Goal: Task Accomplishment & Management: Manage account settings

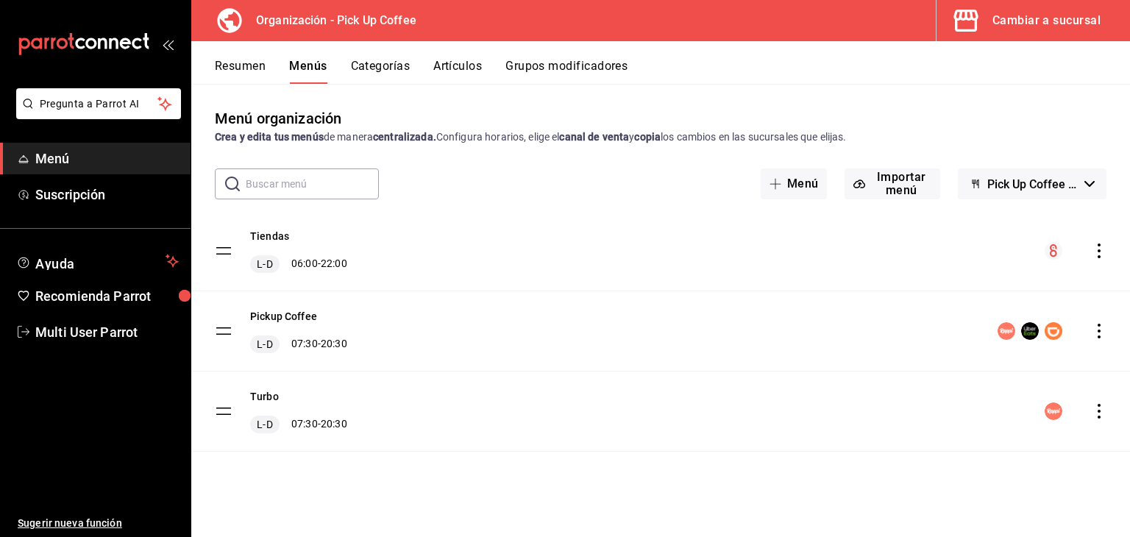
click at [1008, 22] on div "Cambiar a sucursal" at bounding box center [1046, 20] width 108 height 21
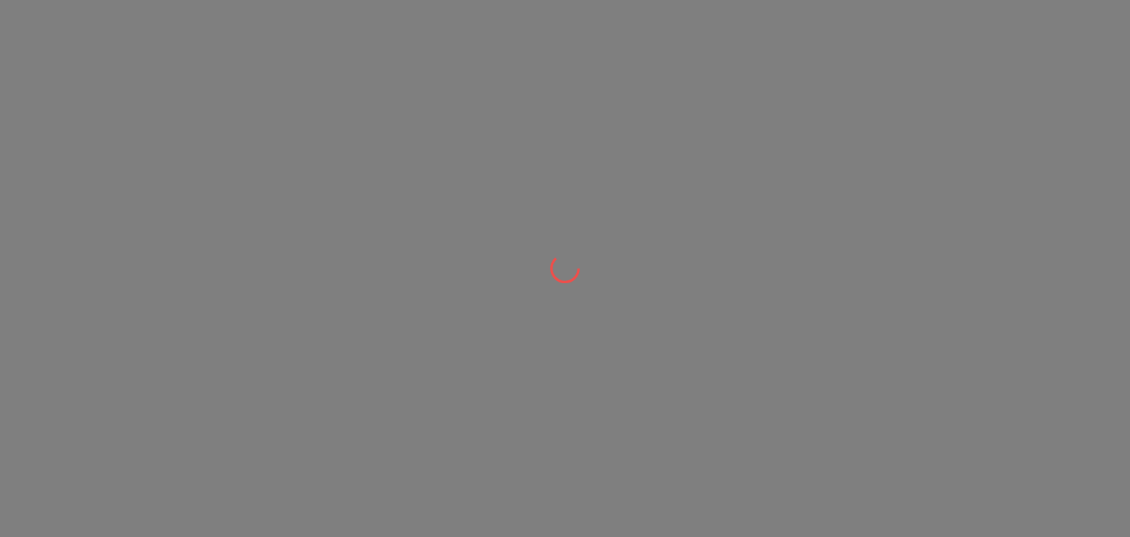
click at [706, 291] on div at bounding box center [565, 268] width 1130 height 537
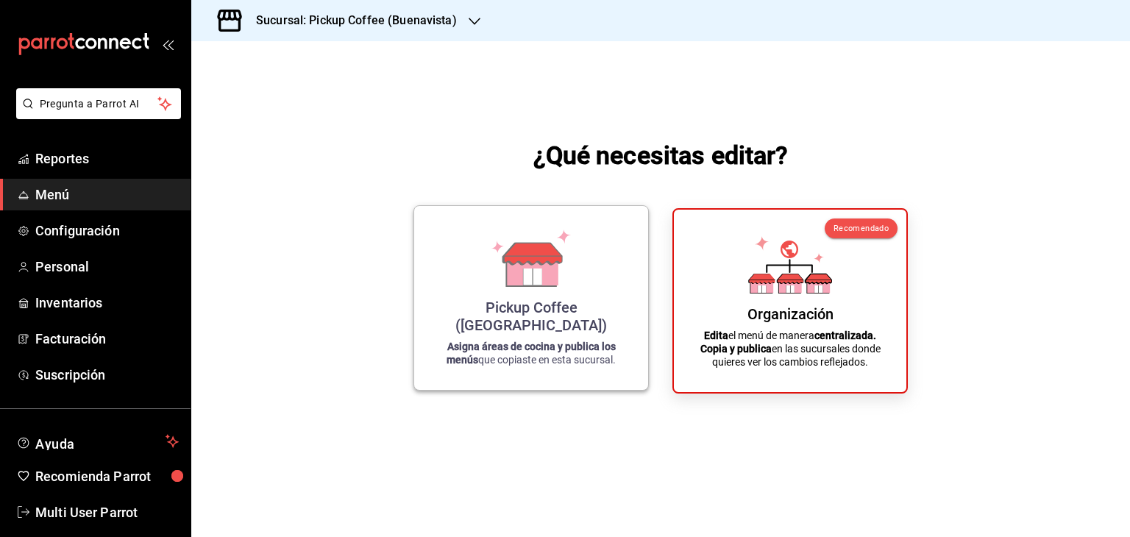
click at [607, 289] on div "Pickup Coffee (Buenavista) Asigna áreas de cocina y publica los menús que copia…" at bounding box center [531, 298] width 199 height 160
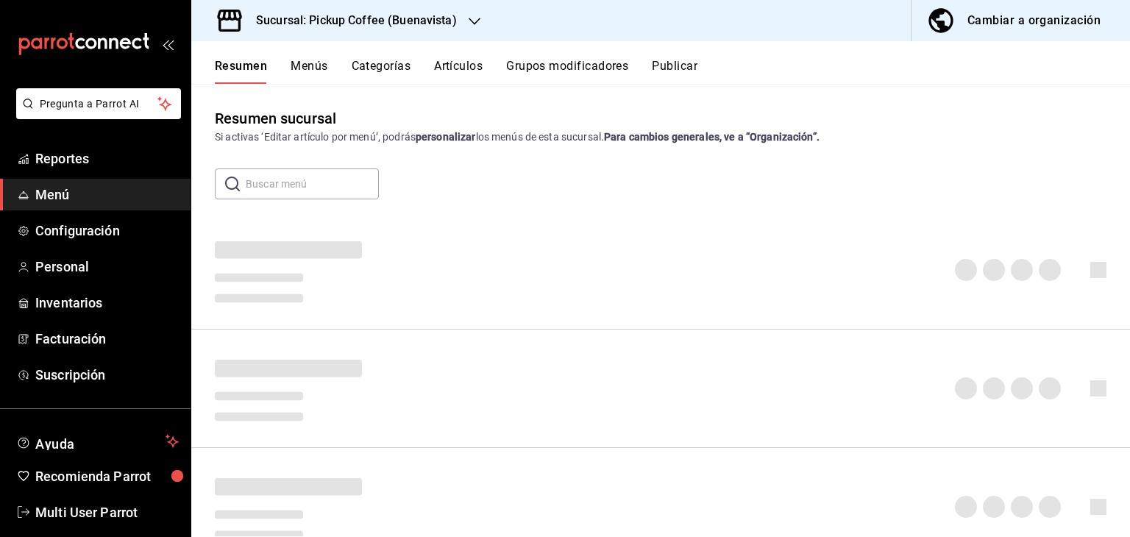
click at [450, 16] on h3 "Sucursal: Pickup Coffee (Buenavista)" at bounding box center [350, 21] width 213 height 18
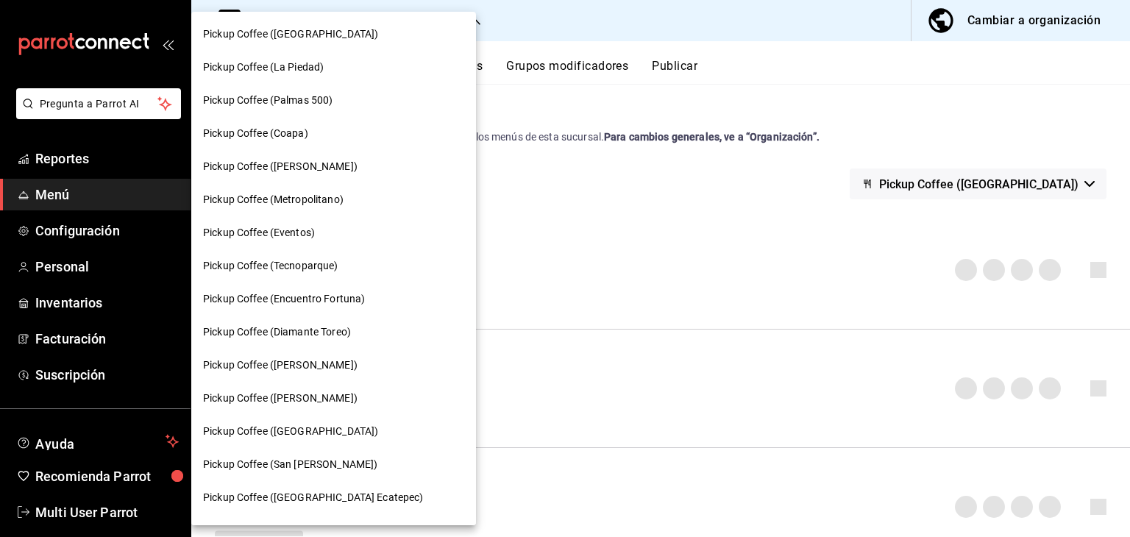
click at [288, 330] on span "Pickup Coffee (Diamante Toreo)" at bounding box center [277, 331] width 148 height 15
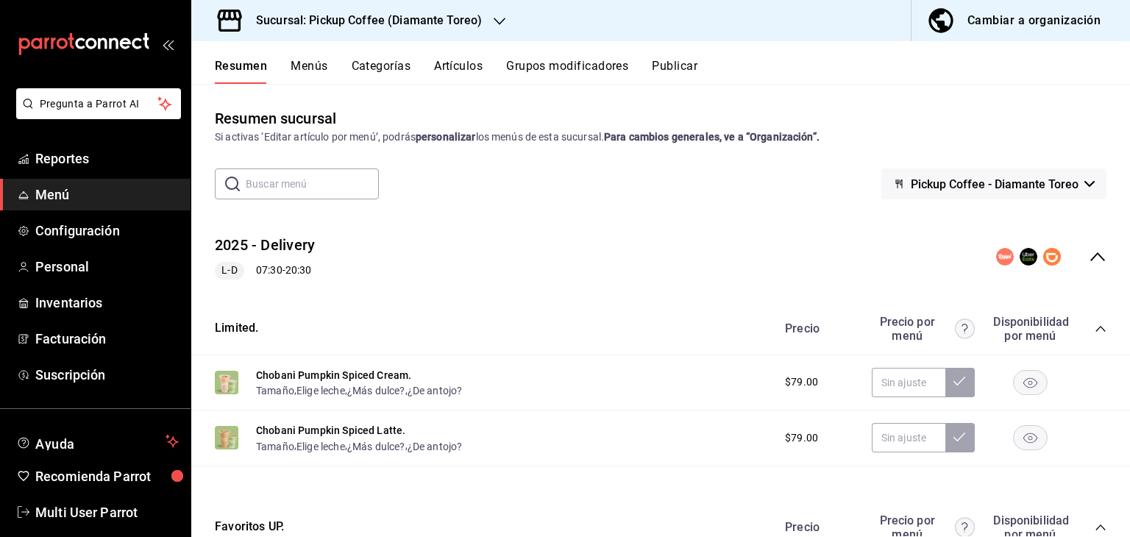
click at [323, 66] on button "Menús" at bounding box center [309, 71] width 37 height 25
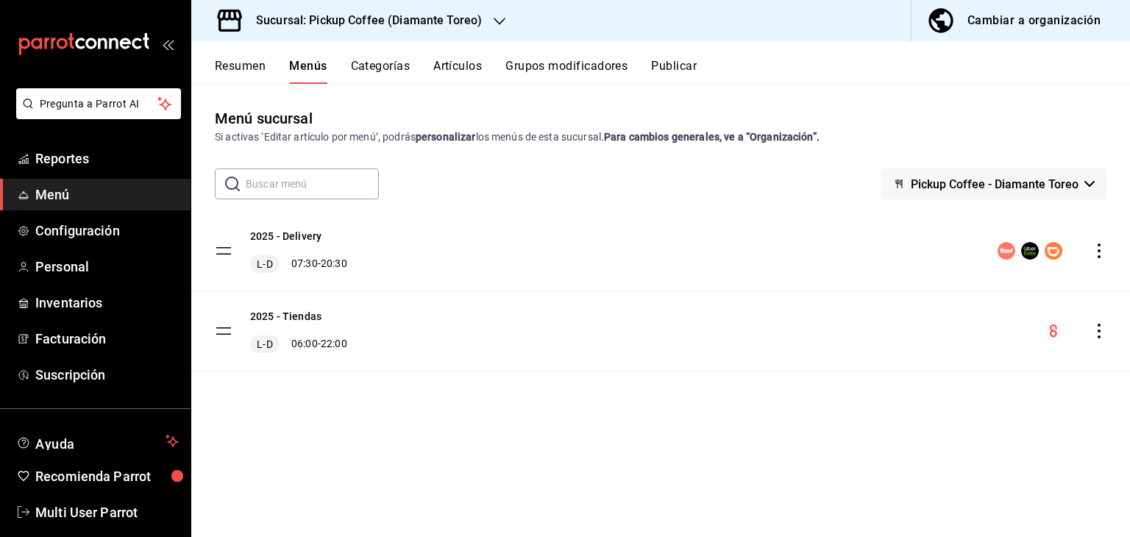
click at [1097, 253] on icon "actions" at bounding box center [1098, 250] width 15 height 15
click at [284, 237] on div at bounding box center [565, 268] width 1130 height 537
click at [262, 237] on button "2025 - Delivery" at bounding box center [285, 236] width 71 height 15
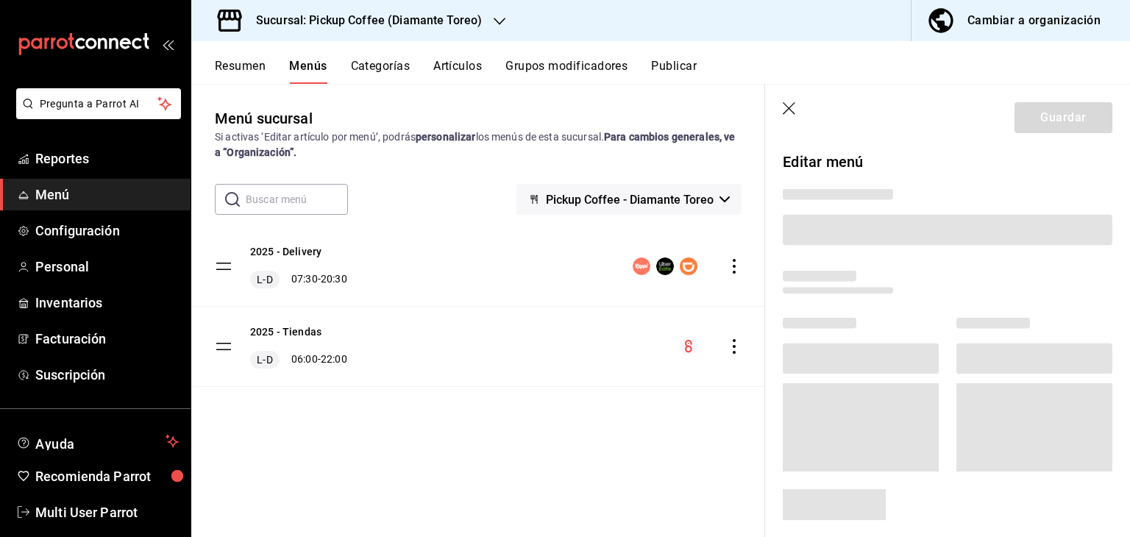
scroll to position [68, 0]
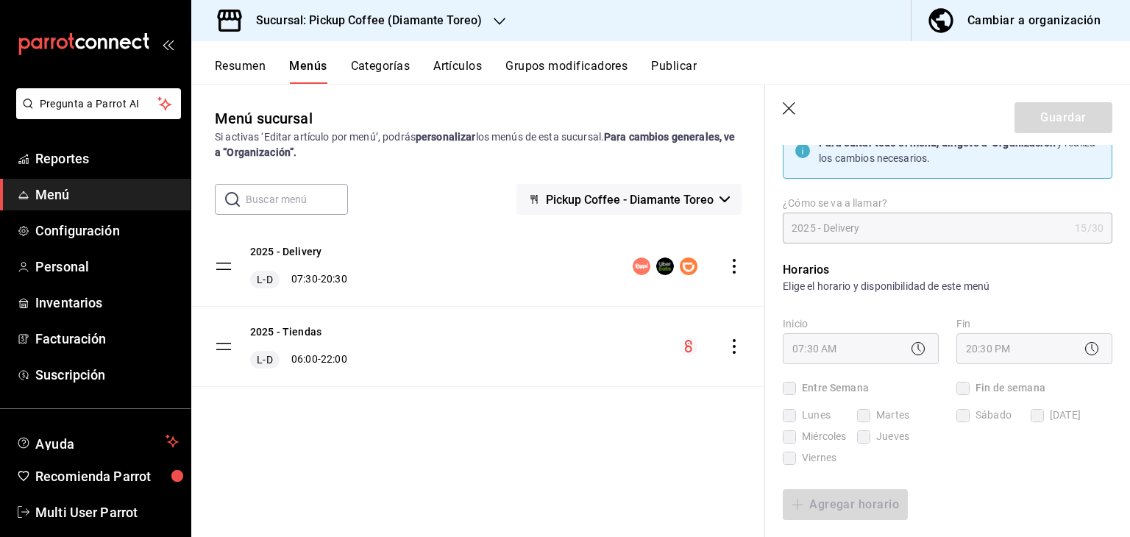
checkbox input "true"
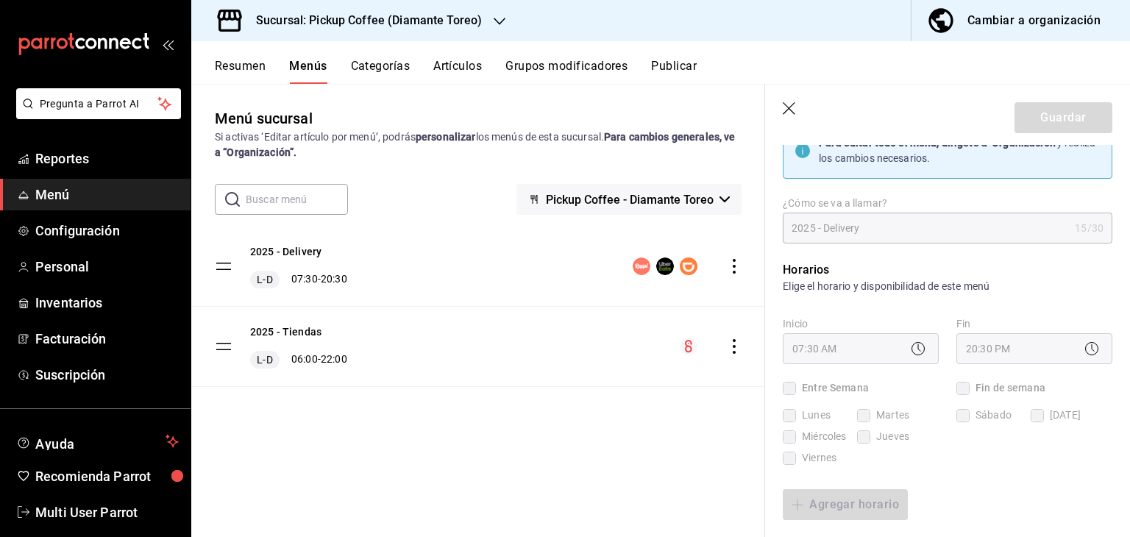
checkbox input "true"
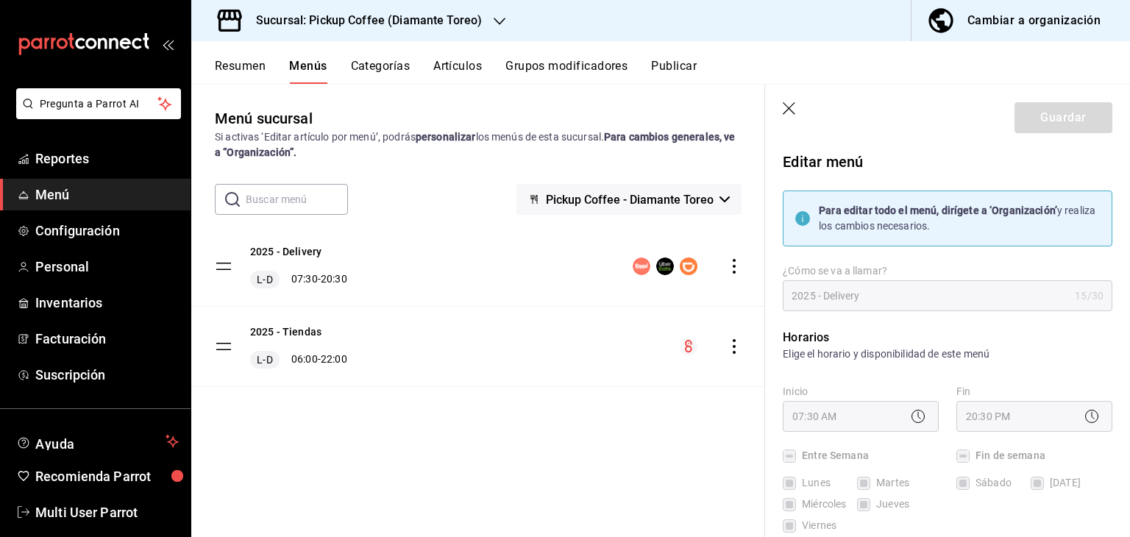
scroll to position [0, 0]
drag, startPoint x: 847, startPoint y: 204, endPoint x: 973, endPoint y: 199, distance: 125.9
click at [973, 199] on div "Para editar todo el menú, dirígete a ‘Organización’ y realiza los cambios neces…" at bounding box center [948, 218] width 330 height 56
click at [992, 220] on div "Para editar todo el menú, dirígete a ‘Organización’ y realiza los cambios neces…" at bounding box center [959, 218] width 281 height 31
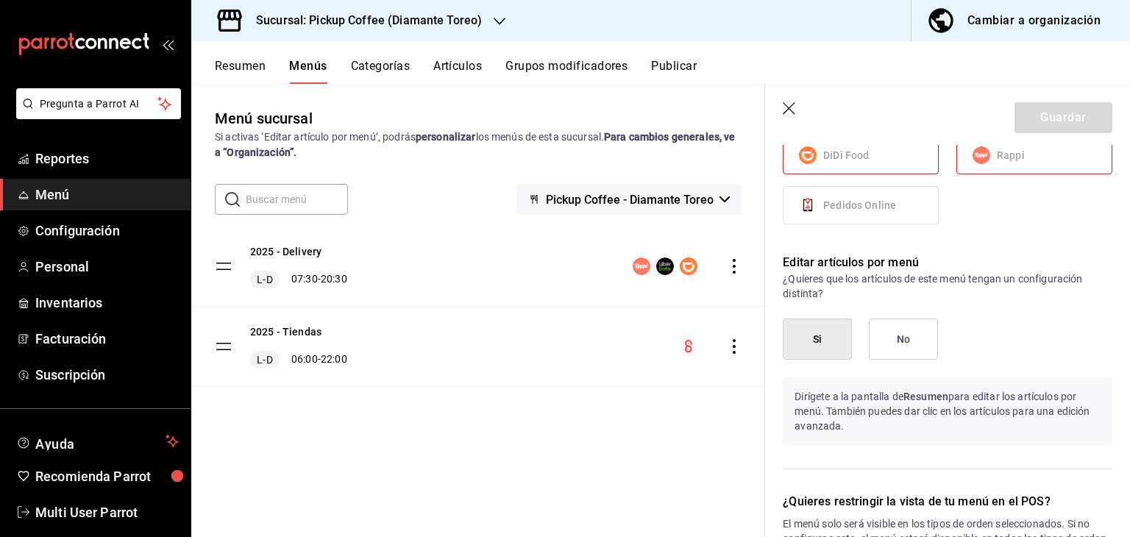
scroll to position [1343, 0]
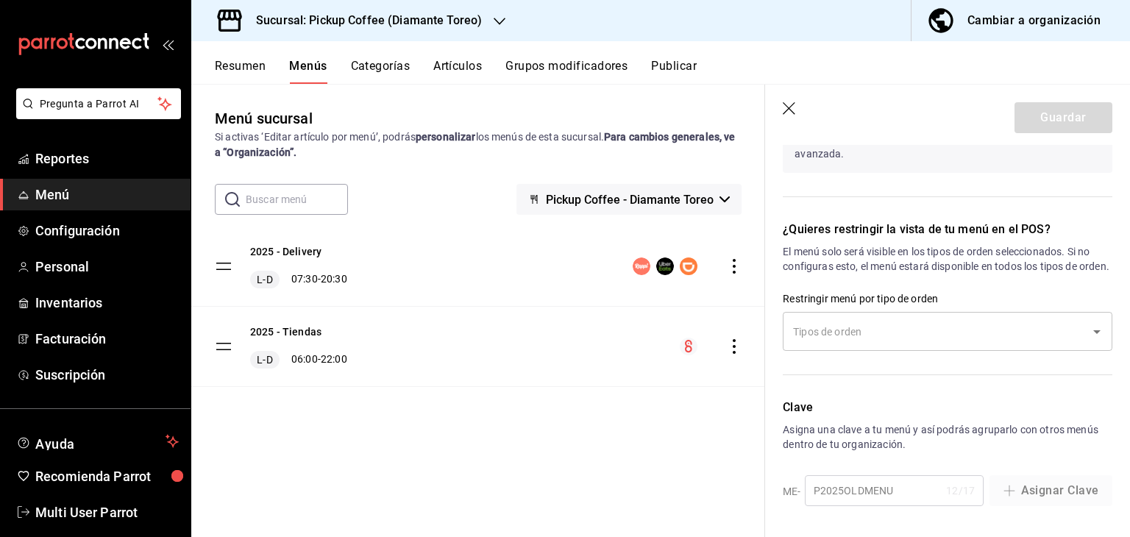
click at [791, 102] on icon "button" at bounding box center [790, 109] width 15 height 15
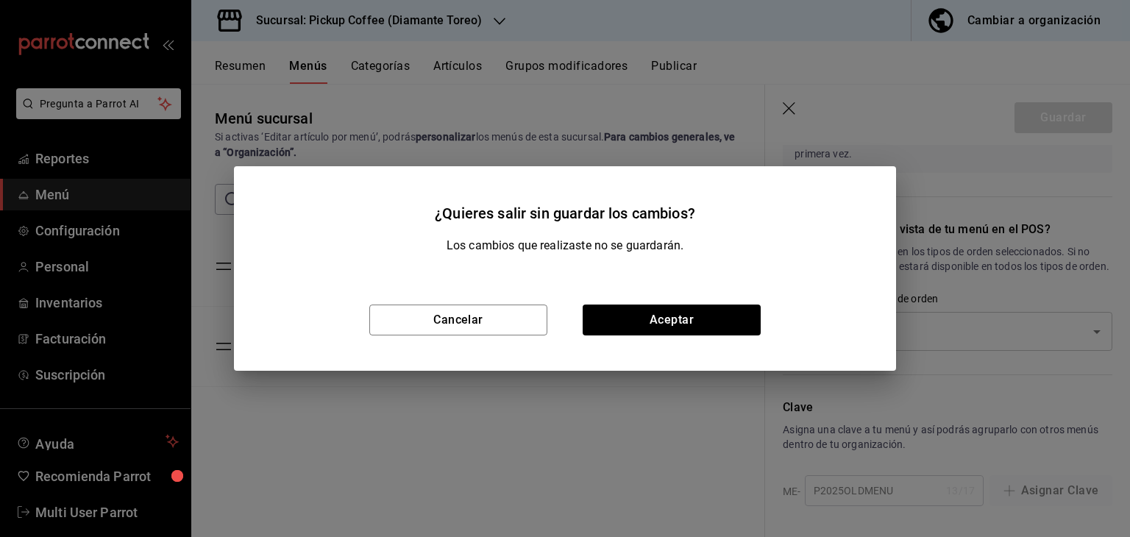
checkbox input "false"
type input "1758814783986"
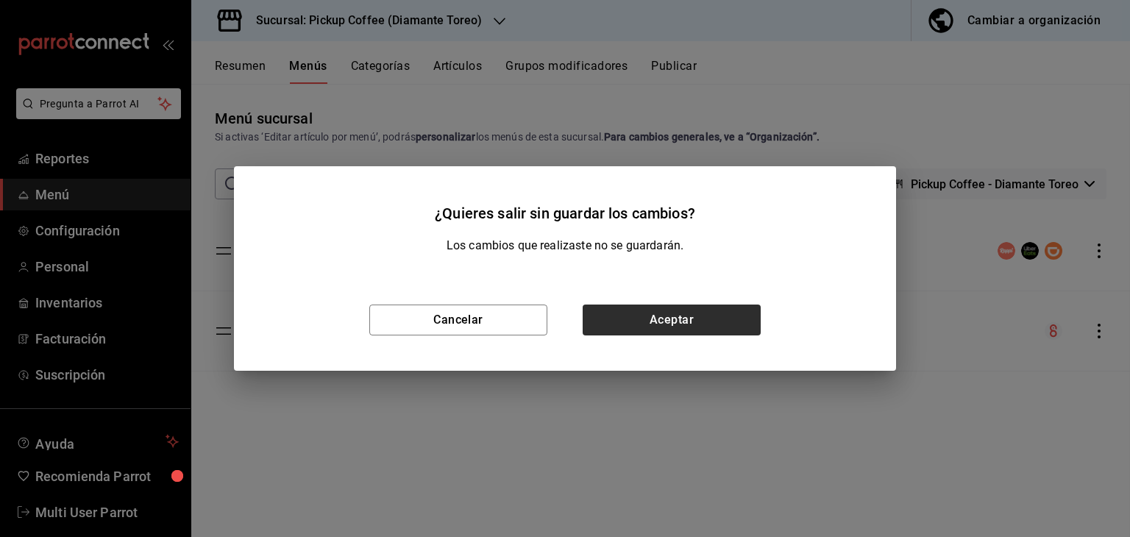
scroll to position [936, 0]
click at [637, 324] on button "Aceptar" at bounding box center [672, 319] width 178 height 31
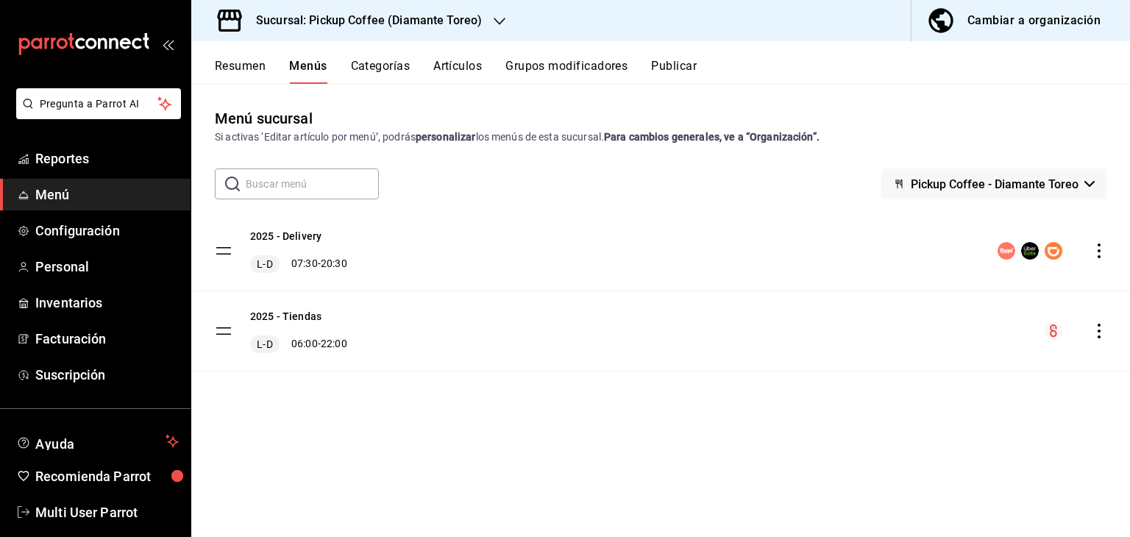
click at [680, 65] on button "Publicar" at bounding box center [674, 71] width 46 height 25
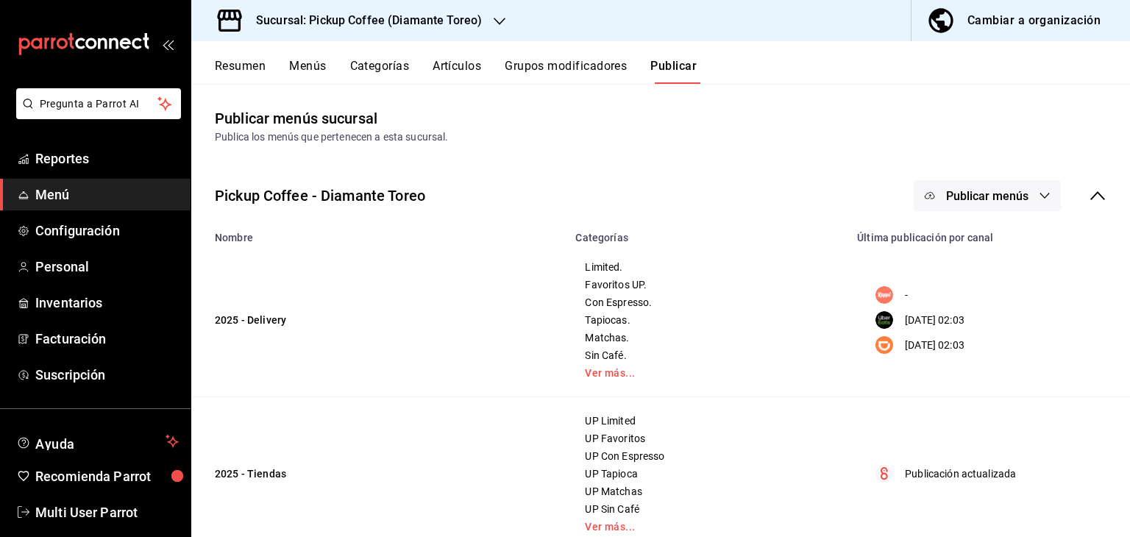
click at [977, 197] on span "Publicar menús" at bounding box center [987, 196] width 82 height 14
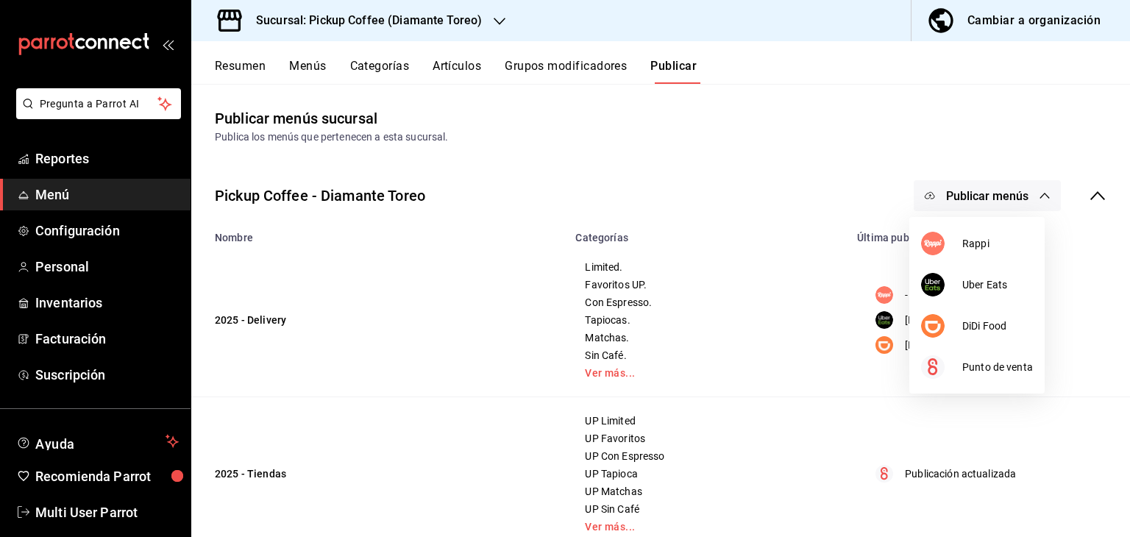
click at [737, 284] on div at bounding box center [565, 268] width 1130 height 537
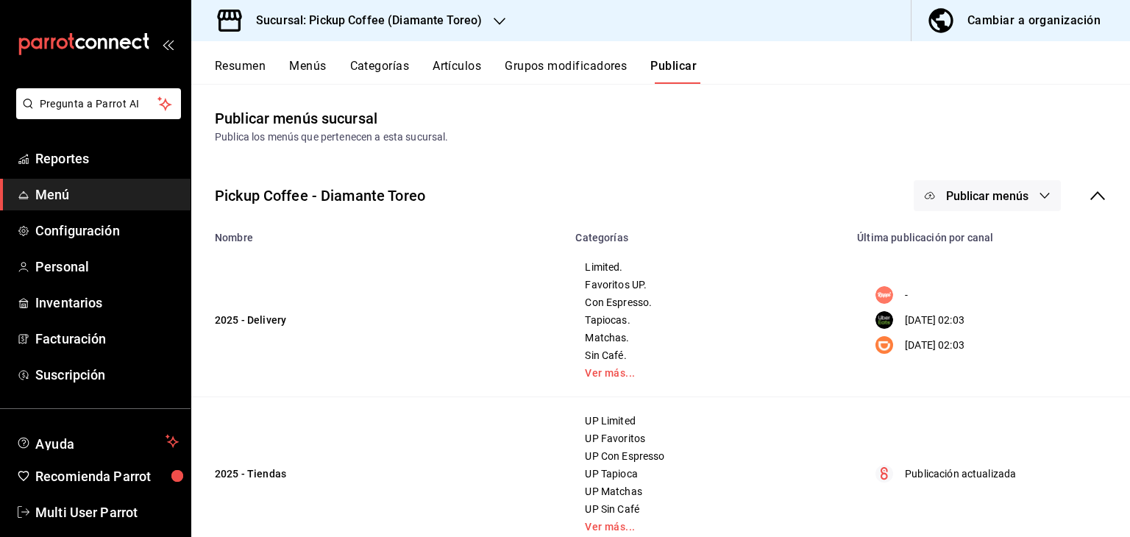
click at [259, 324] on td "2025 - Delivery" at bounding box center [378, 320] width 375 height 154
click at [1005, 26] on div "Cambiar a organización" at bounding box center [1033, 20] width 133 height 21
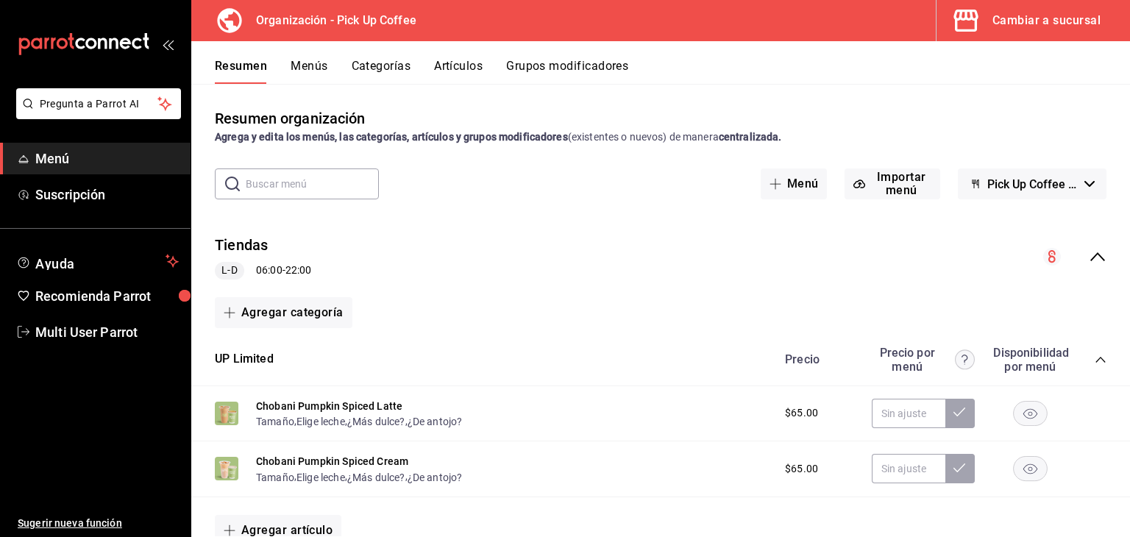
click at [291, 68] on button "Menús" at bounding box center [309, 71] width 37 height 25
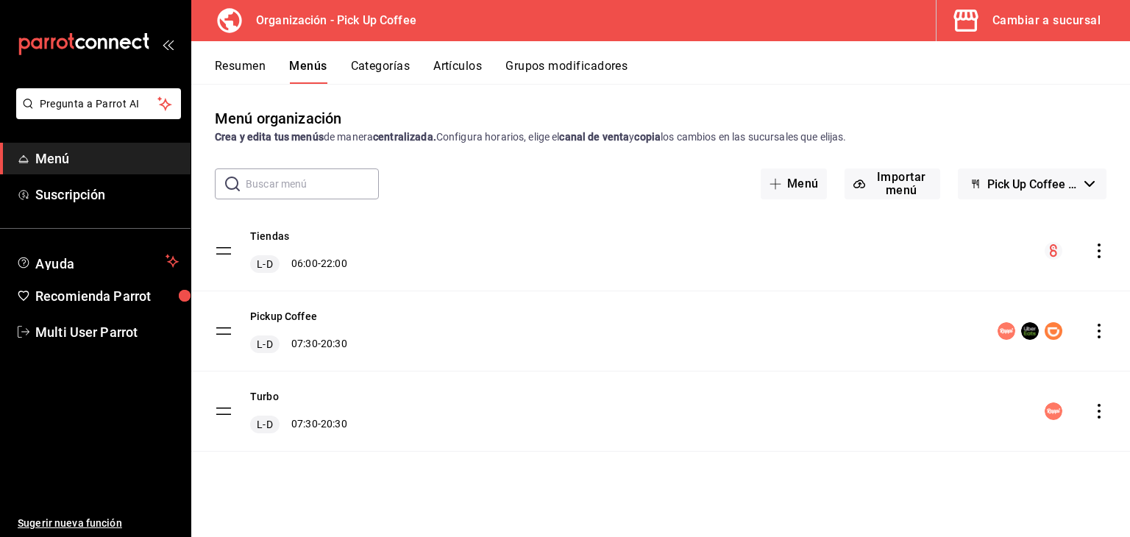
click at [1100, 327] on icon "actions" at bounding box center [1098, 331] width 15 height 15
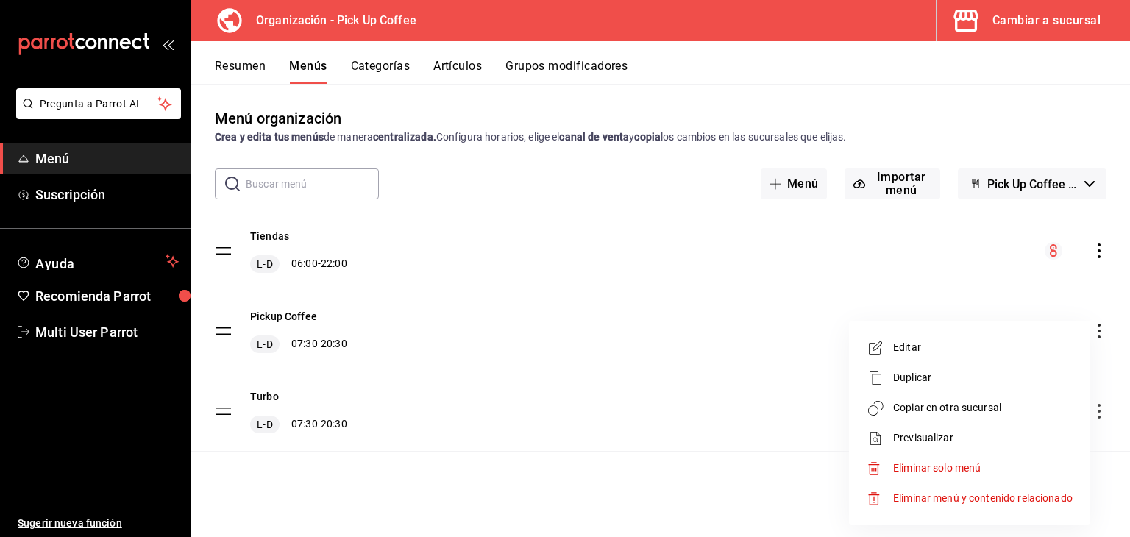
click at [948, 347] on span "Editar" at bounding box center [982, 347] width 179 height 15
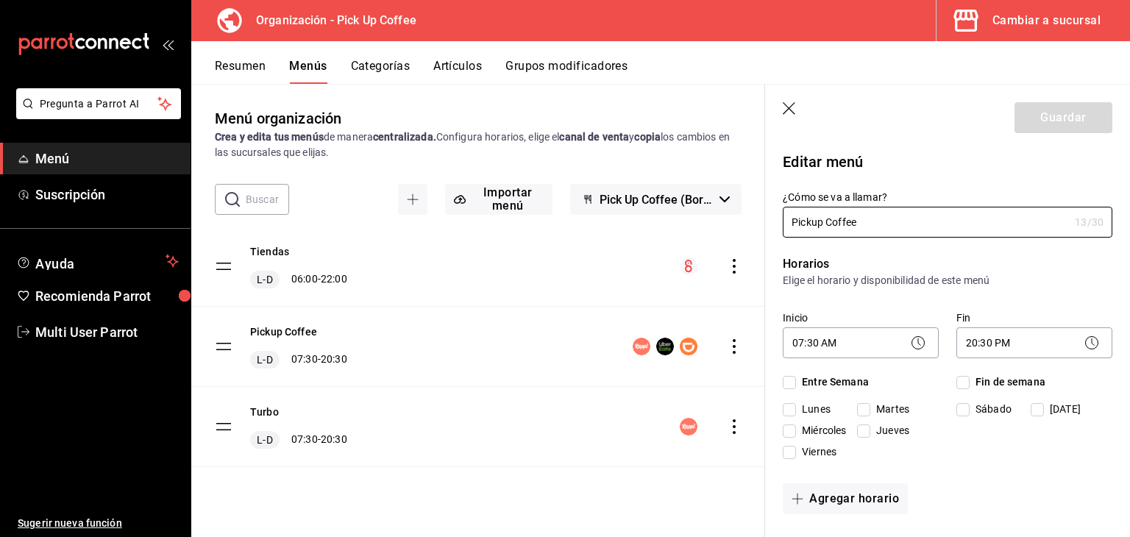
checkbox input "true"
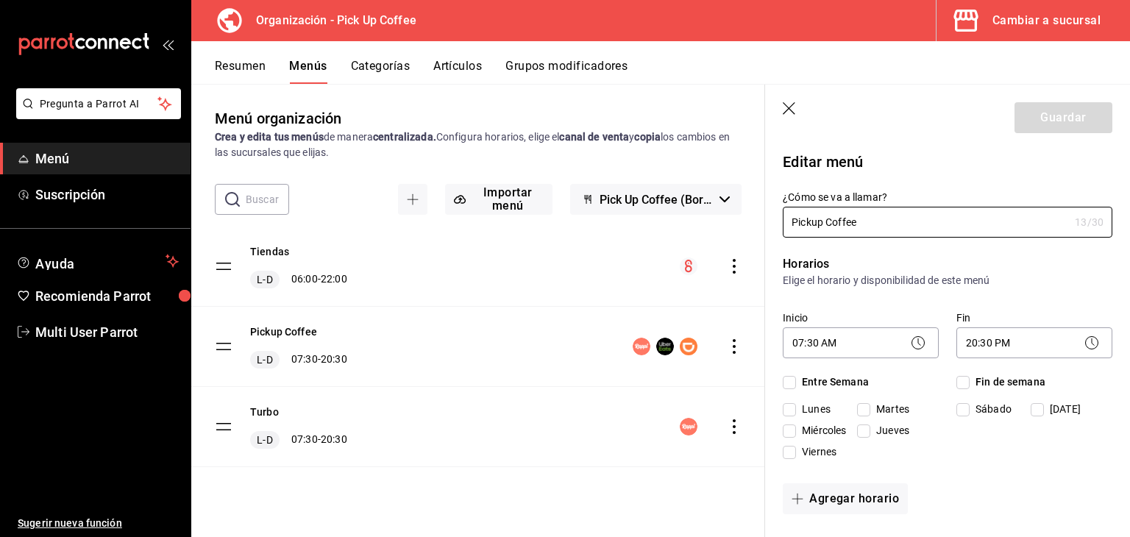
checkbox input "true"
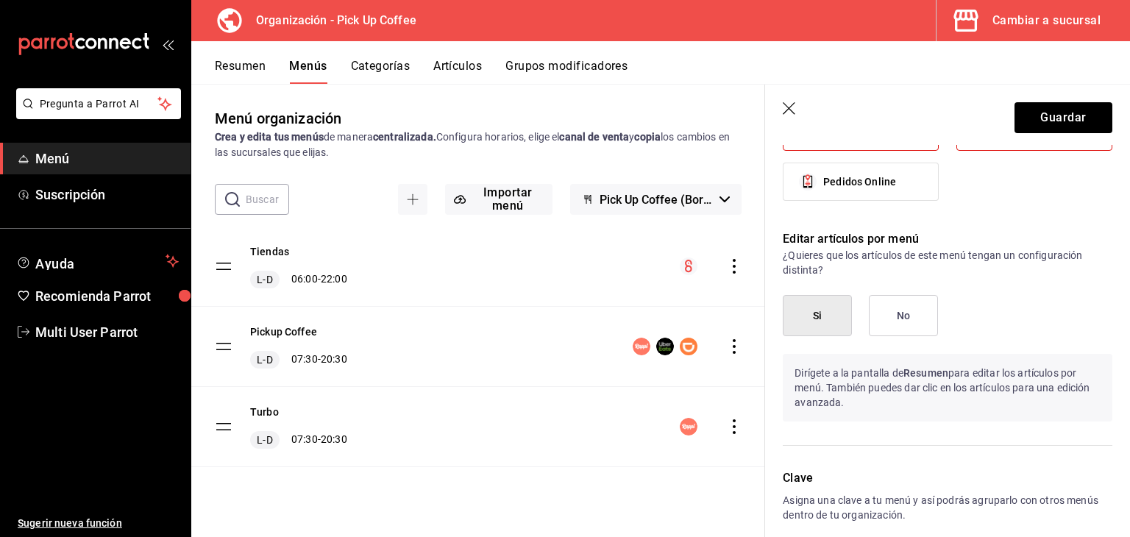
scroll to position [1077, 0]
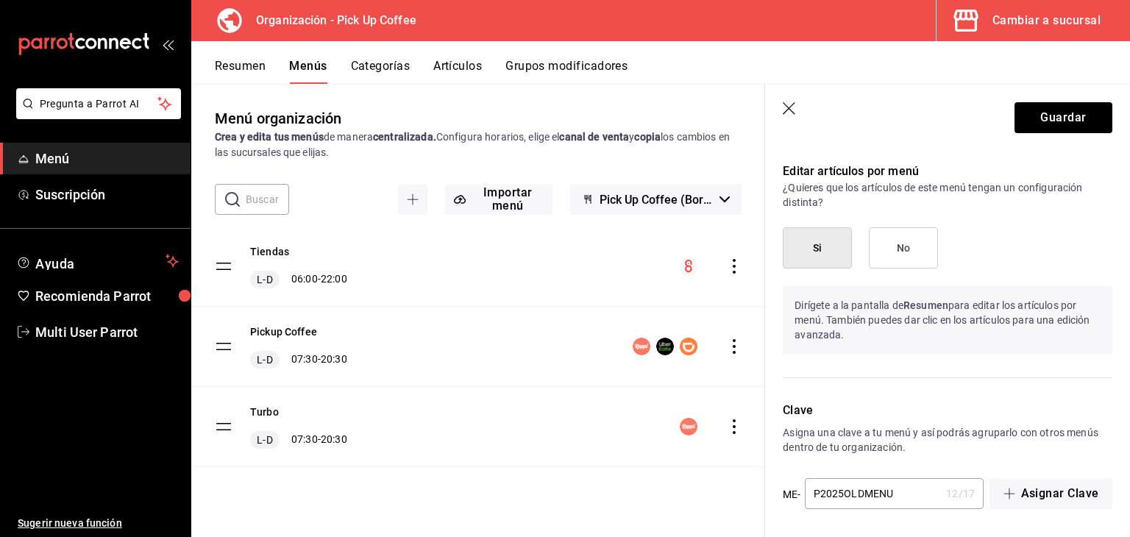
click at [818, 249] on button "Si" at bounding box center [817, 247] width 69 height 41
click at [1062, 115] on button "Guardar" at bounding box center [1063, 117] width 98 height 31
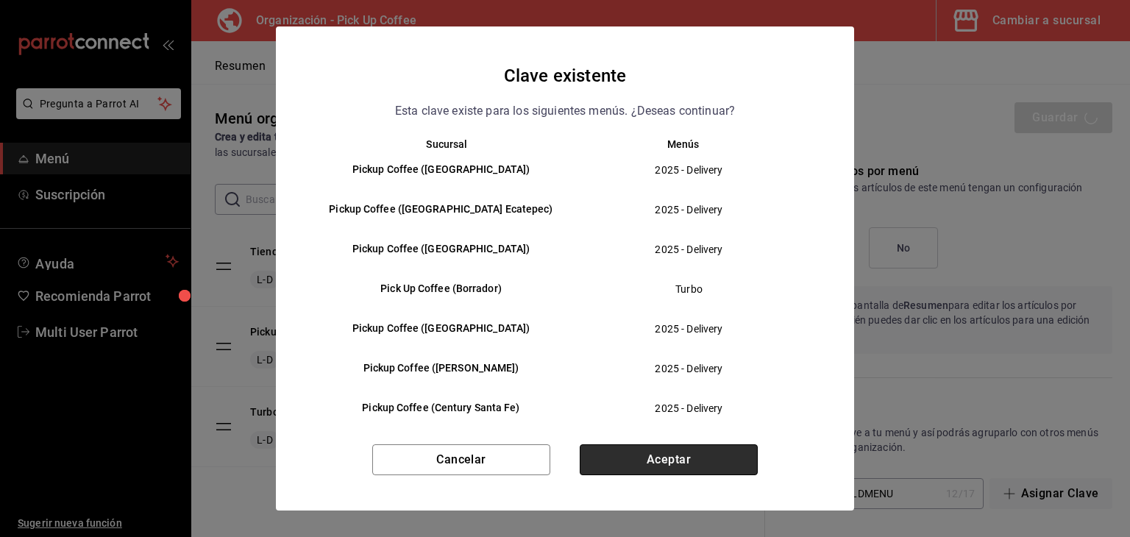
click at [631, 466] on button "Aceptar" at bounding box center [669, 459] width 178 height 31
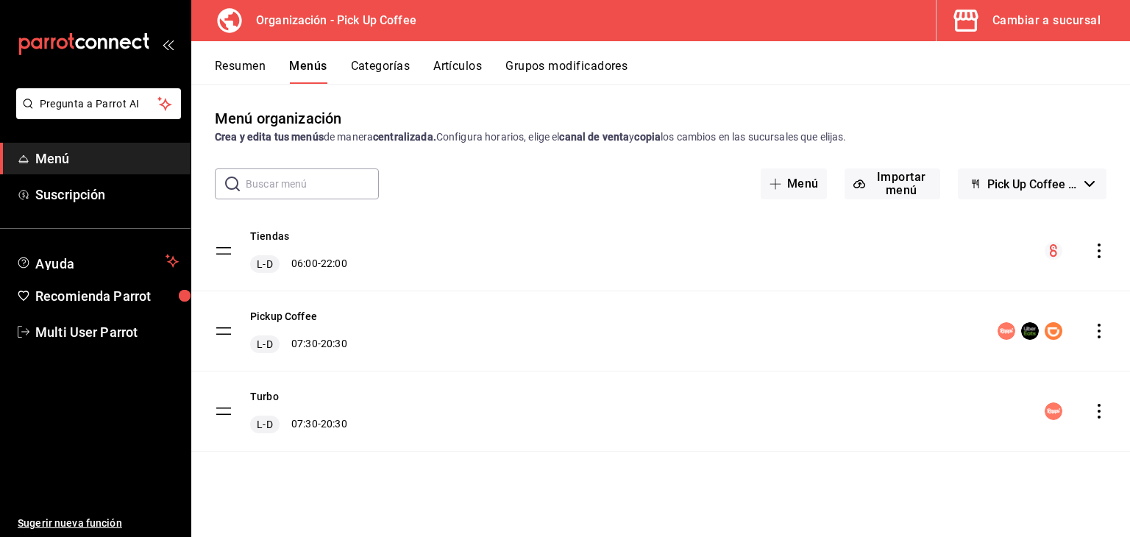
click at [1093, 331] on icon "actions" at bounding box center [1098, 331] width 15 height 15
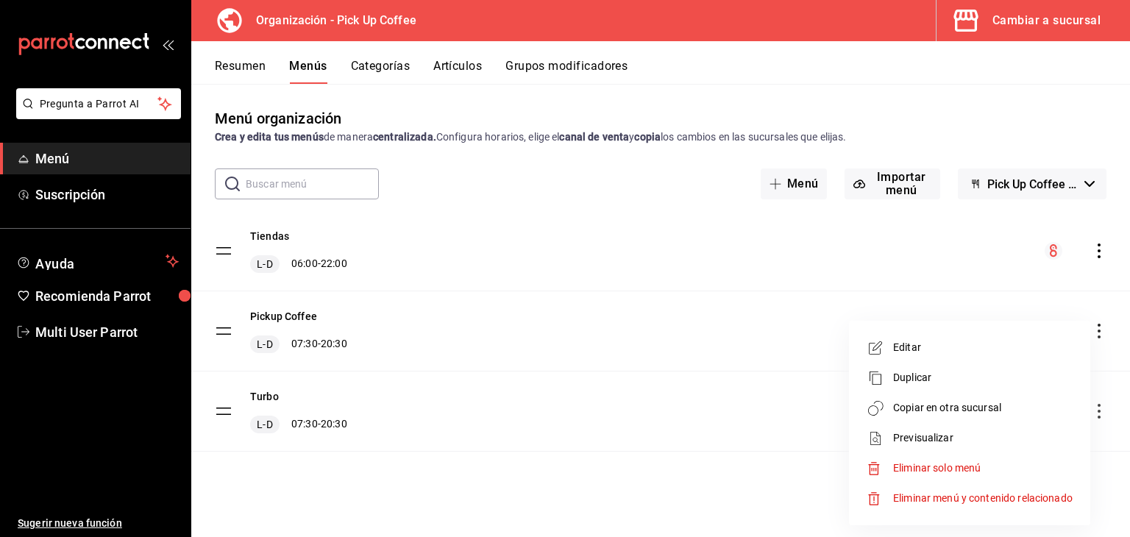
click at [949, 402] on span "Copiar en otra sucursal" at bounding box center [982, 407] width 179 height 15
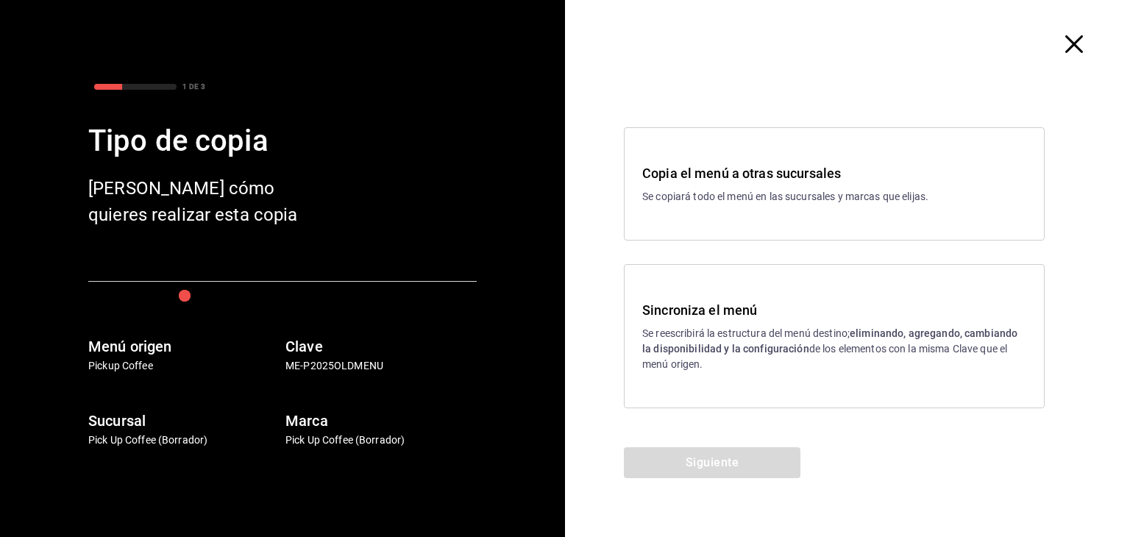
click at [307, 368] on div "Sucursal Pick Up Coffee (Borrador) Marca Pick Up Coffee (Borrador)" at bounding box center [262, 408] width 430 height 80
click at [788, 313] on h3 "Sincroniza el menú" at bounding box center [834, 310] width 384 height 20
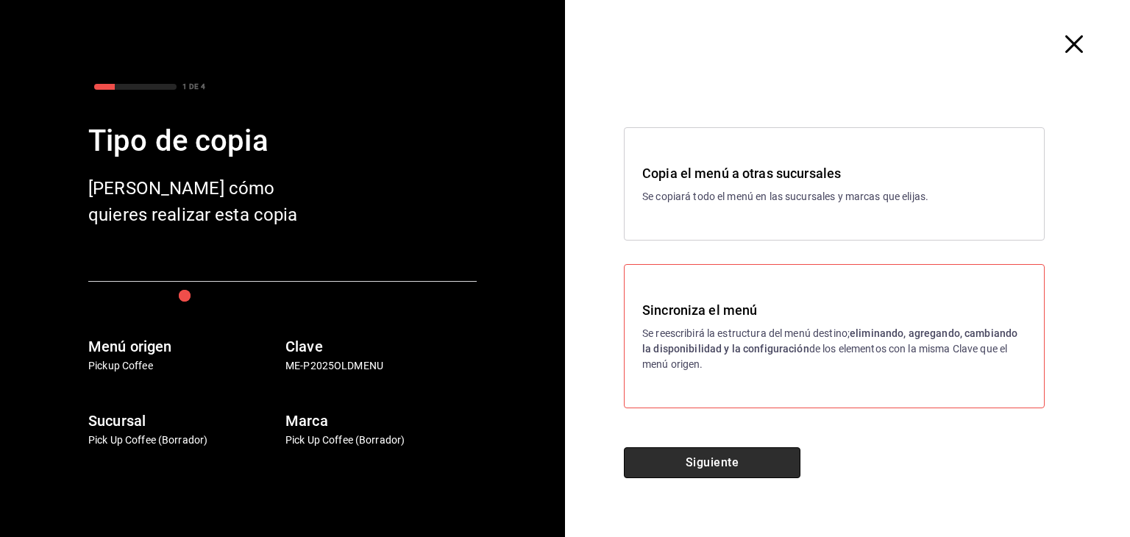
click at [730, 464] on button "Siguiente" at bounding box center [712, 462] width 177 height 31
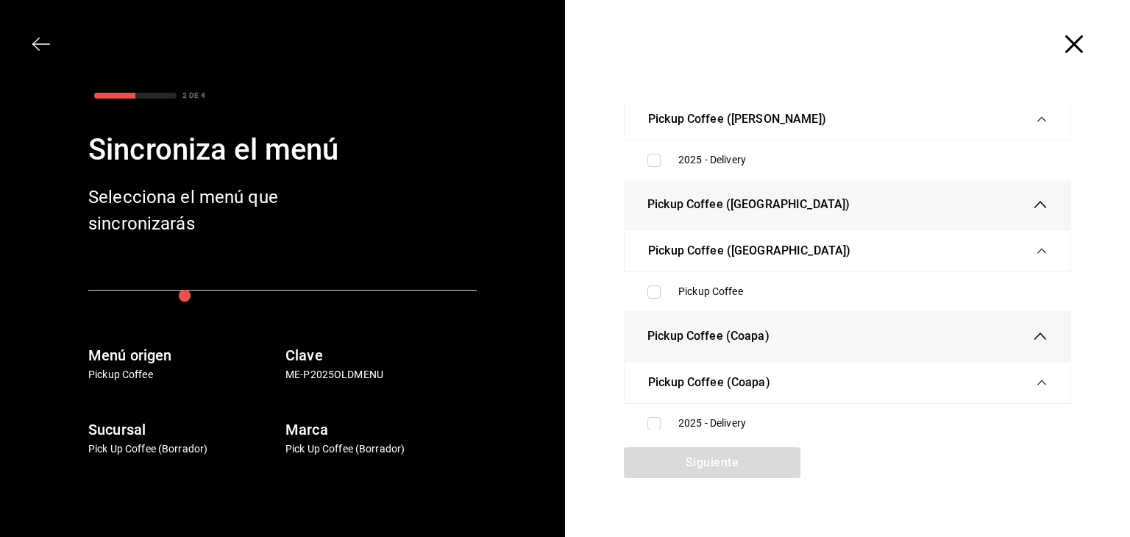
scroll to position [4674, 0]
click at [1065, 48] on icon "button" at bounding box center [1074, 44] width 18 height 18
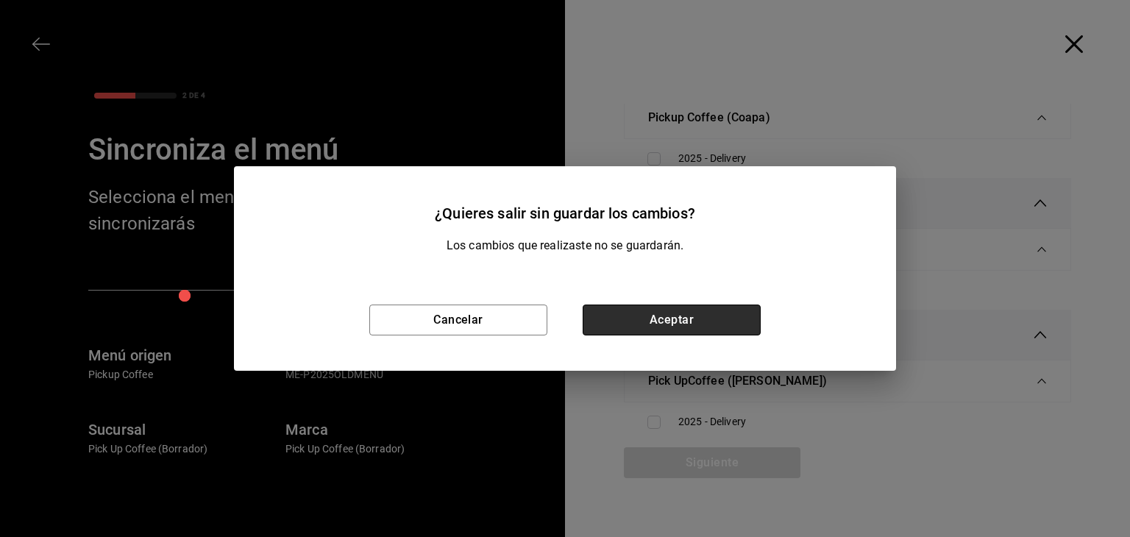
click at [639, 327] on button "Aceptar" at bounding box center [672, 319] width 178 height 31
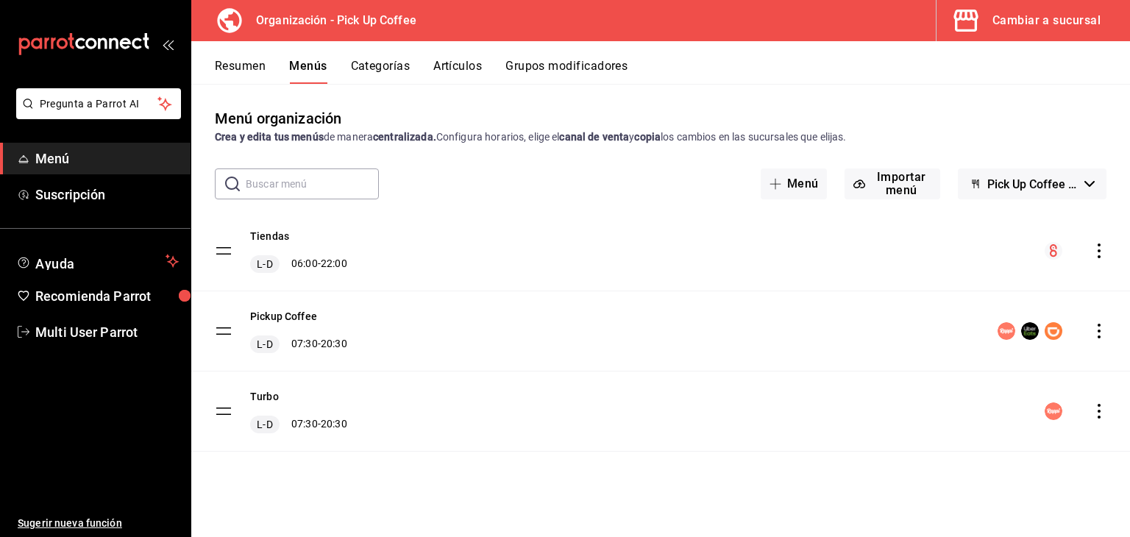
click at [537, 63] on button "Grupos modificadores" at bounding box center [566, 71] width 122 height 25
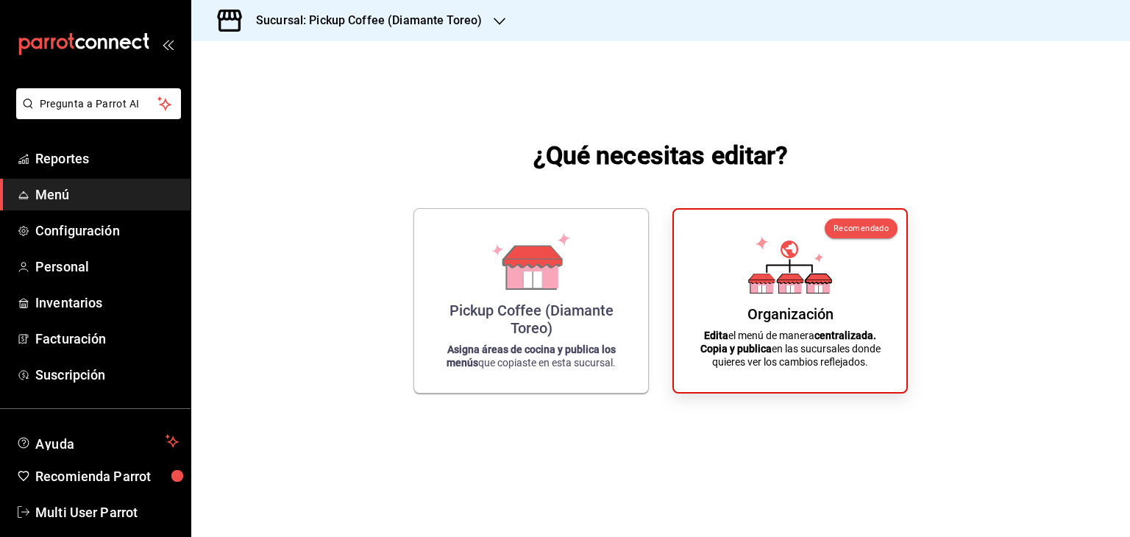
click at [553, 314] on div "Pickup Coffee (Diamante Toreo)" at bounding box center [531, 319] width 199 height 35
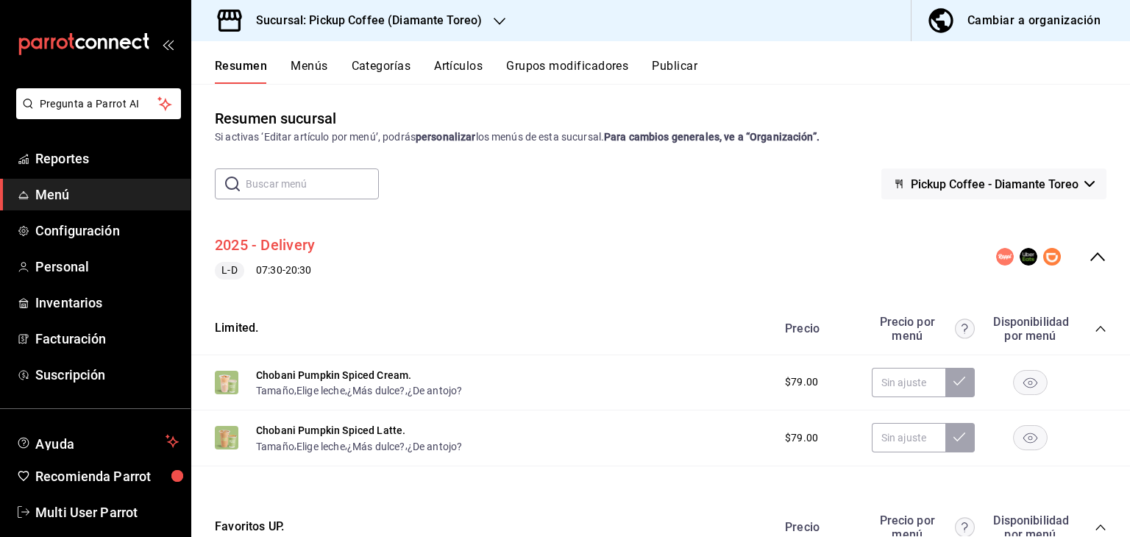
click at [291, 244] on button "2025 - Delivery" at bounding box center [265, 245] width 100 height 21
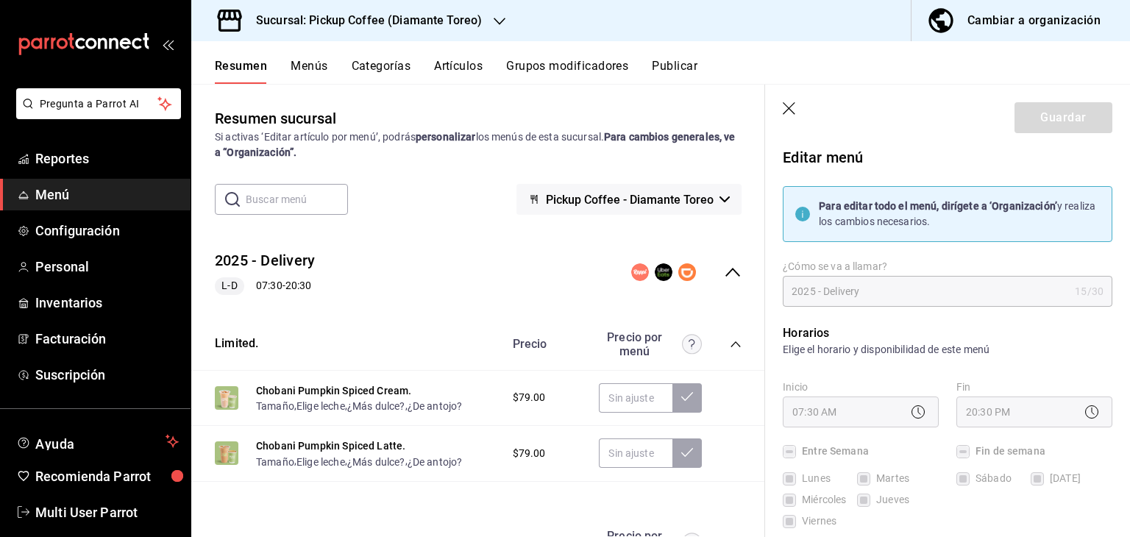
scroll to position [5, 0]
click at [936, 210] on strong "Para editar todo el menú, dirígete a ‘Organización’" at bounding box center [938, 205] width 238 height 12
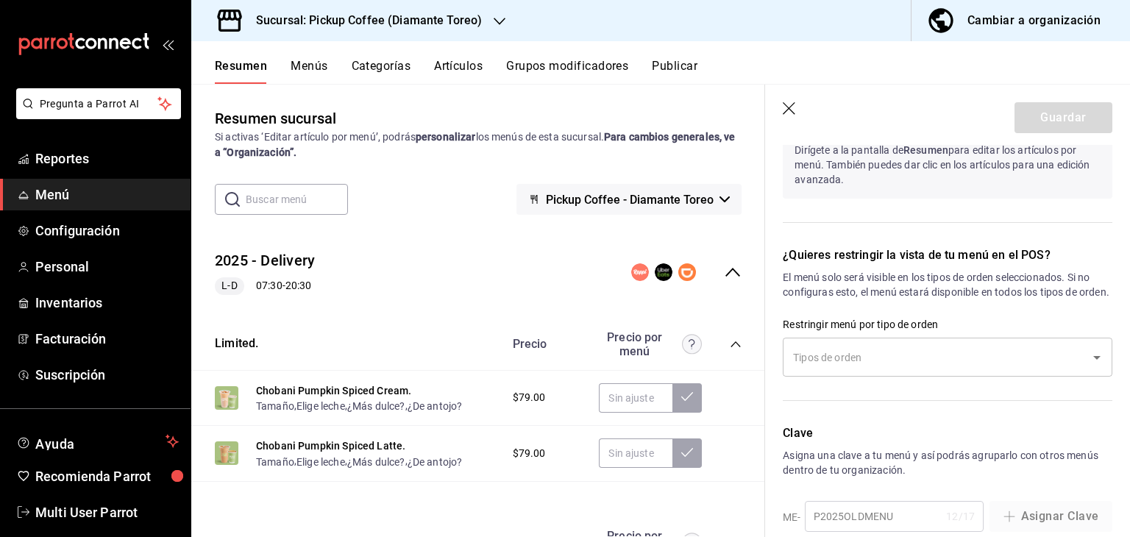
scroll to position [1343, 0]
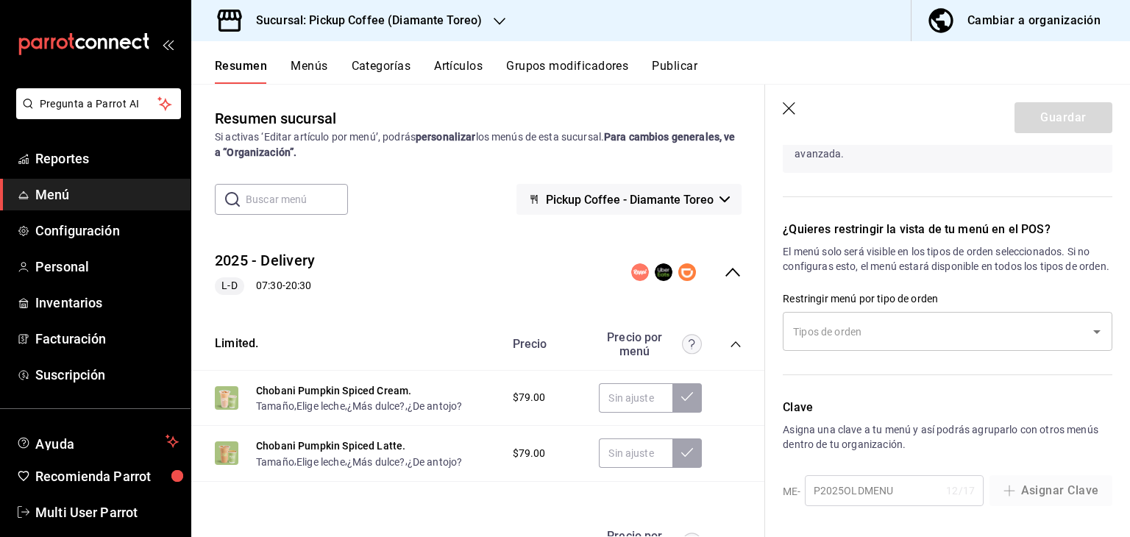
click at [909, 345] on div "​" at bounding box center [948, 331] width 330 height 39
click at [944, 260] on p "El menú solo será visible en los tipos de orden seleccionados. Si no configuras…" at bounding box center [948, 258] width 330 height 29
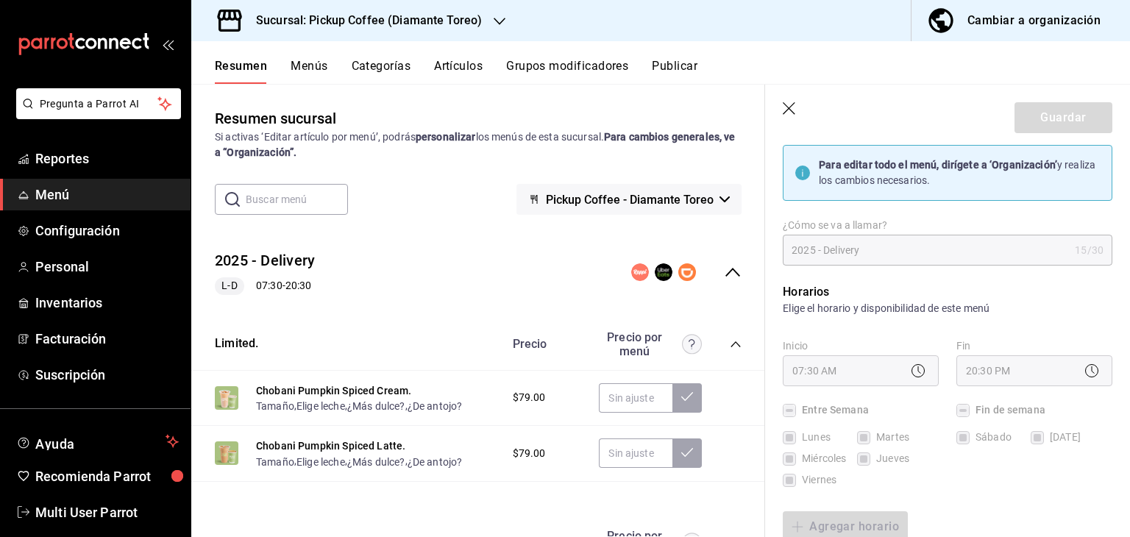
scroll to position [0, 0]
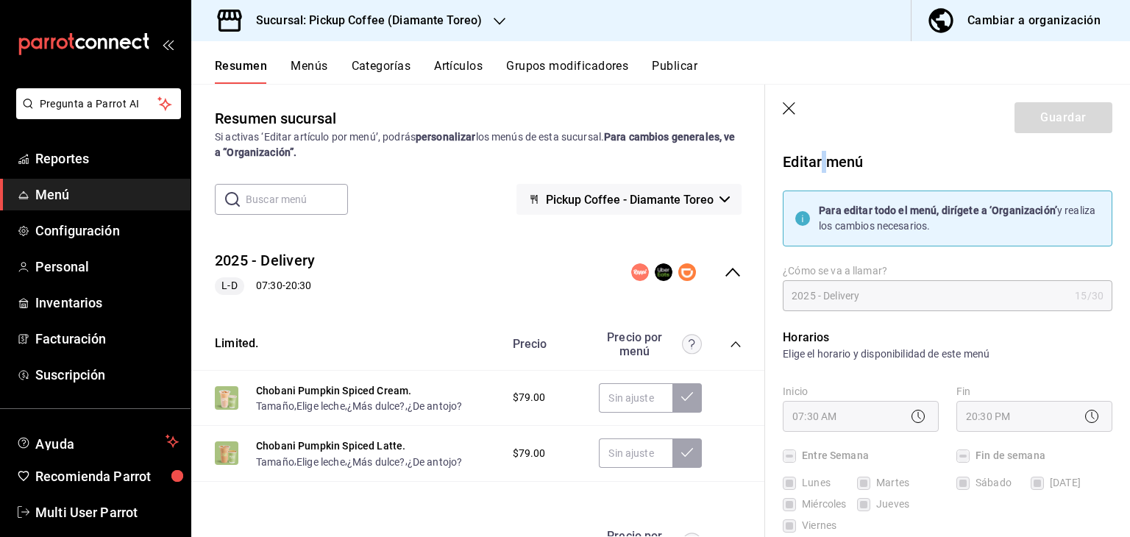
drag, startPoint x: 901, startPoint y: 302, endPoint x: 824, endPoint y: 147, distance: 172.7
click at [824, 147] on div "Editar menú" at bounding box center [938, 153] width 347 height 40
click at [833, 137] on header "Guardar" at bounding box center [947, 115] width 365 height 60
click at [797, 107] on icon "button" at bounding box center [790, 109] width 15 height 15
checkbox input "false"
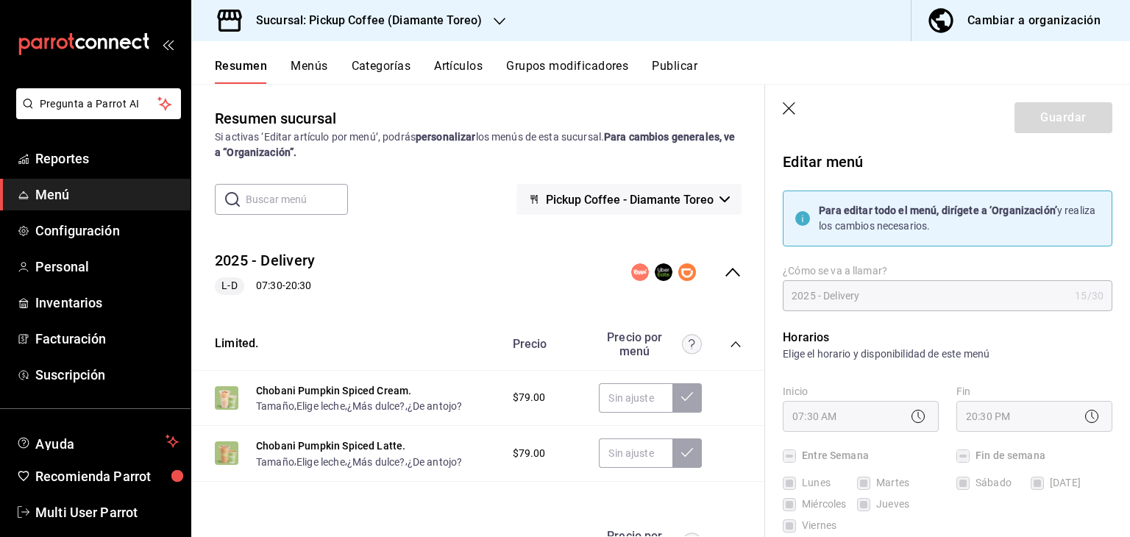
checkbox input "false"
type input "1758815097616"
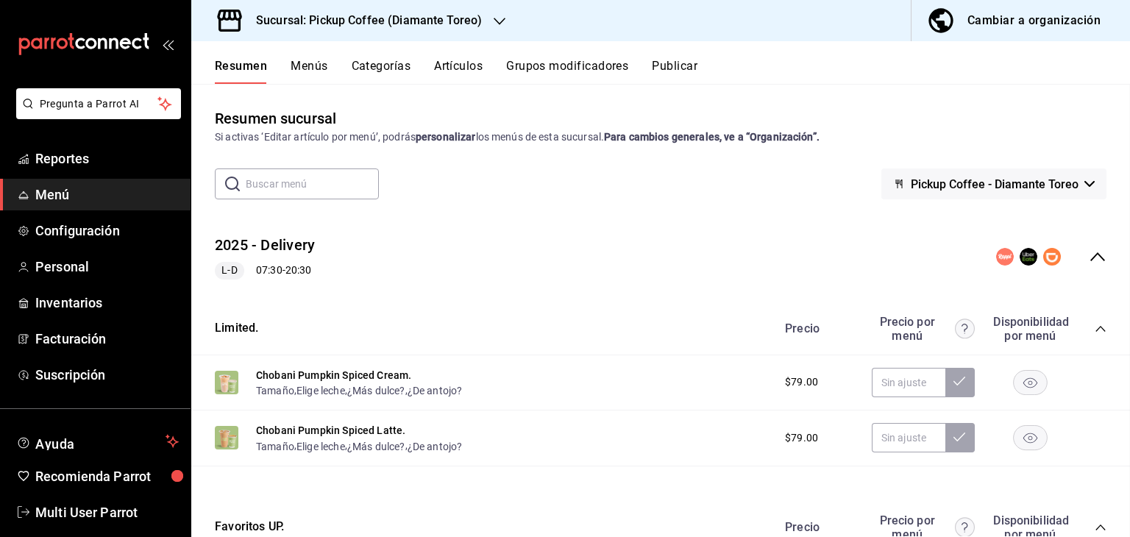
checkbox input "false"
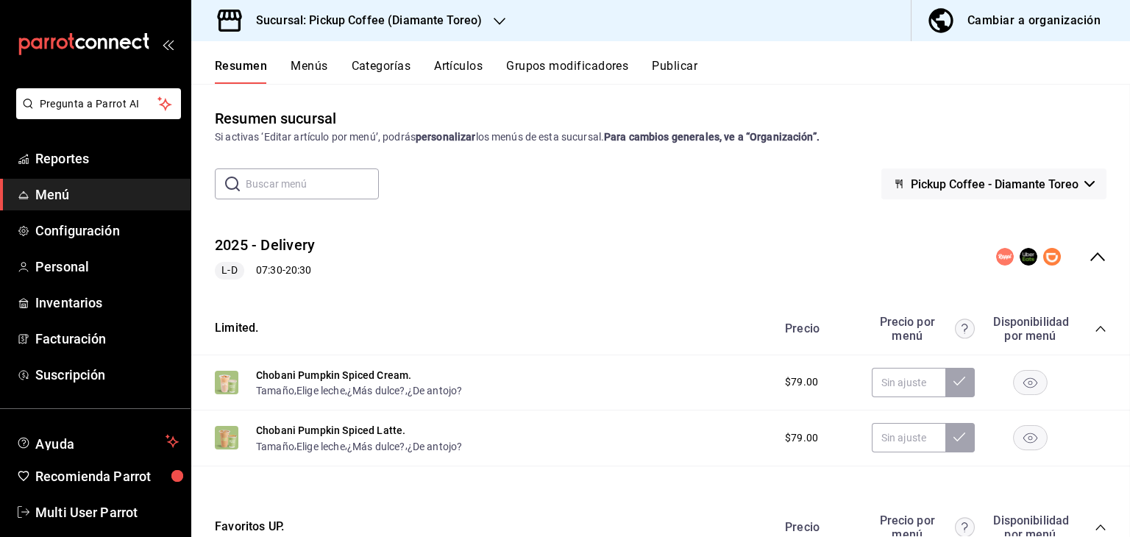
checkbox input "false"
click at [691, 72] on button "Publicar" at bounding box center [675, 71] width 46 height 25
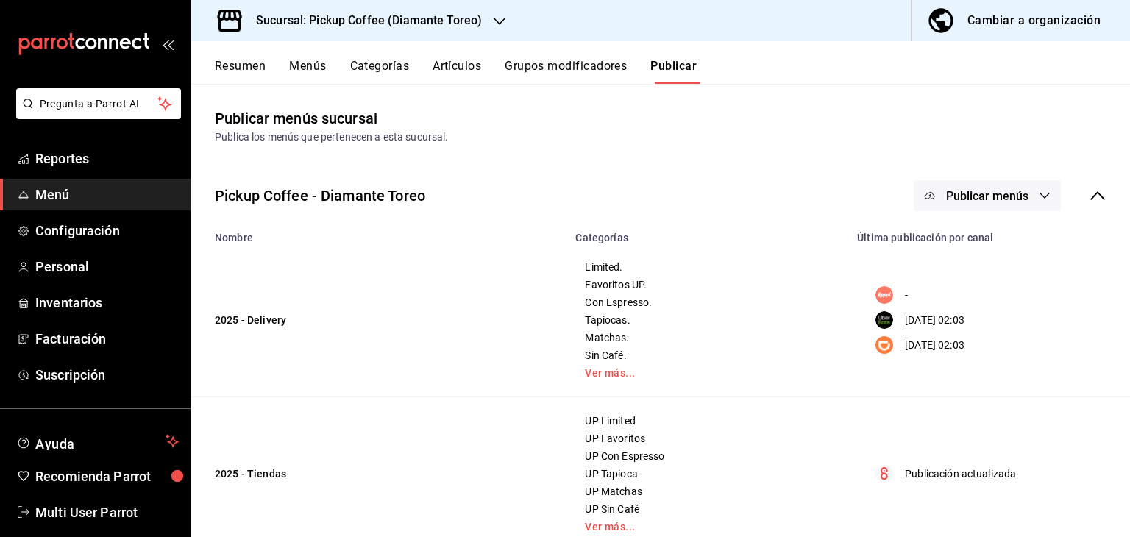
click at [972, 186] on button "Publicar menús" at bounding box center [986, 195] width 147 height 31
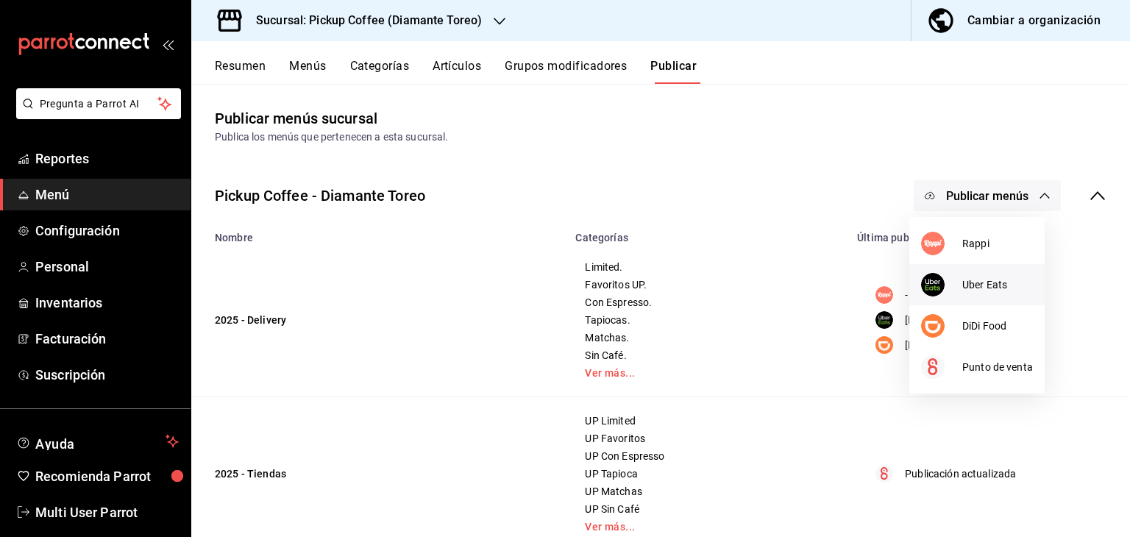
click at [952, 299] on li "Uber Eats" at bounding box center [976, 284] width 135 height 41
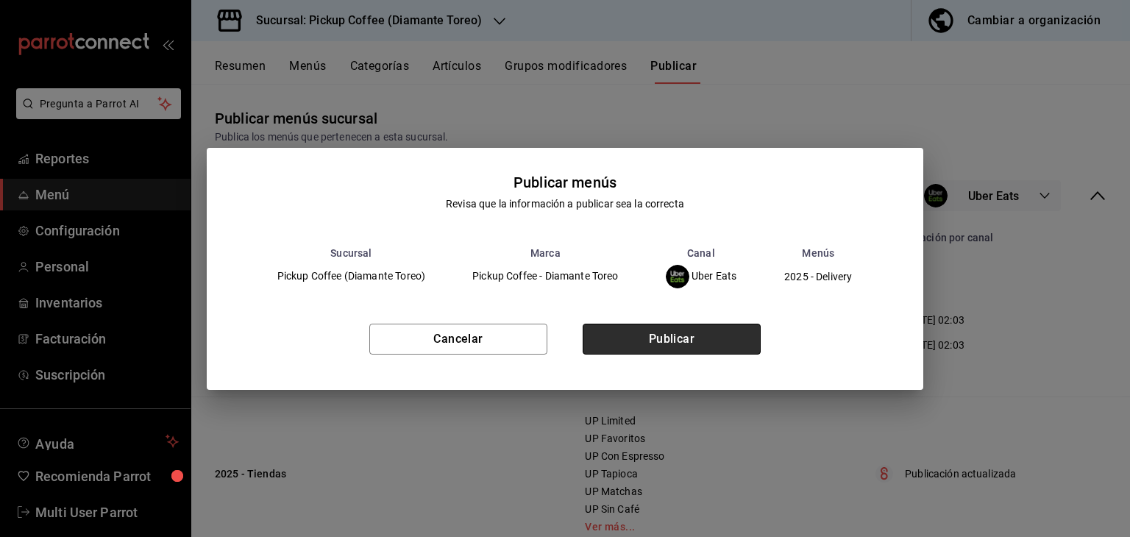
click at [753, 332] on button "Publicar" at bounding box center [672, 339] width 178 height 31
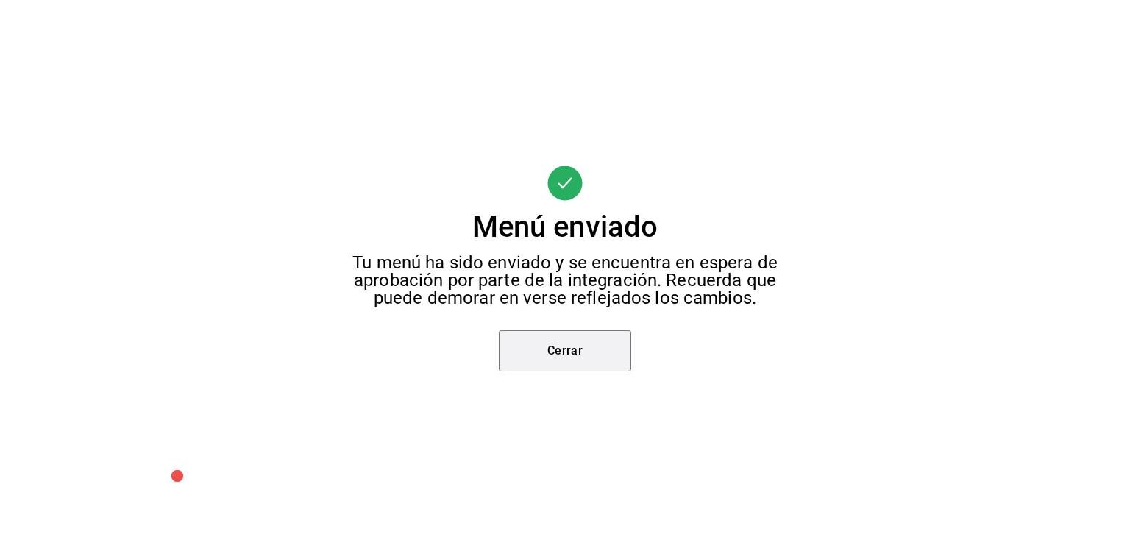
click at [556, 348] on button "Cerrar" at bounding box center [565, 350] width 132 height 41
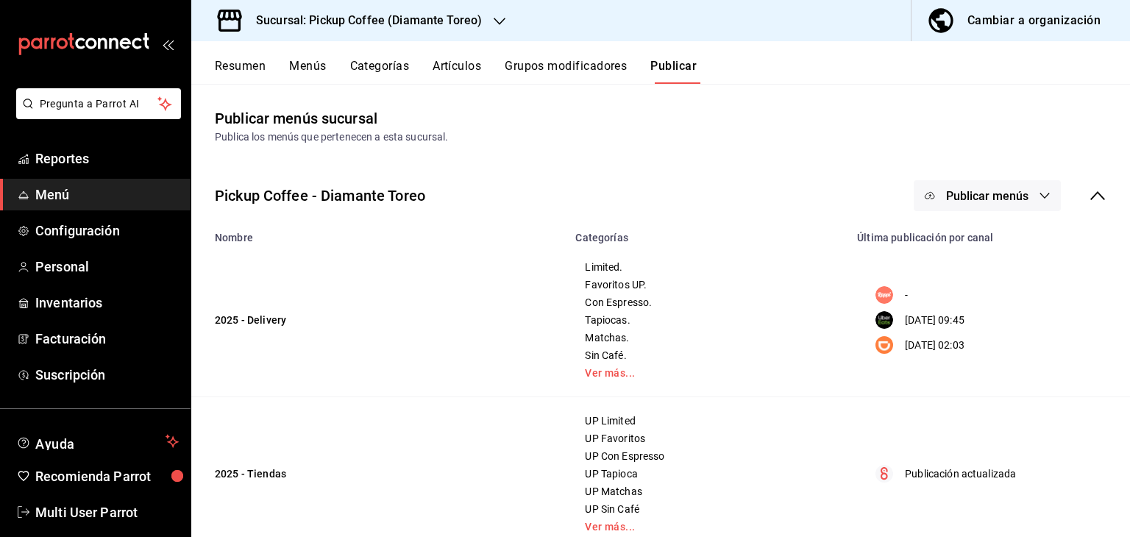
click at [936, 206] on button "Publicar menús" at bounding box center [986, 195] width 147 height 31
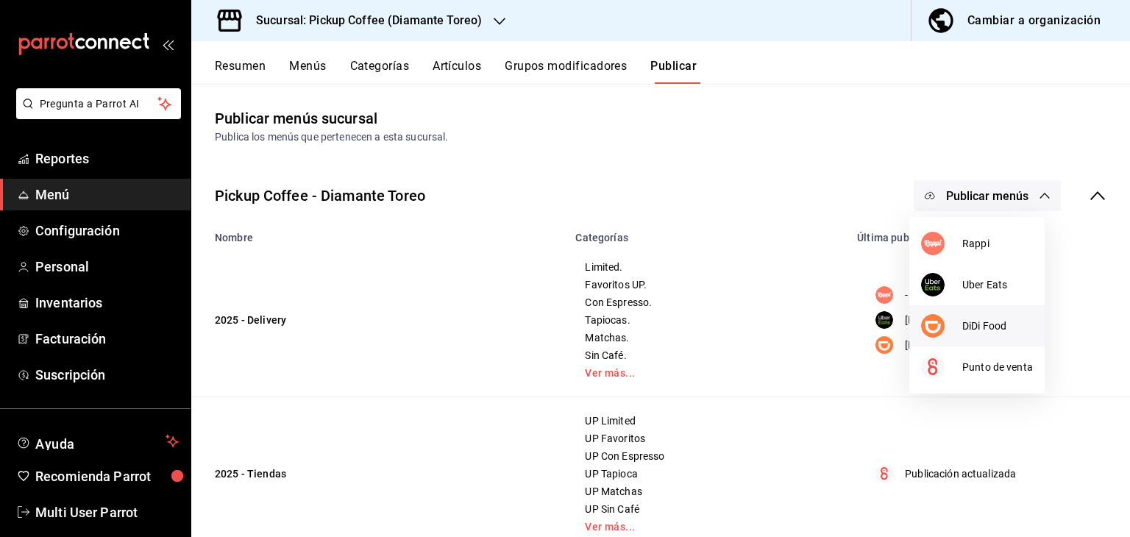
click at [950, 328] on div at bounding box center [941, 326] width 41 height 24
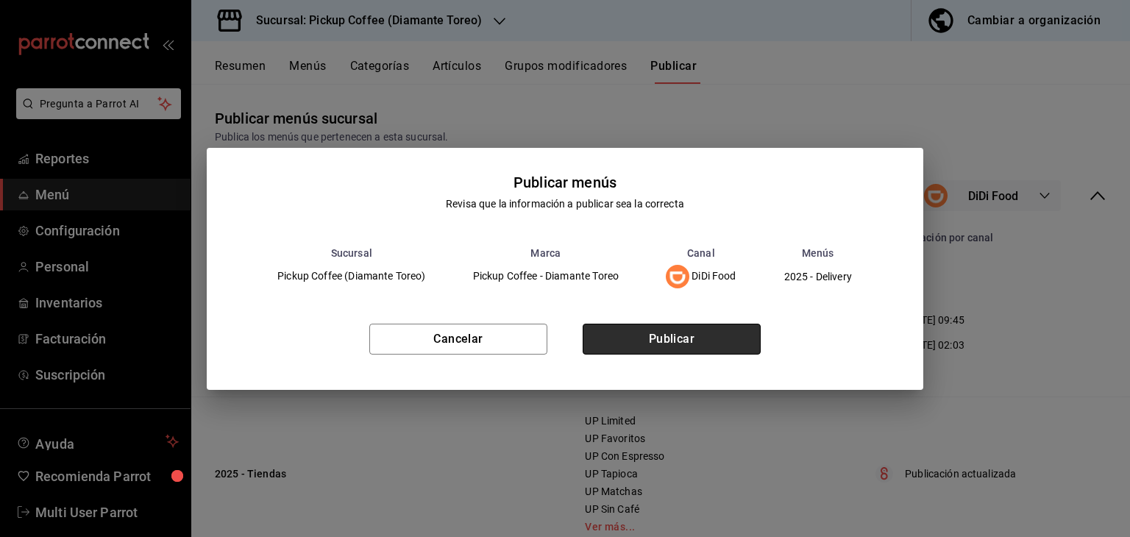
click at [706, 352] on button "Publicar" at bounding box center [672, 339] width 178 height 31
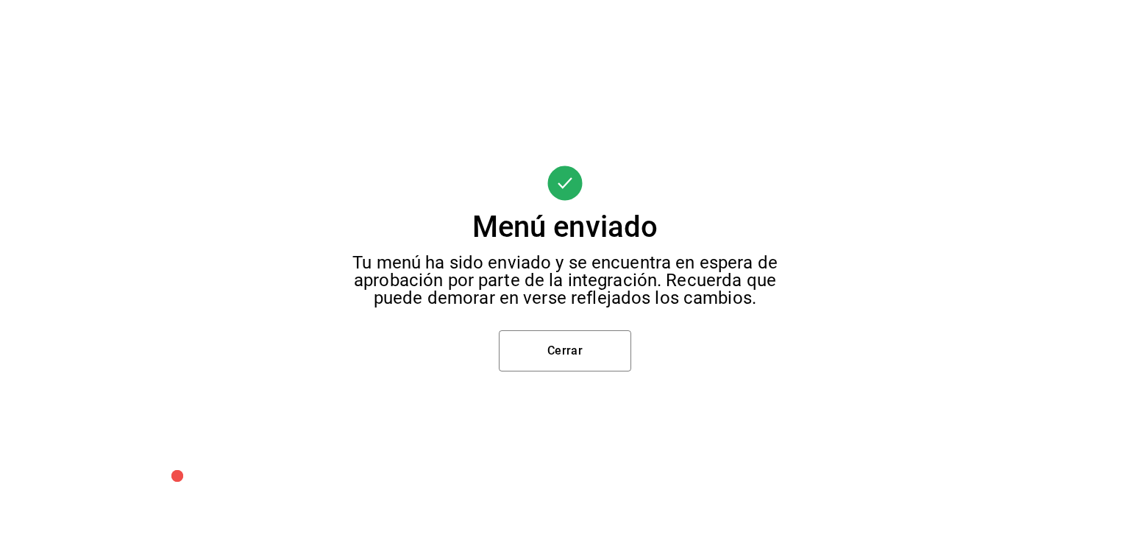
click at [570, 385] on div "Menú enviado Tu menú ha sido enviado y se encuentra en espera de aprobación por…" at bounding box center [565, 268] width 1130 height 537
drag, startPoint x: 535, startPoint y: 374, endPoint x: 557, endPoint y: 333, distance: 45.7
click at [557, 333] on div "Menú enviado Tu menú ha sido enviado y se encuentra en espera de aprobación por…" at bounding box center [565, 268] width 1130 height 537
click at [557, 333] on button "Cerrar" at bounding box center [565, 350] width 132 height 41
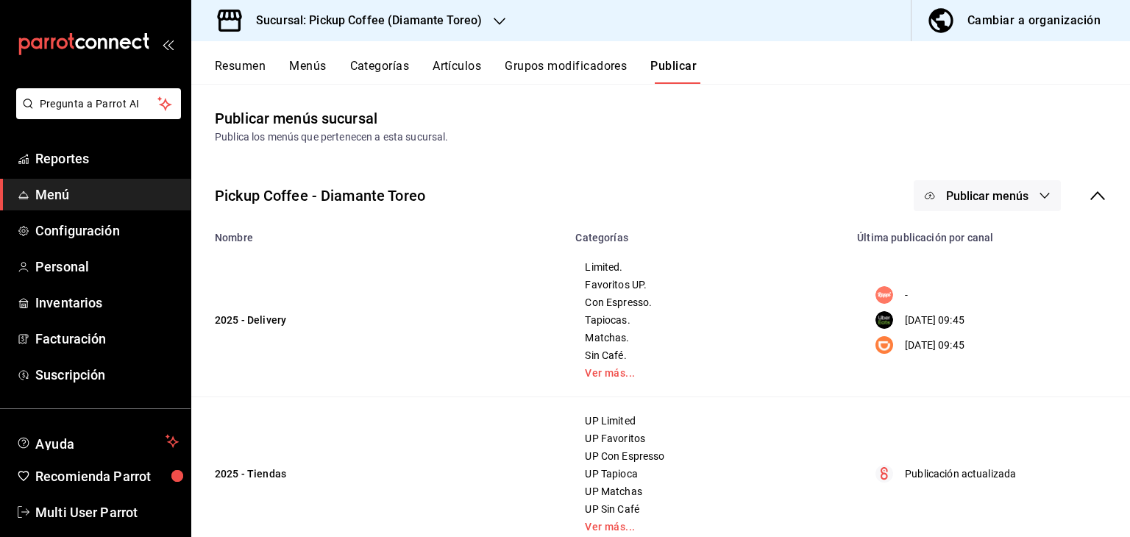
click at [426, 19] on h3 "Sucursal: Pickup Coffee (Diamante Toreo)" at bounding box center [363, 21] width 238 height 18
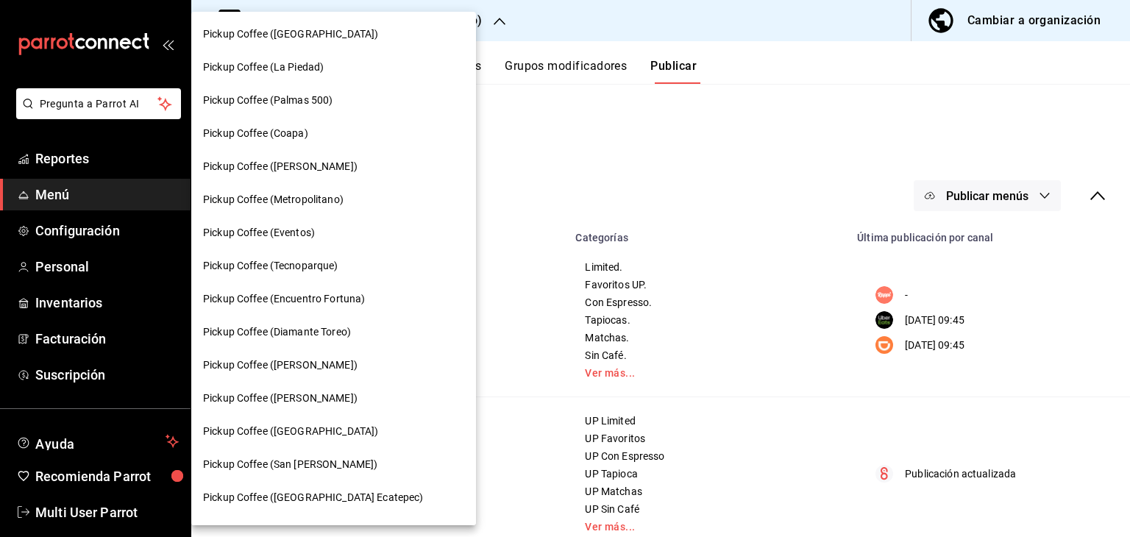
click at [338, 307] on div "Pickup Coffee (Encuentro Fortuna)" at bounding box center [333, 298] width 285 height 33
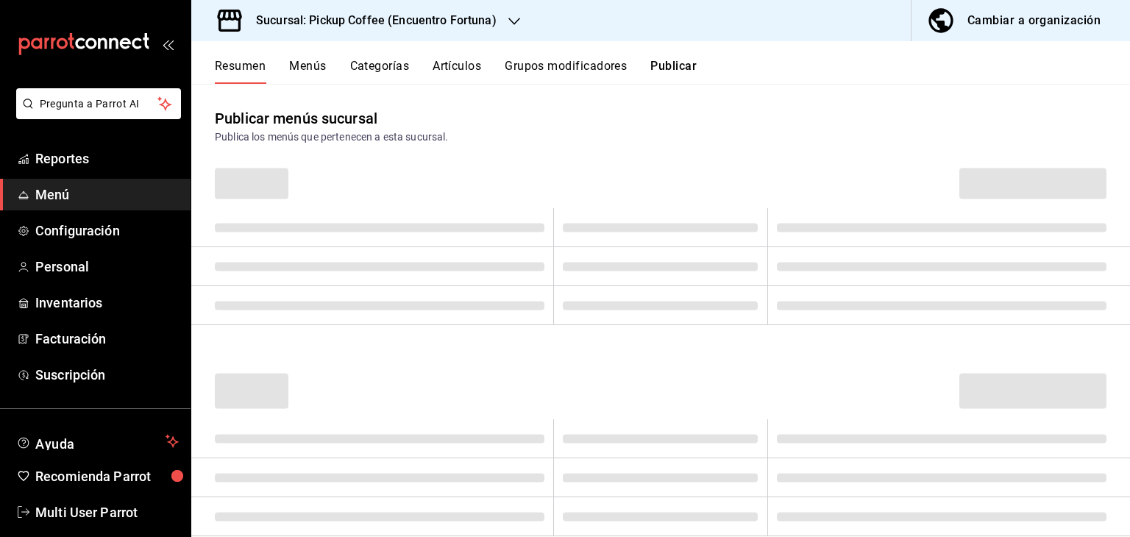
click at [393, 18] on h3 "Sucursal: Pickup Coffee (Encuentro Fortuna)" at bounding box center [370, 21] width 252 height 18
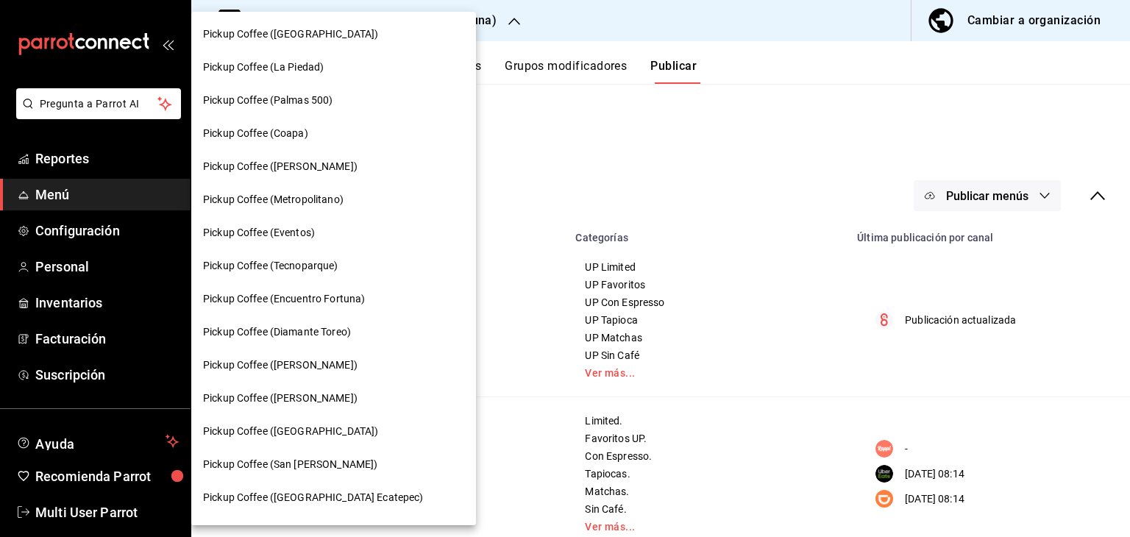
click at [307, 360] on span "Pickup Coffee ([PERSON_NAME])" at bounding box center [280, 364] width 154 height 15
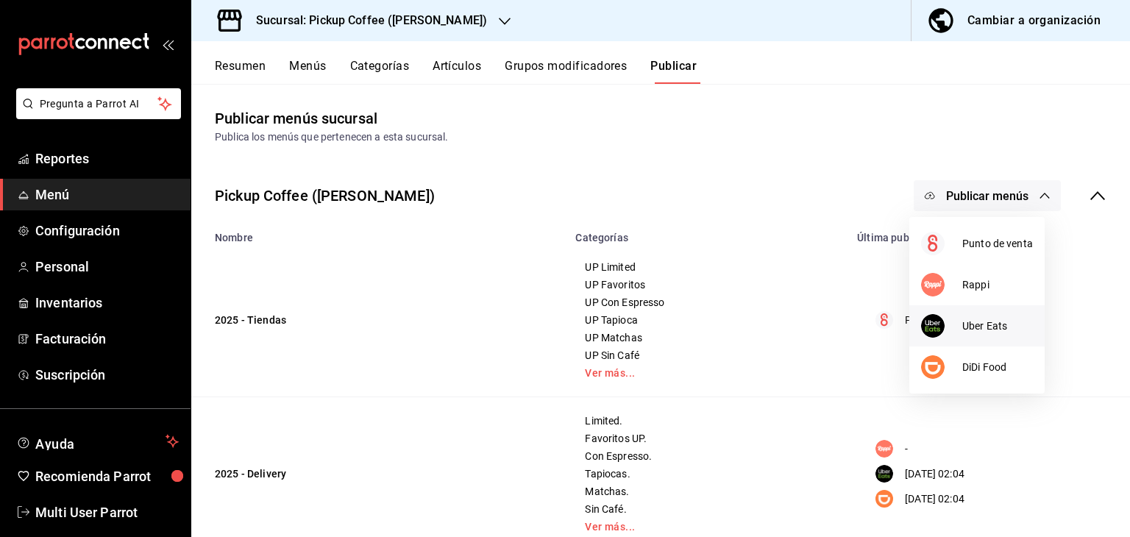
click at [974, 336] on li "Uber Eats" at bounding box center [976, 325] width 135 height 41
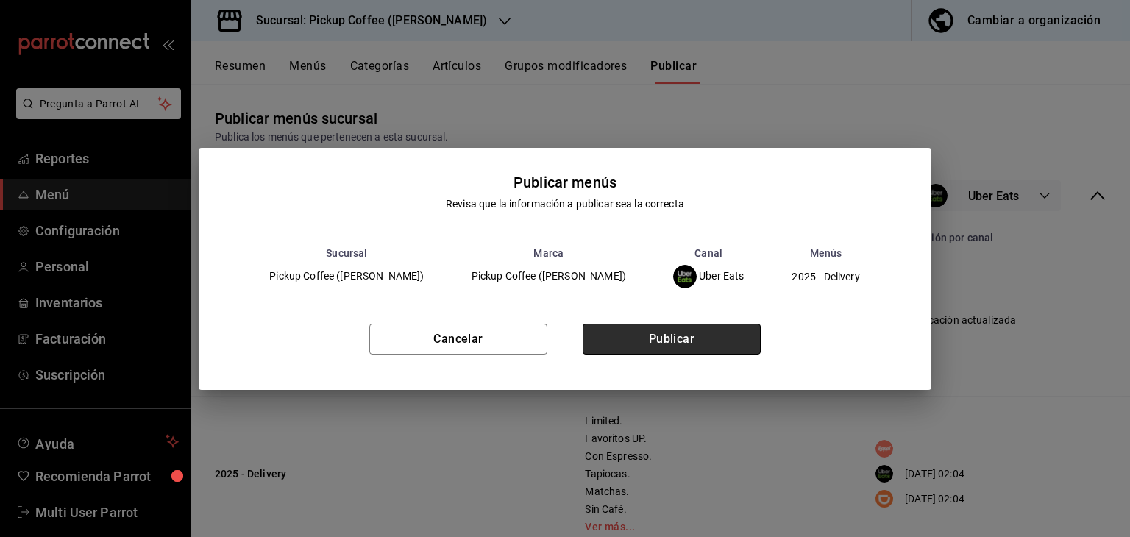
click at [730, 335] on button "Publicar" at bounding box center [672, 339] width 178 height 31
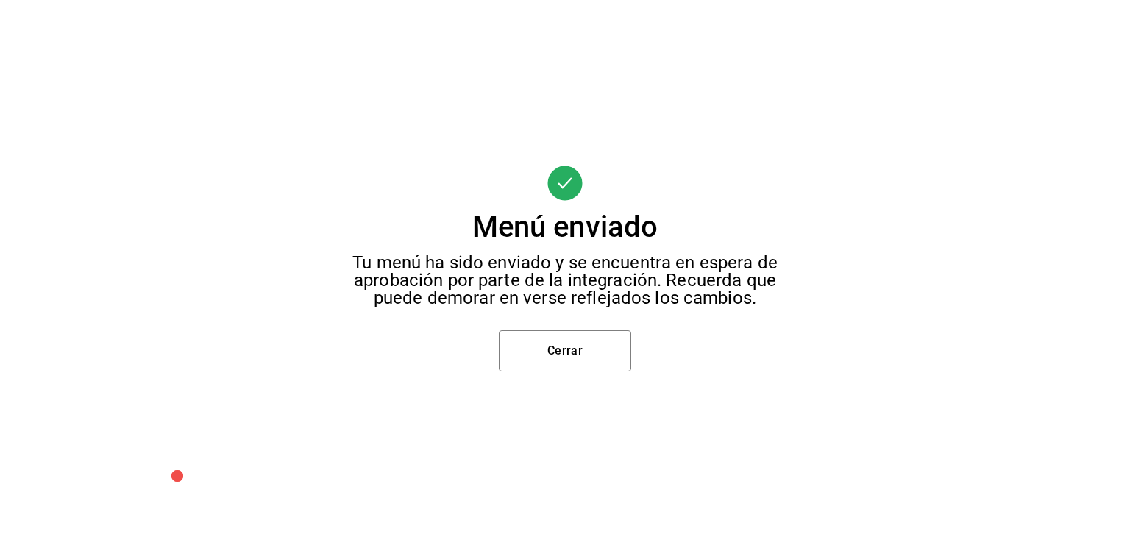
click at [588, 374] on div "Menú enviado Tu menú ha sido enviado y se encuentra en espera de aprobación por…" at bounding box center [565, 268] width 1130 height 537
click at [583, 355] on button "Cerrar" at bounding box center [565, 350] width 132 height 41
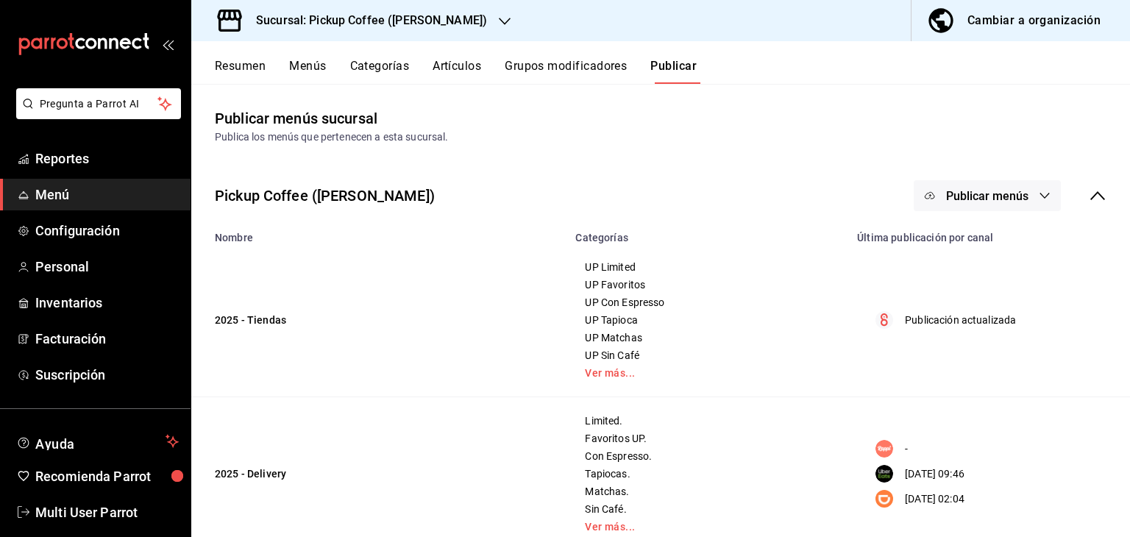
click at [1021, 212] on div at bounding box center [565, 268] width 1130 height 537
drag, startPoint x: 1009, startPoint y: 238, endPoint x: 1012, endPoint y: 204, distance: 34.7
click at [1012, 204] on div "Pickup Coffee ([PERSON_NAME]) Publicar menús Nombre Categorías Última publicaci…" at bounding box center [660, 366] width 938 height 418
click at [1012, 189] on span "Publicar menús" at bounding box center [987, 196] width 82 height 14
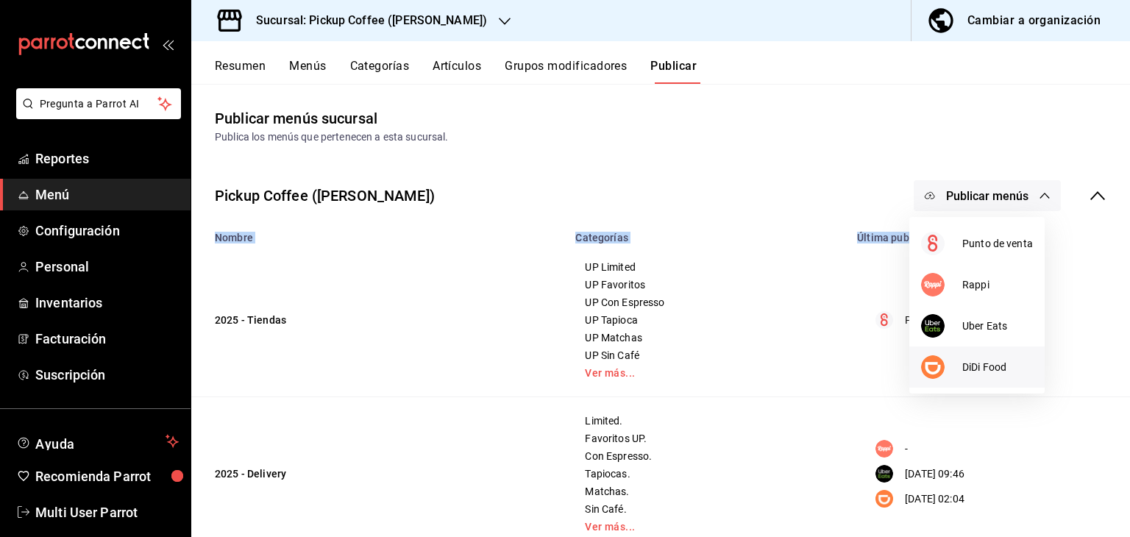
click at [986, 360] on span "DiDi Food" at bounding box center [997, 367] width 71 height 15
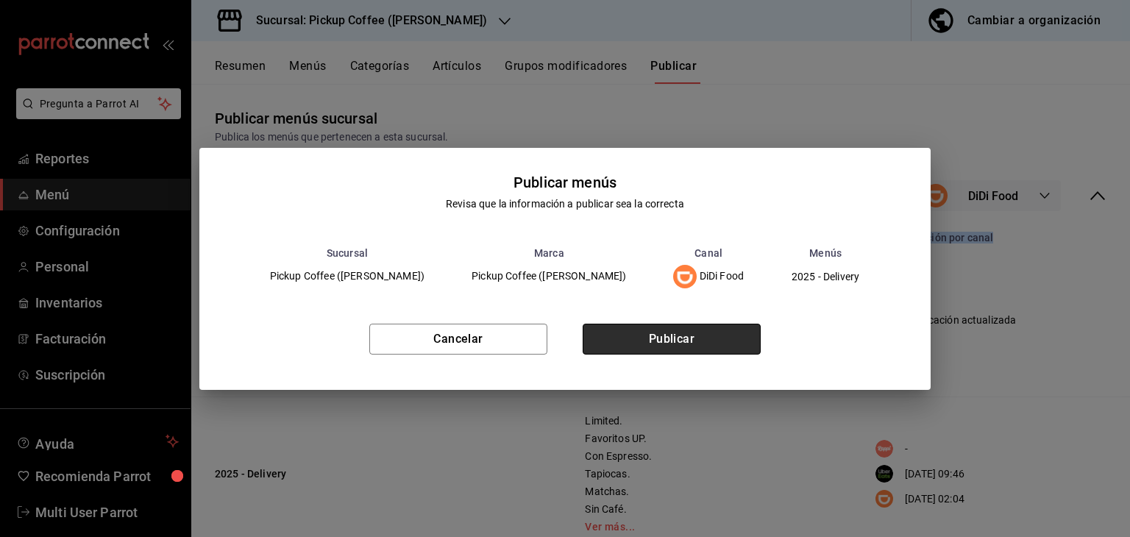
click at [730, 337] on button "Publicar" at bounding box center [672, 339] width 178 height 31
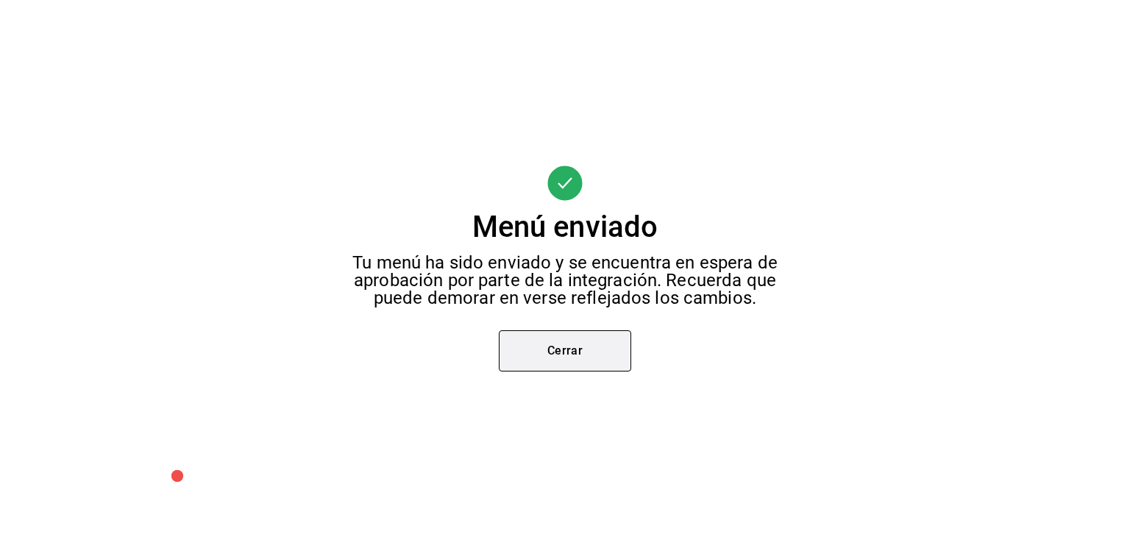
click at [627, 350] on button "Cerrar" at bounding box center [565, 350] width 132 height 41
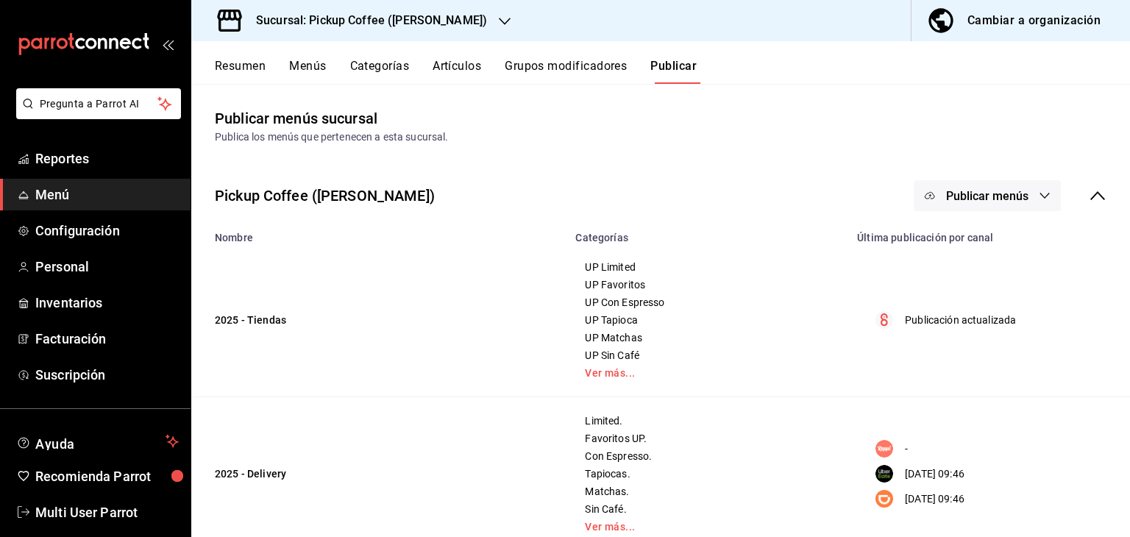
click at [432, 13] on h3 "Sucursal: Pickup Coffee ([PERSON_NAME])" at bounding box center [365, 21] width 243 height 18
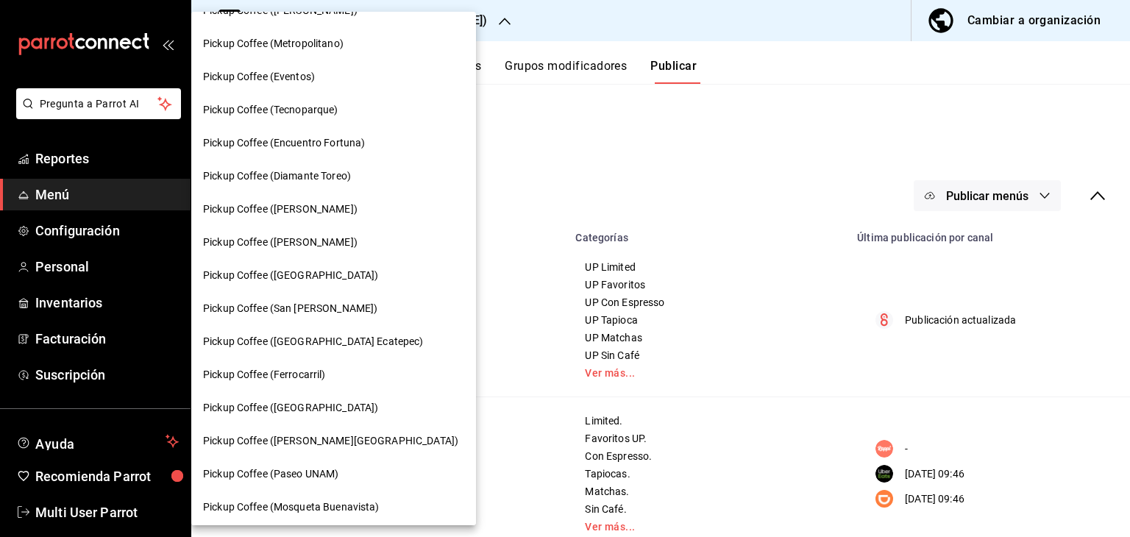
scroll to position [159, 0]
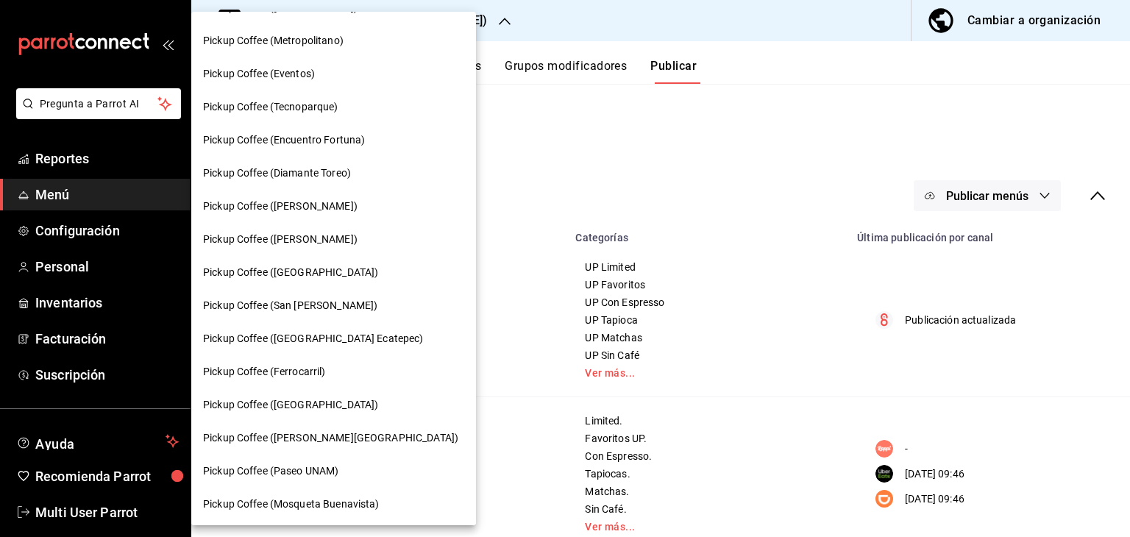
click at [330, 239] on span "Pickup Coffee ([PERSON_NAME])" at bounding box center [280, 239] width 154 height 15
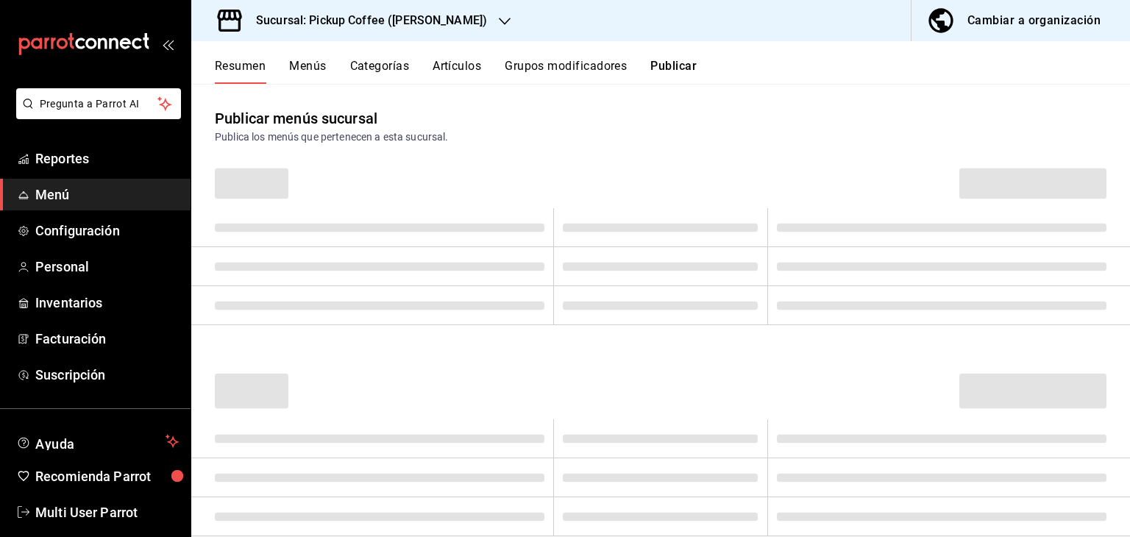
click at [685, 68] on button "Publicar" at bounding box center [673, 71] width 46 height 25
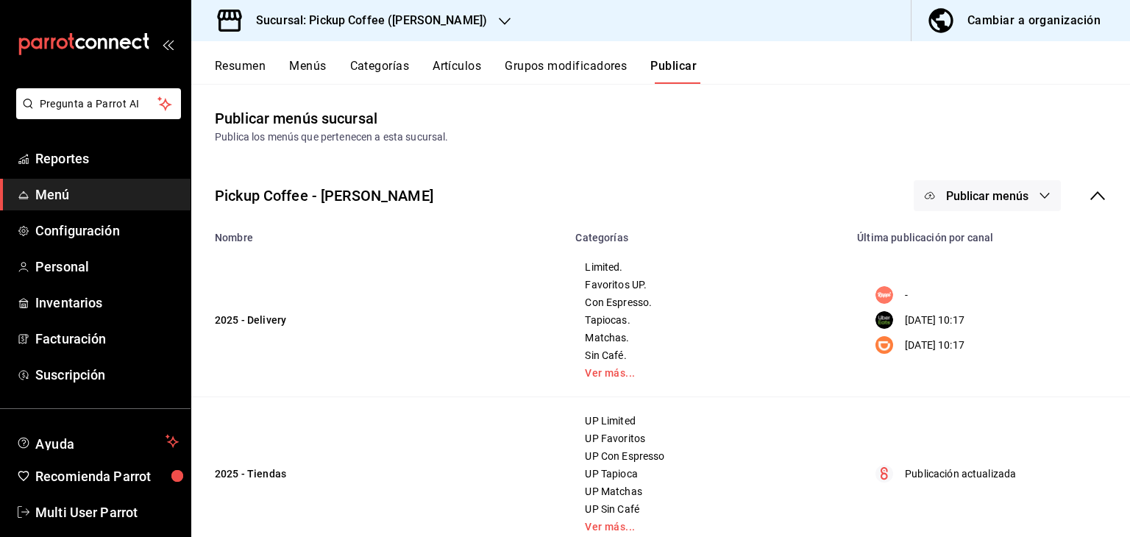
click at [991, 193] on span "Publicar menús" at bounding box center [987, 196] width 82 height 14
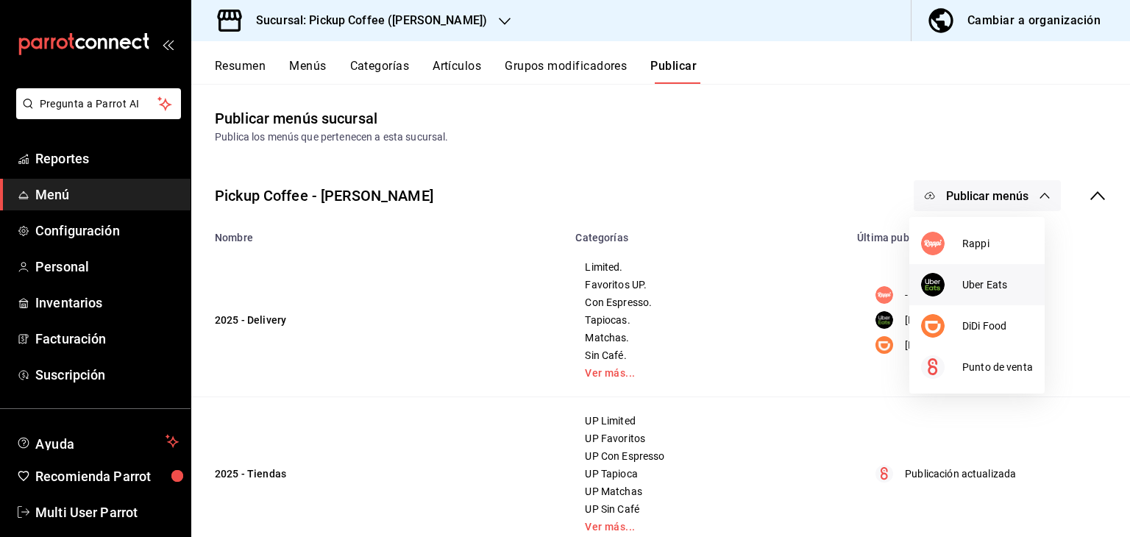
click at [952, 296] on div at bounding box center [941, 285] width 41 height 24
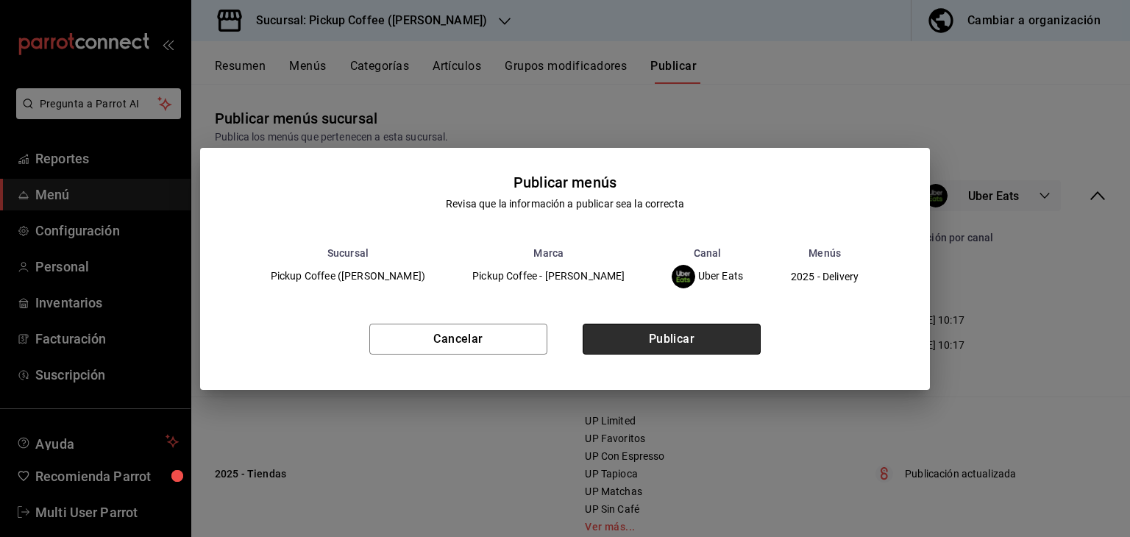
click at [655, 345] on button "Publicar" at bounding box center [672, 339] width 178 height 31
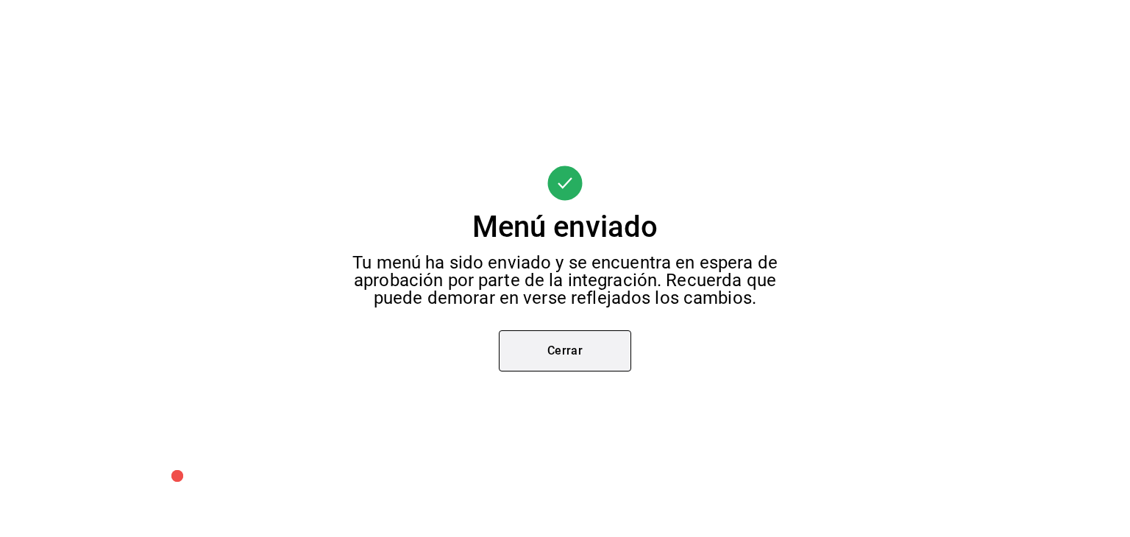
click at [577, 332] on button "Cerrar" at bounding box center [565, 350] width 132 height 41
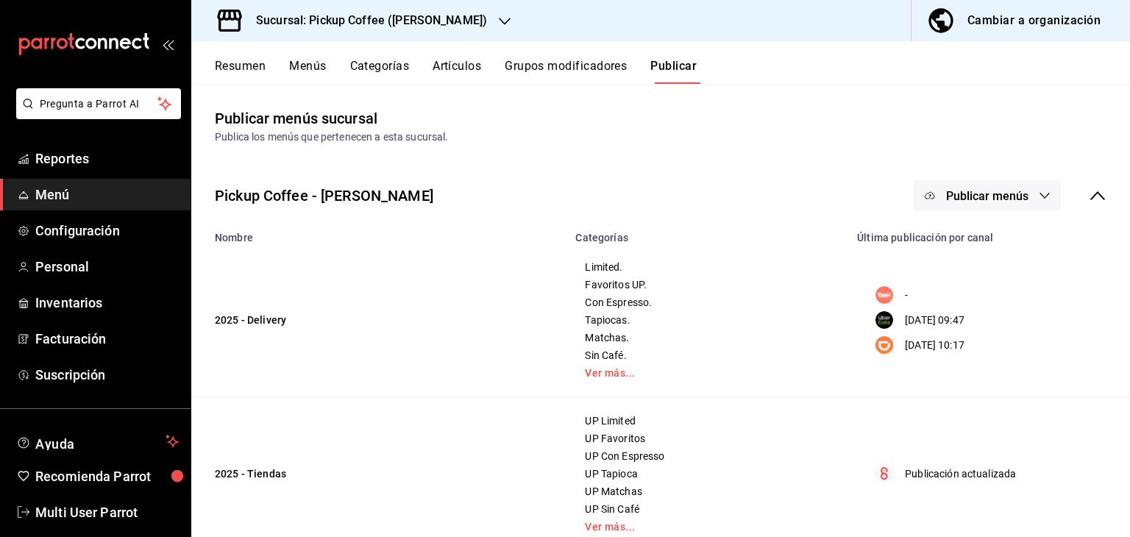
click at [989, 187] on button "Publicar menús" at bounding box center [986, 195] width 147 height 31
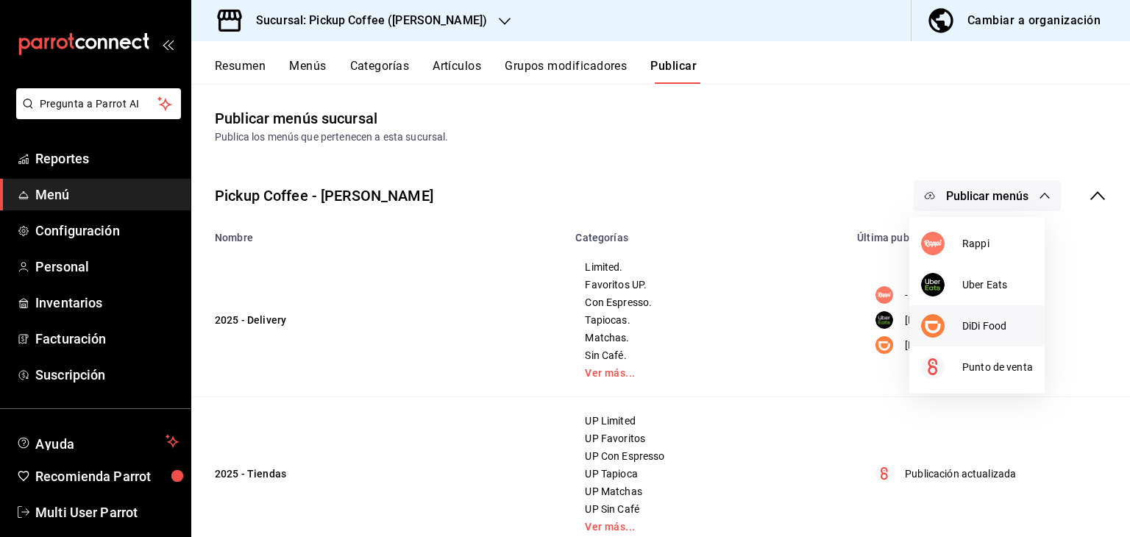
click at [965, 321] on span "DiDi Food" at bounding box center [997, 325] width 71 height 15
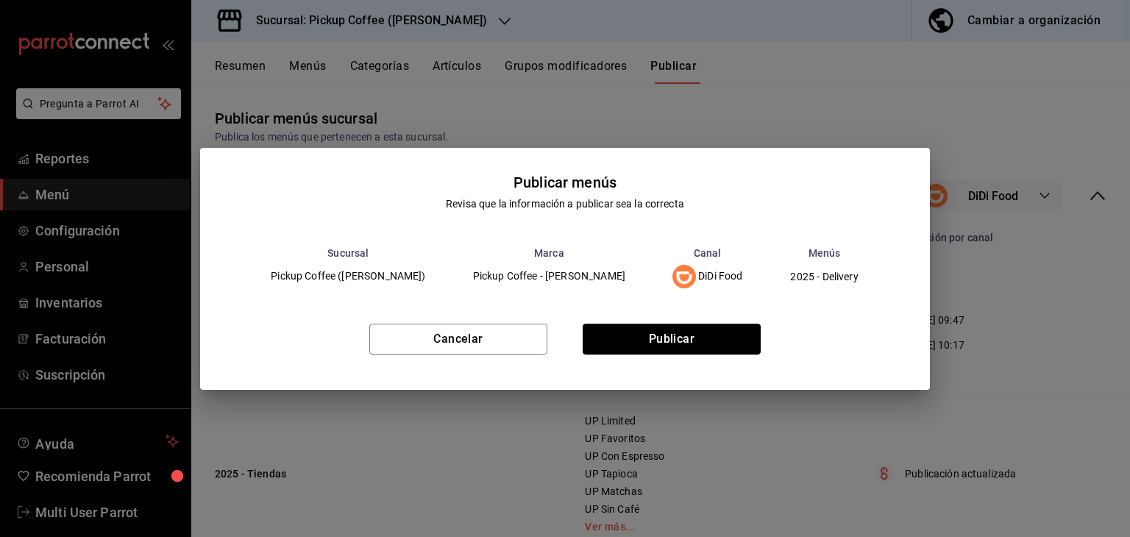
click at [677, 337] on button "Publicar" at bounding box center [672, 339] width 178 height 31
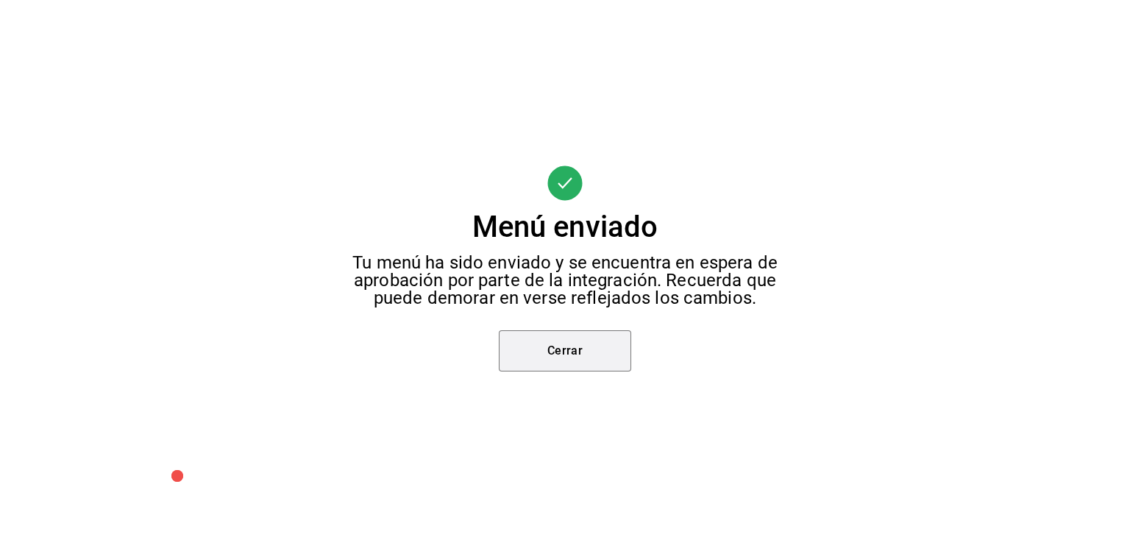
click at [593, 368] on button "Cerrar" at bounding box center [565, 350] width 132 height 41
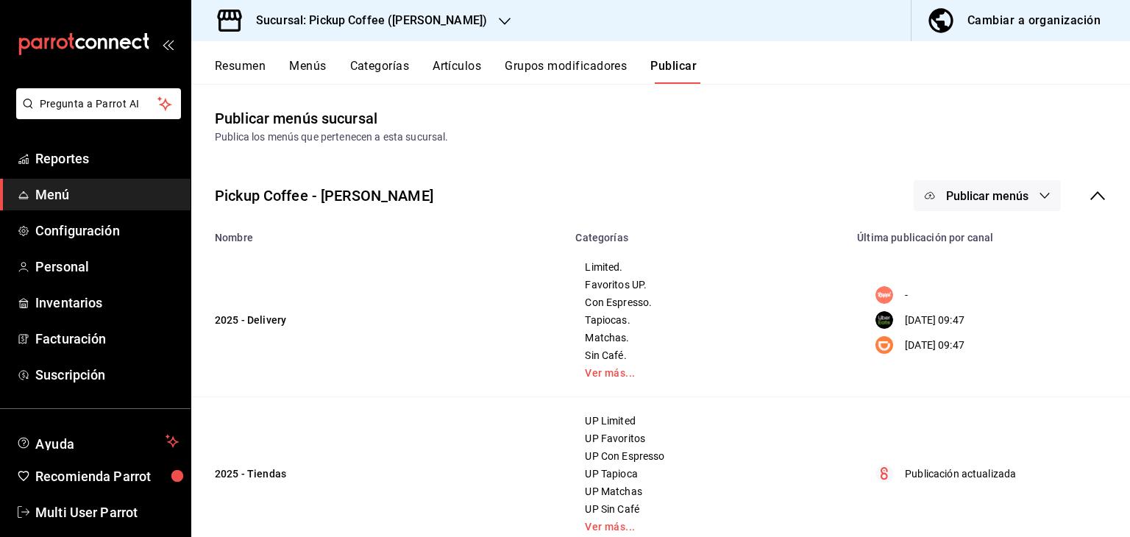
click at [380, 19] on div at bounding box center [565, 268] width 1130 height 537
click at [394, 29] on div "Sucursal: Pickup Coffee ([PERSON_NAME])" at bounding box center [359, 20] width 313 height 41
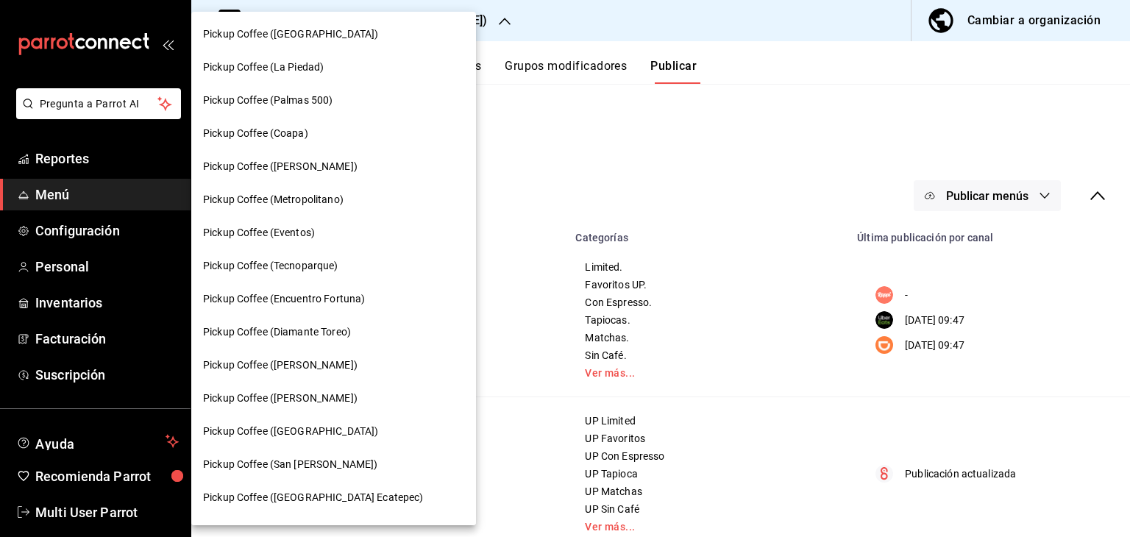
scroll to position [149, 0]
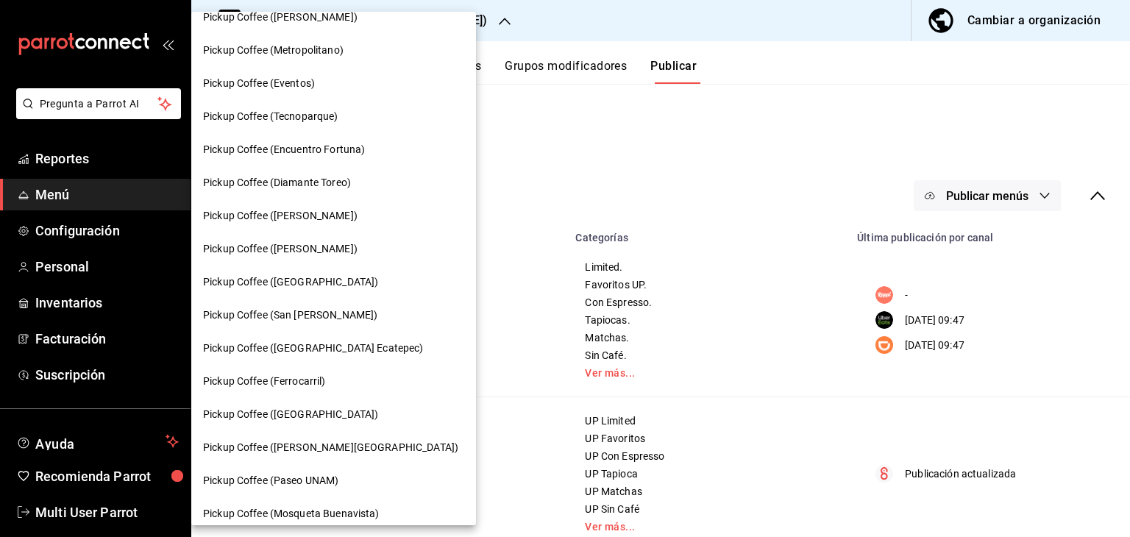
click at [321, 286] on div "Pickup Coffee ([GEOGRAPHIC_DATA])" at bounding box center [333, 281] width 261 height 15
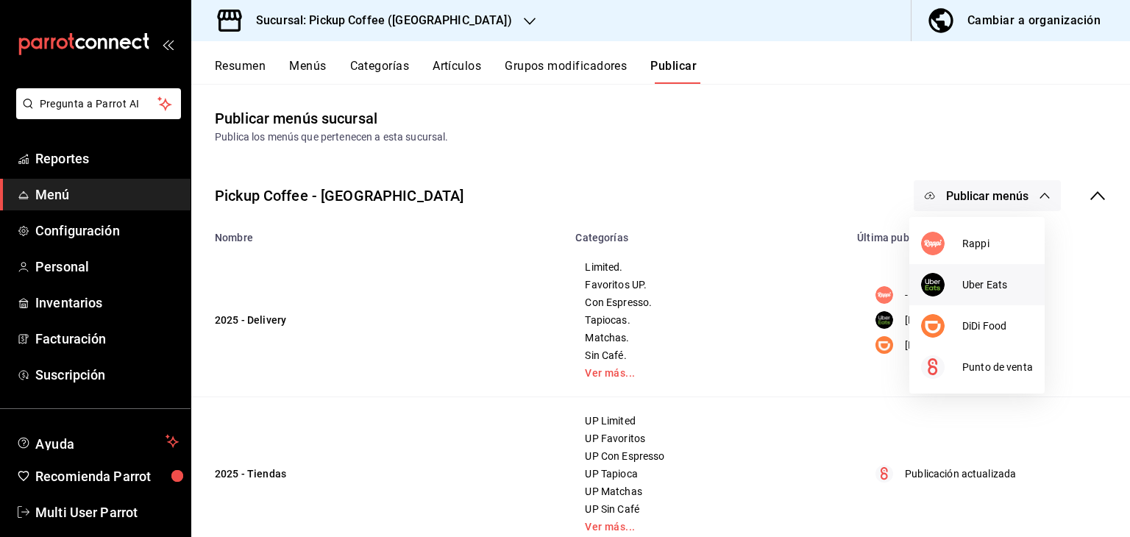
click at [977, 285] on span "Uber Eats" at bounding box center [997, 284] width 71 height 15
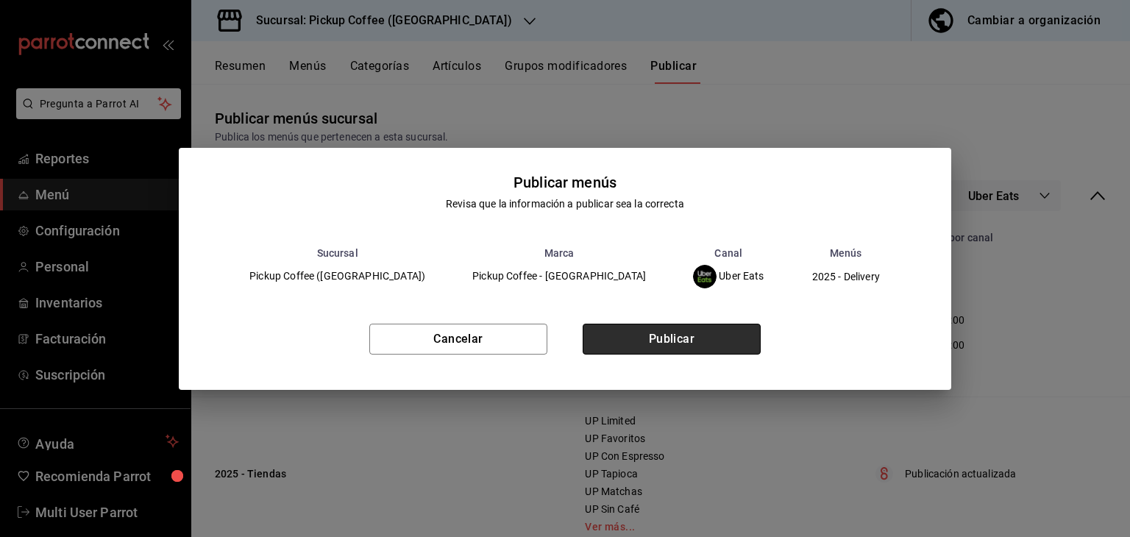
click at [722, 345] on button "Publicar" at bounding box center [672, 339] width 178 height 31
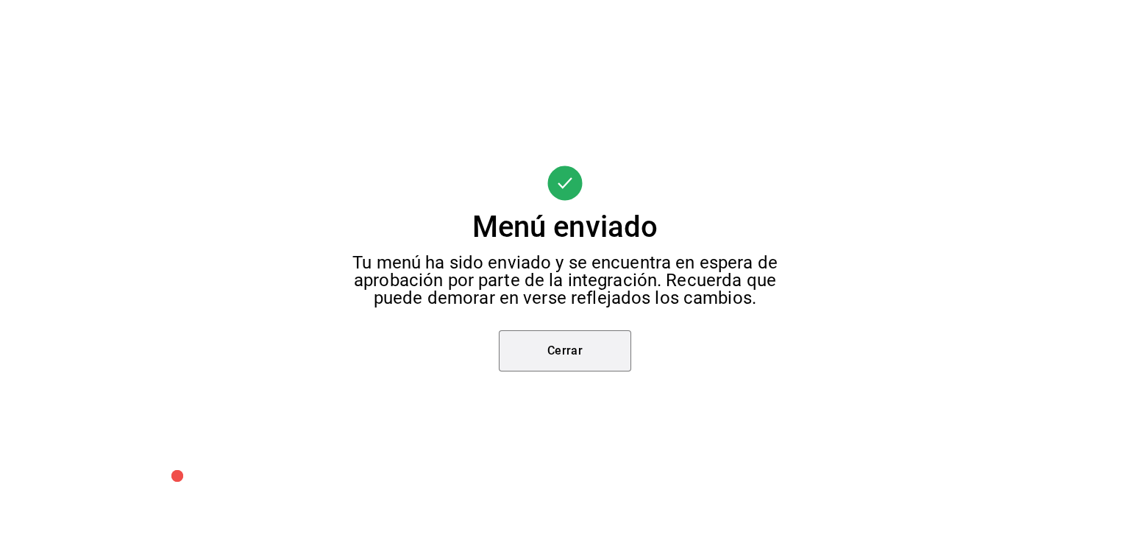
click at [543, 346] on button "Cerrar" at bounding box center [565, 350] width 132 height 41
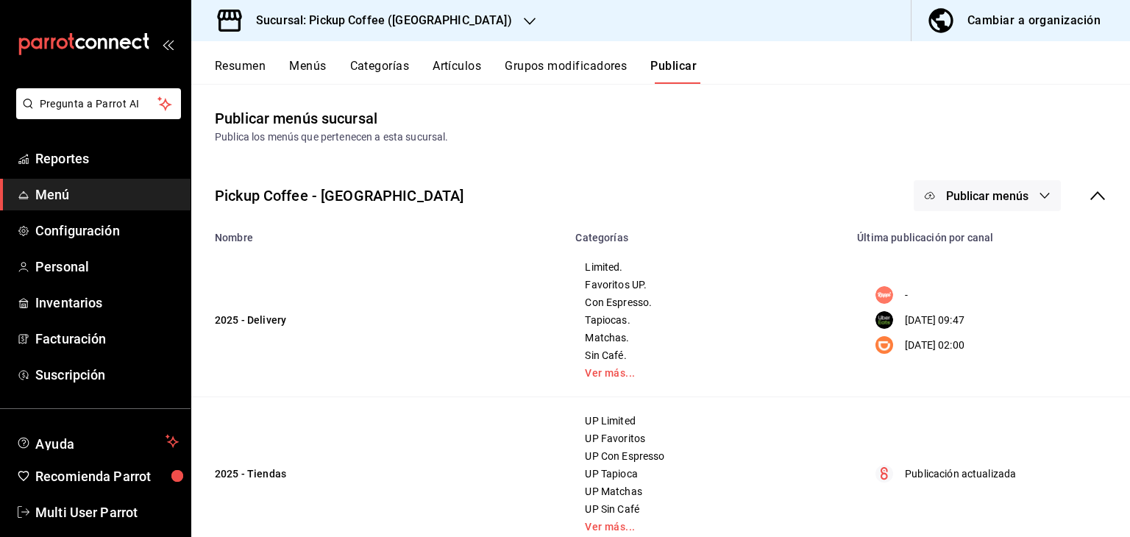
click at [930, 201] on button "Publicar menús" at bounding box center [986, 195] width 147 height 31
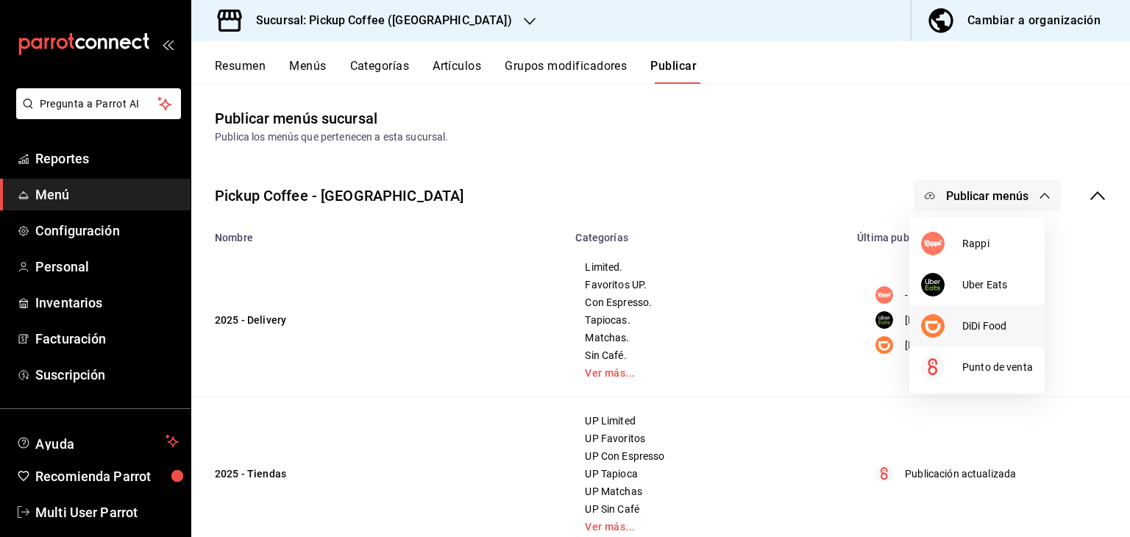
click at [950, 335] on div at bounding box center [941, 326] width 41 height 24
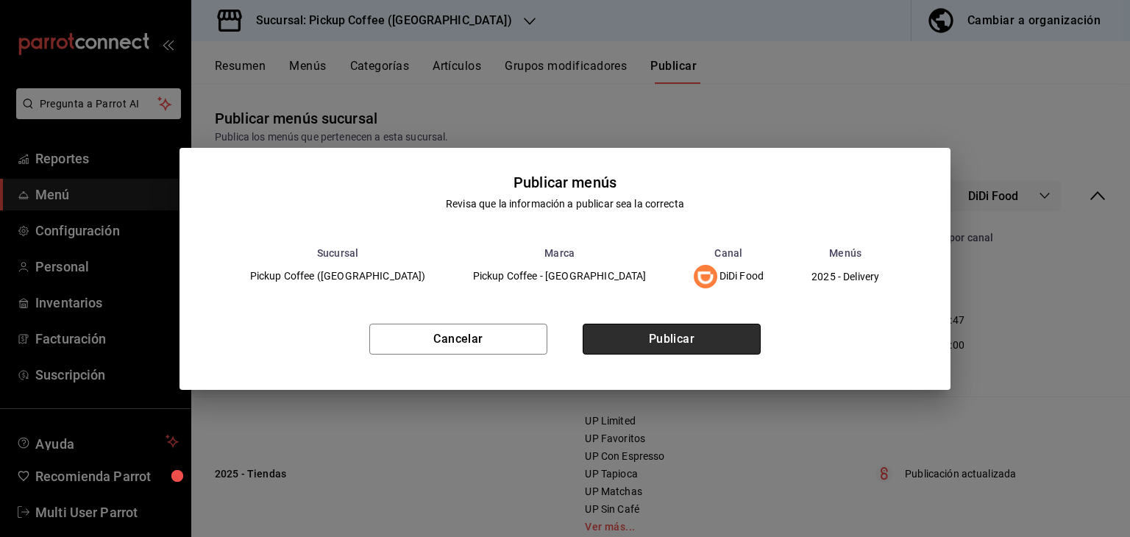
click at [658, 339] on button "Publicar" at bounding box center [672, 339] width 178 height 31
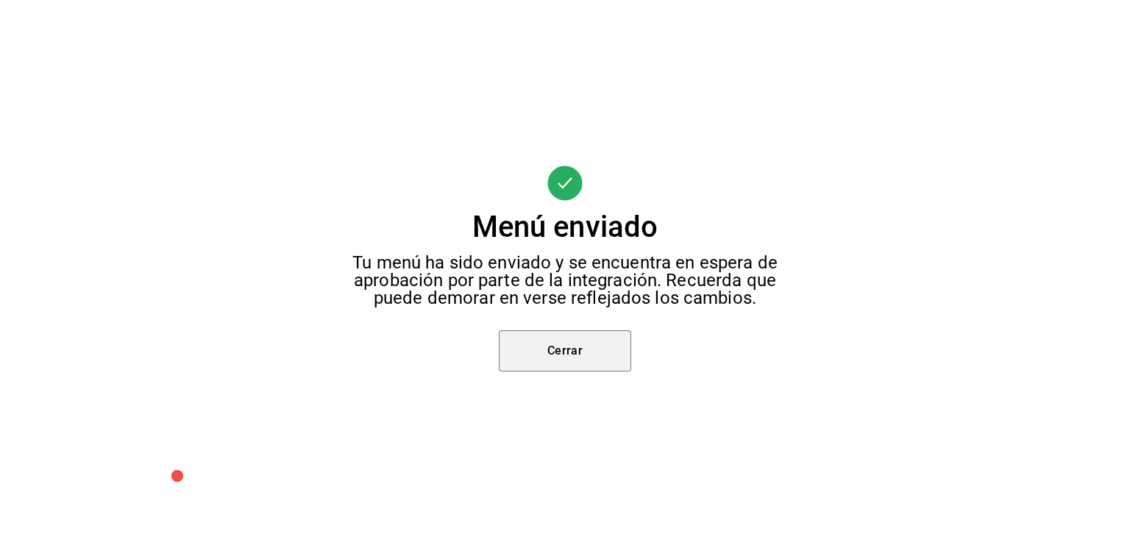
click at [510, 354] on button "Cerrar" at bounding box center [565, 350] width 132 height 41
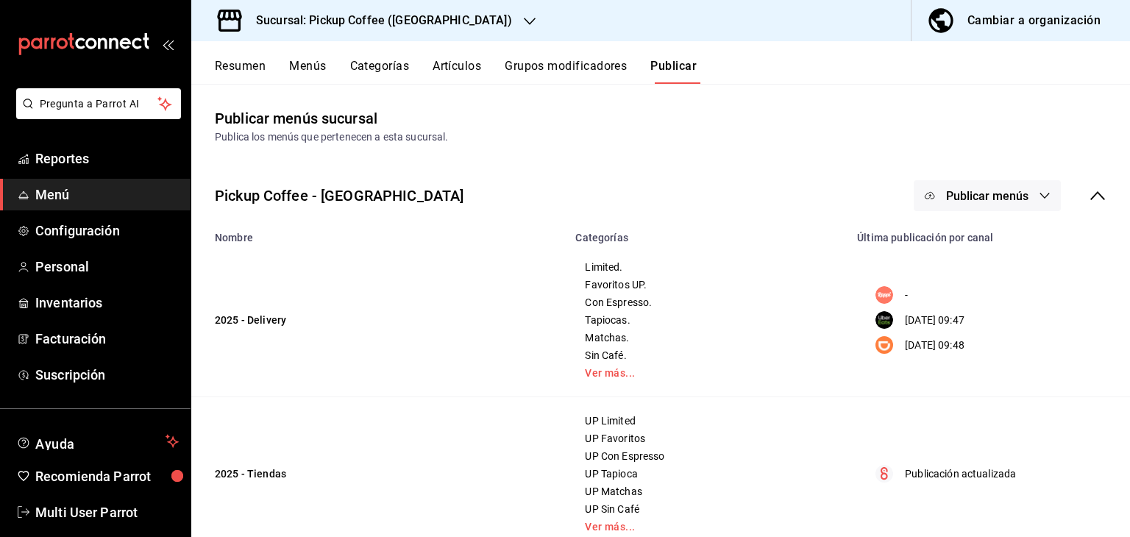
click at [384, 24] on h3 "Sucursal: Pickup Coffee ([GEOGRAPHIC_DATA])" at bounding box center [378, 21] width 268 height 18
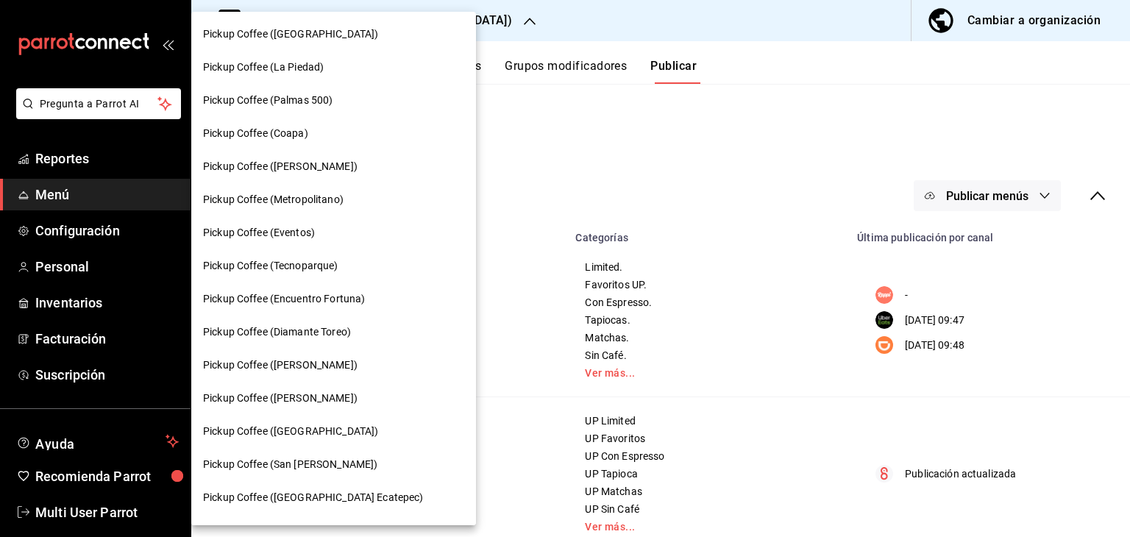
scroll to position [112, 0]
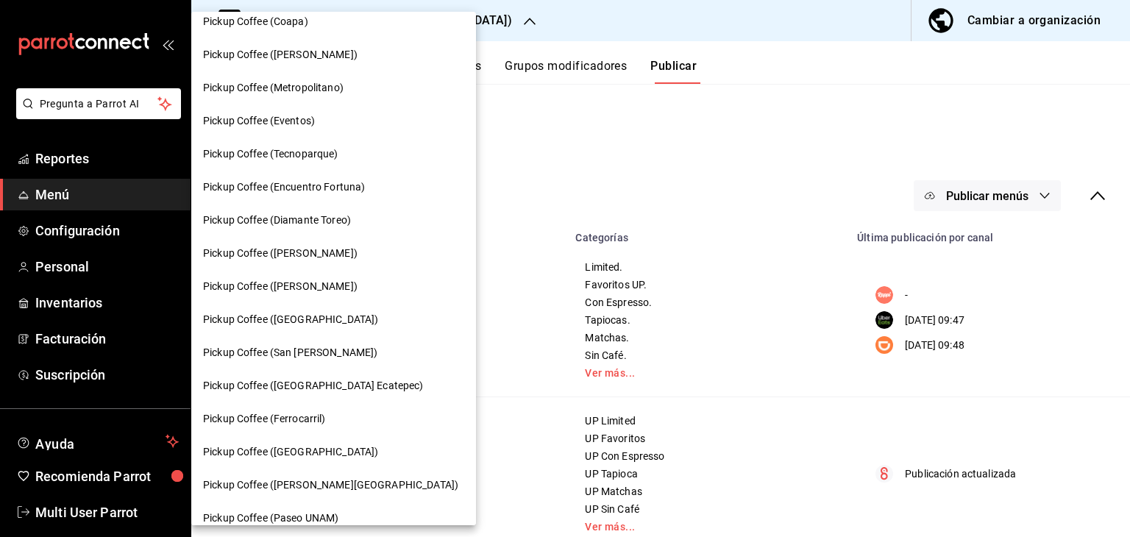
click at [324, 354] on span "Pickup Coffee (San [PERSON_NAME])" at bounding box center [290, 352] width 174 height 15
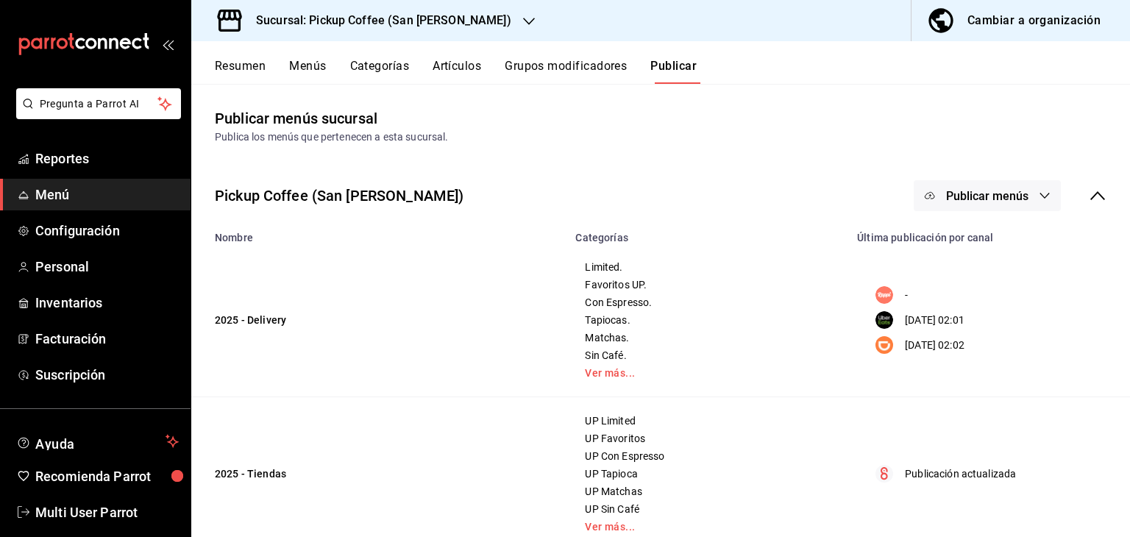
click at [924, 202] on button "Publicar menús" at bounding box center [986, 195] width 147 height 31
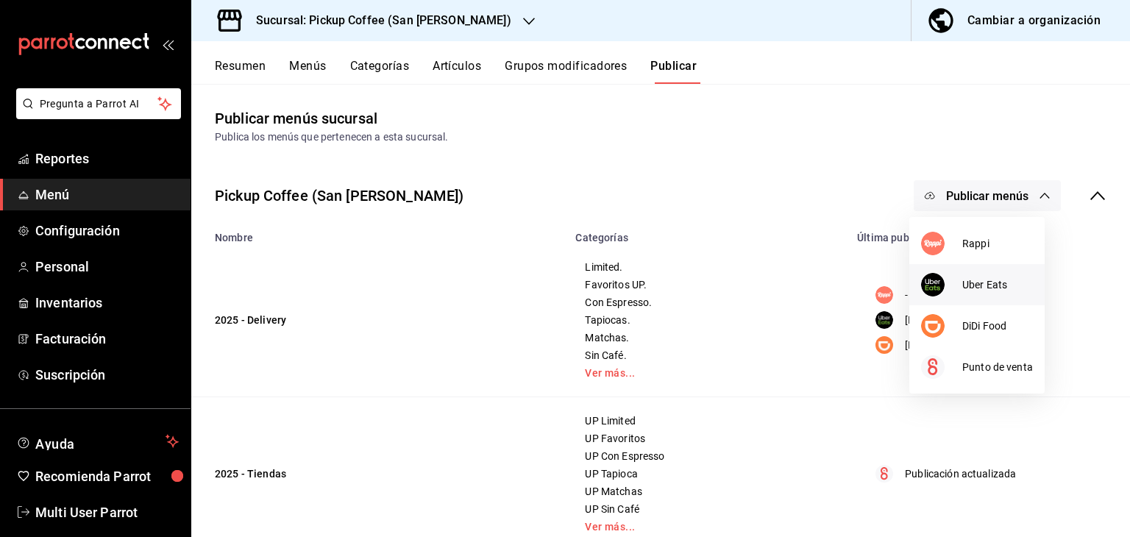
click at [933, 276] on img at bounding box center [933, 285] width 24 height 24
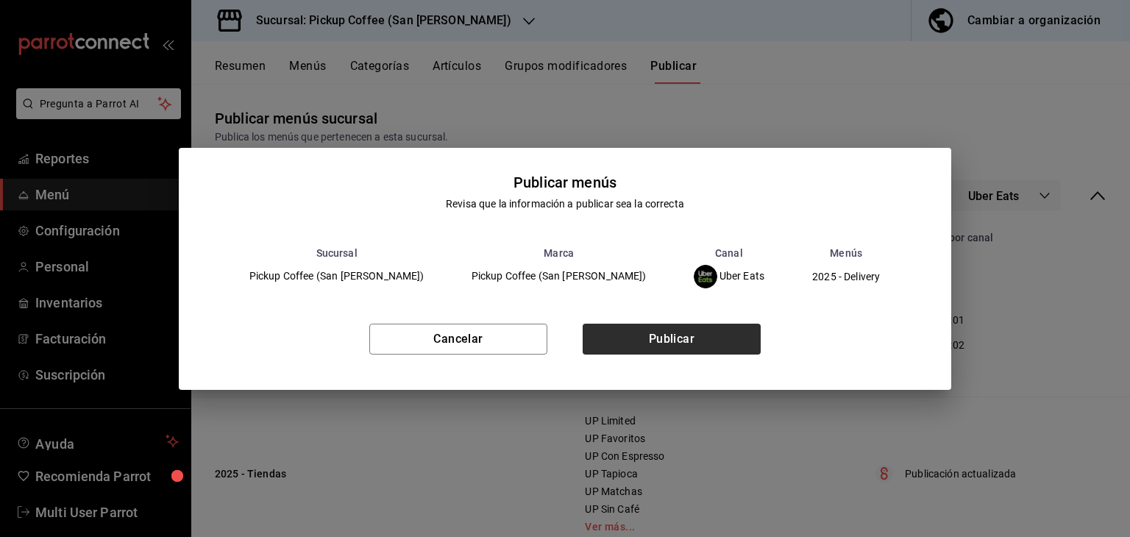
drag, startPoint x: 688, startPoint y: 360, endPoint x: 691, endPoint y: 344, distance: 15.9
click at [691, 344] on div "Cancelar Publicar" at bounding box center [565, 345] width 773 height 90
click at [691, 344] on button "Publicar" at bounding box center [672, 339] width 178 height 31
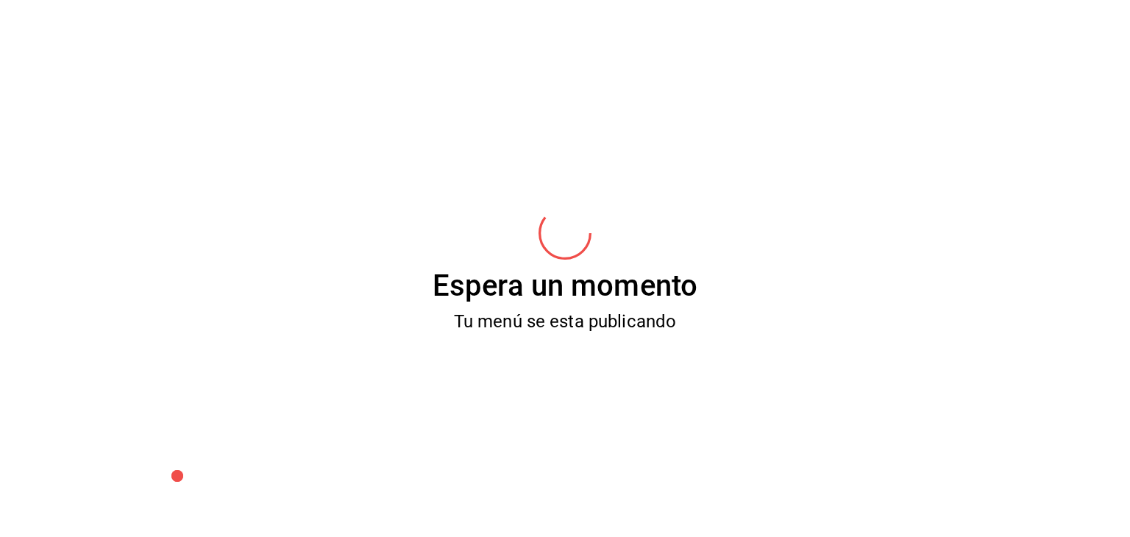
click at [438, 313] on div "Tu menú se esta publicando" at bounding box center [565, 322] width 438 height 18
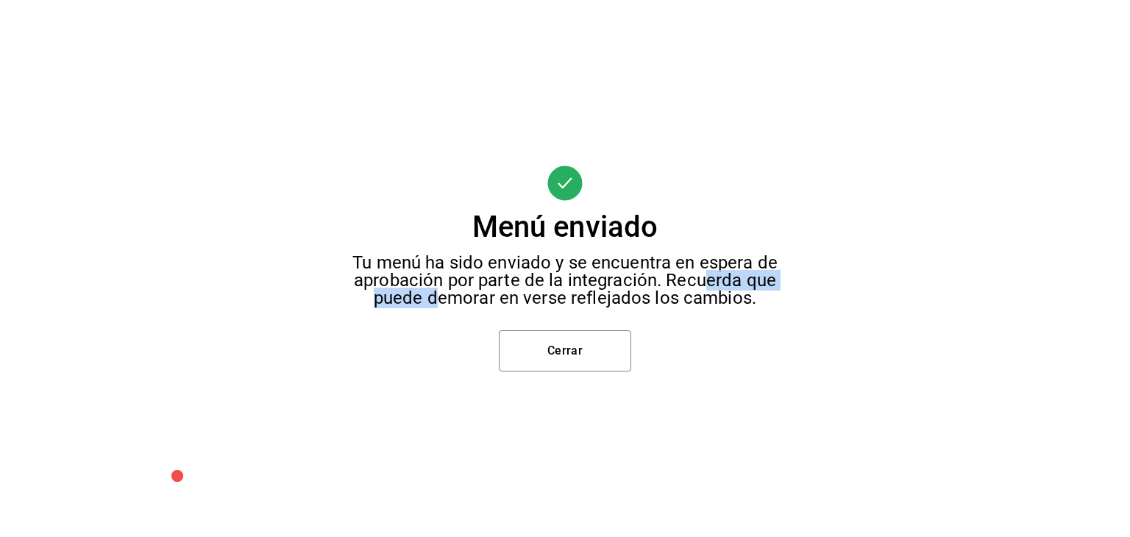
click at [549, 339] on button "Cerrar" at bounding box center [565, 350] width 132 height 41
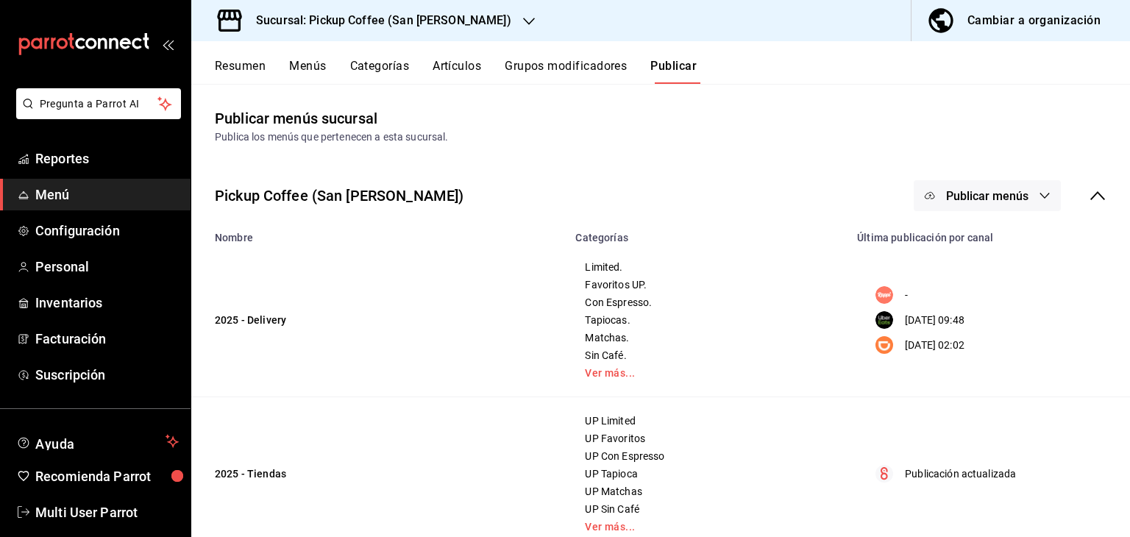
click at [955, 185] on button "Publicar menús" at bounding box center [986, 195] width 147 height 31
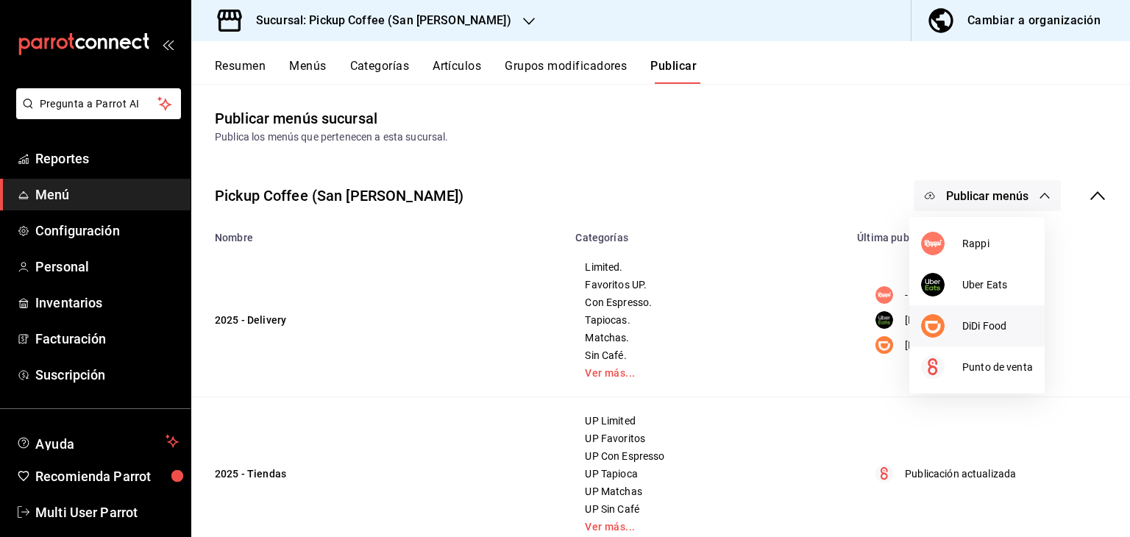
click at [964, 332] on span "DiDi Food" at bounding box center [997, 325] width 71 height 15
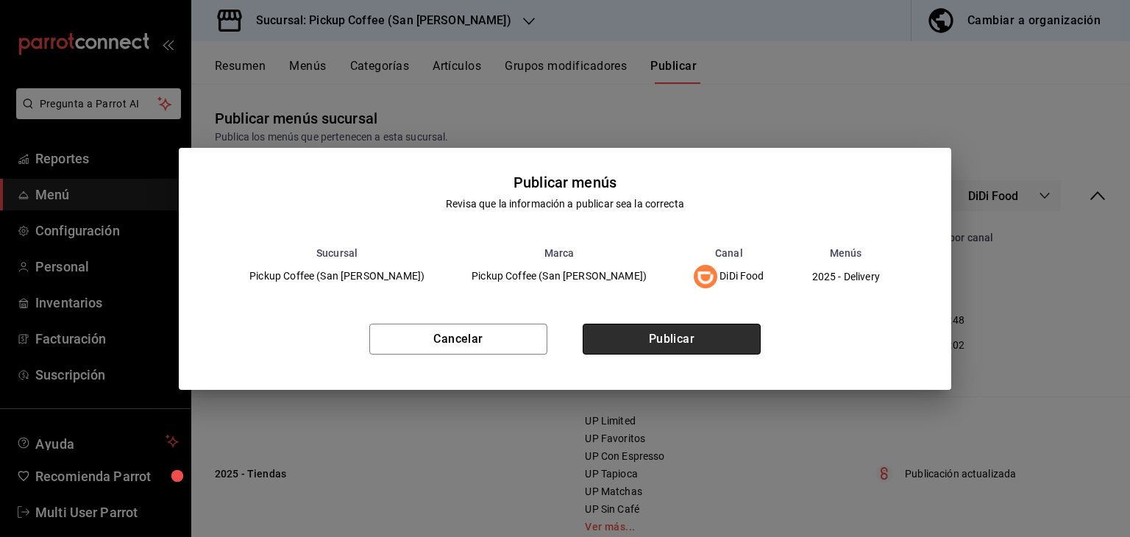
click at [735, 336] on button "Publicar" at bounding box center [672, 339] width 178 height 31
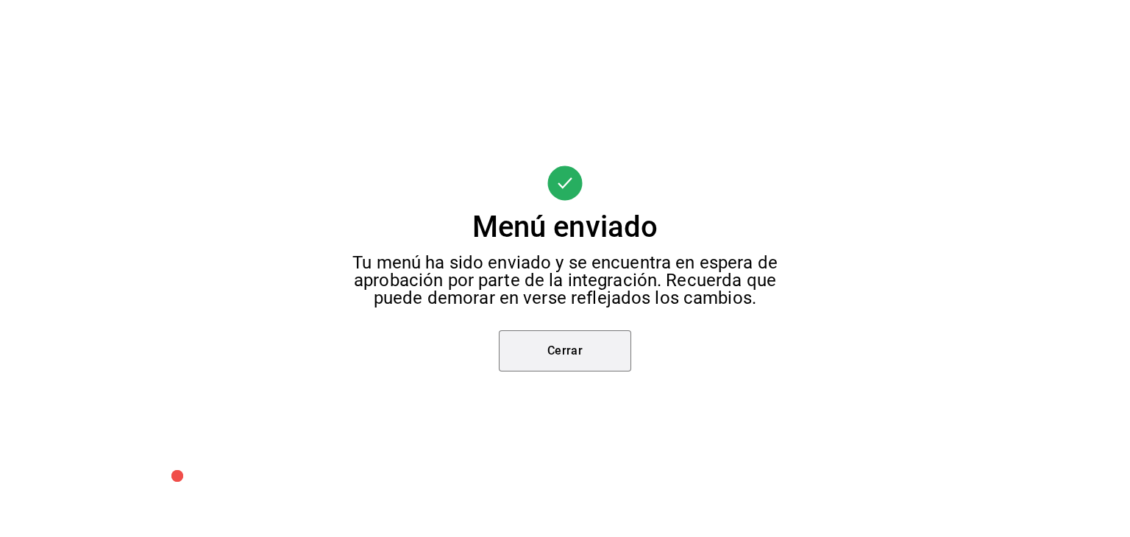
click at [538, 334] on button "Cerrar" at bounding box center [565, 350] width 132 height 41
click at [538, 340] on div "Menú enviado Tu menú ha sido enviado y se encuentra en espera de aprobación por…" at bounding box center [565, 268] width 1130 height 537
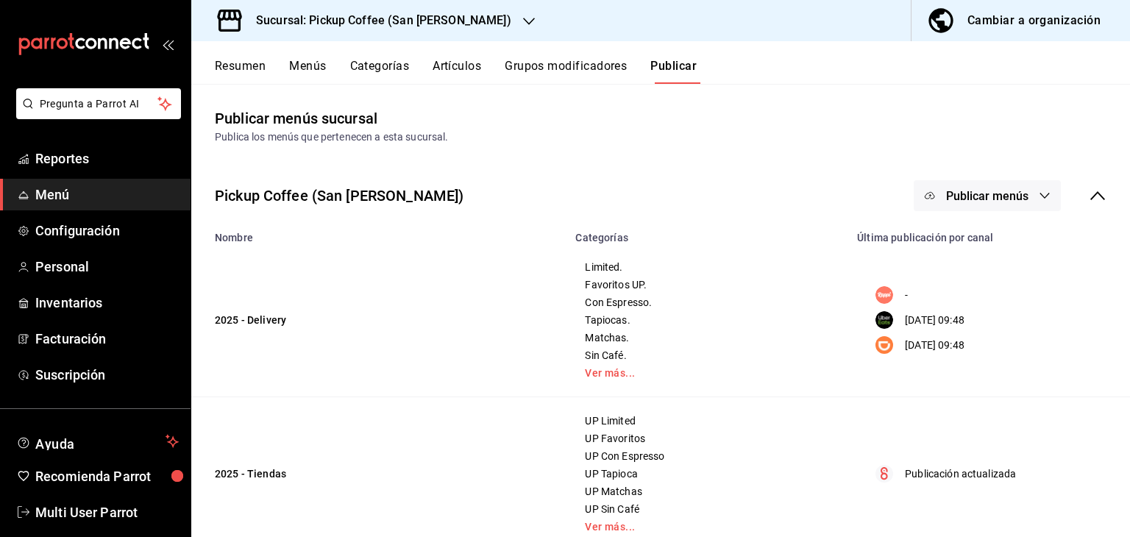
click at [449, 17] on h3 "Sucursal: Pickup Coffee (San [PERSON_NAME])" at bounding box center [377, 21] width 267 height 18
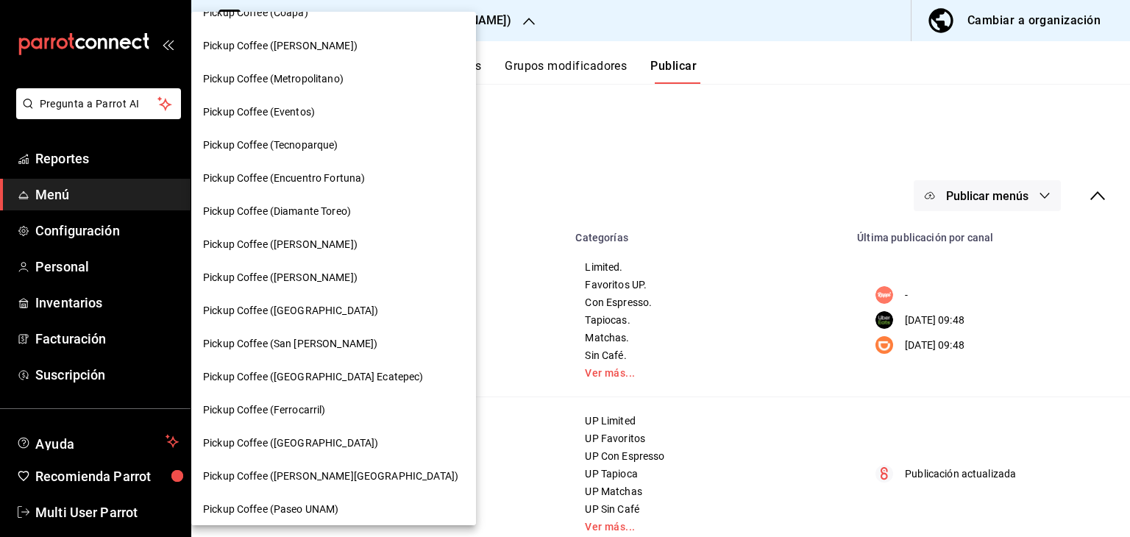
scroll to position [121, 0]
click at [334, 376] on span "Pickup Coffee ([GEOGRAPHIC_DATA] Ecatepec)" at bounding box center [313, 376] width 221 height 15
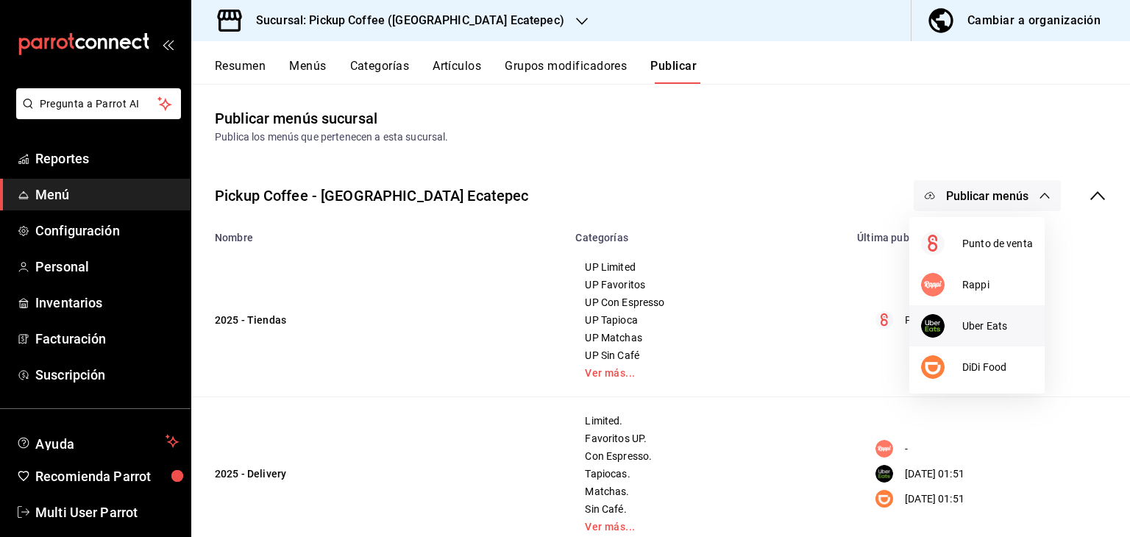
click at [962, 318] on span "Uber Eats" at bounding box center [997, 325] width 71 height 15
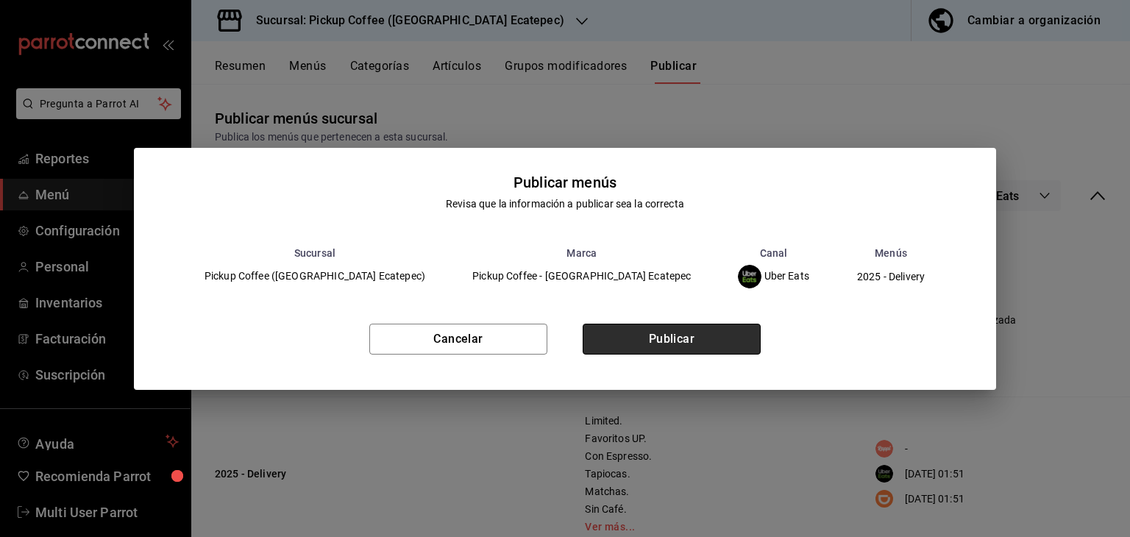
click at [755, 341] on button "Publicar" at bounding box center [672, 339] width 178 height 31
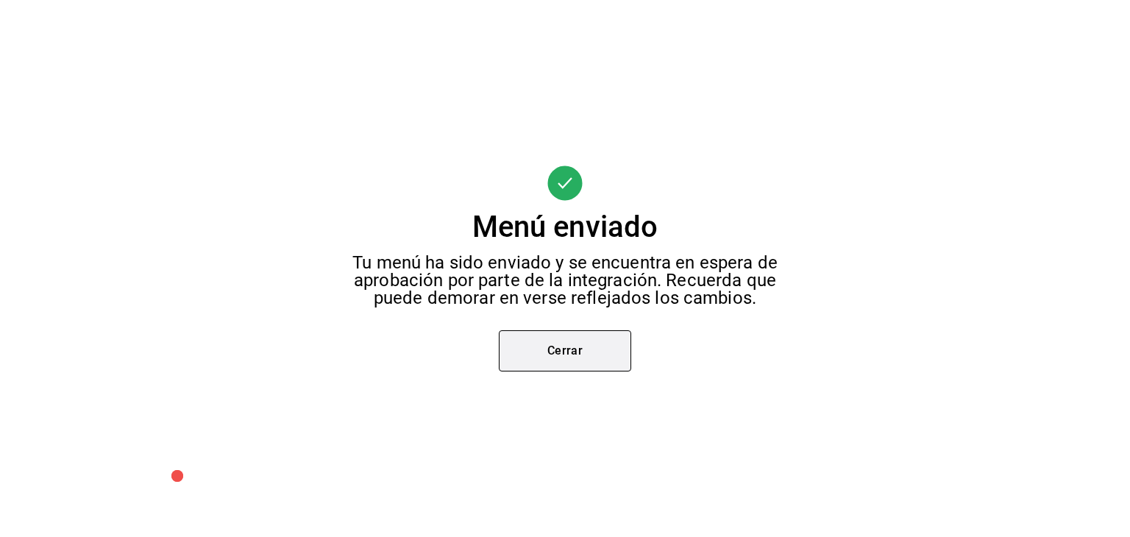
click at [618, 345] on button "Cerrar" at bounding box center [565, 350] width 132 height 41
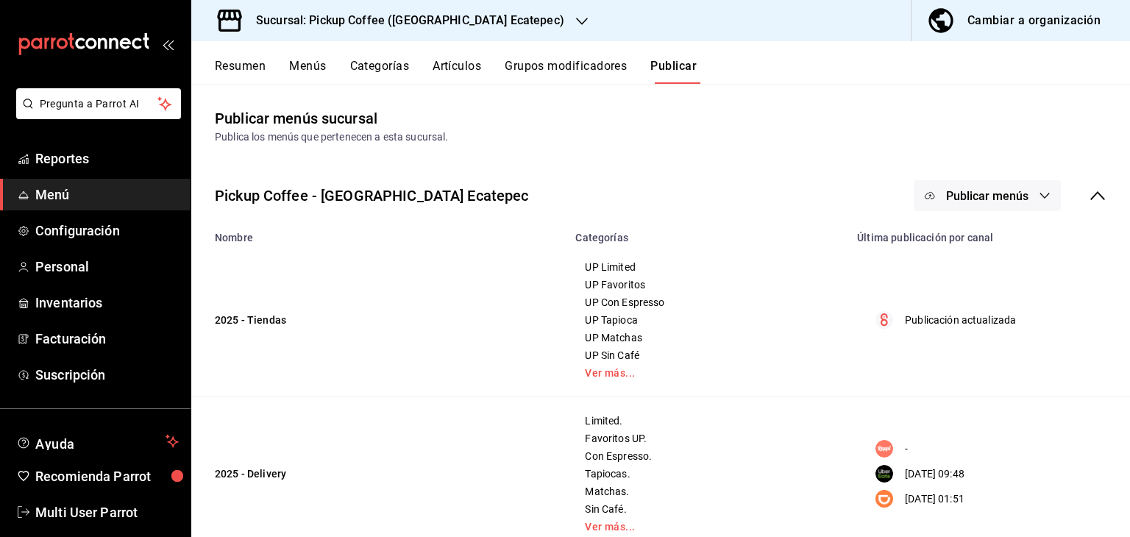
click at [969, 198] on div at bounding box center [565, 268] width 1130 height 537
click at [973, 193] on span "Publicar menús" at bounding box center [987, 196] width 82 height 14
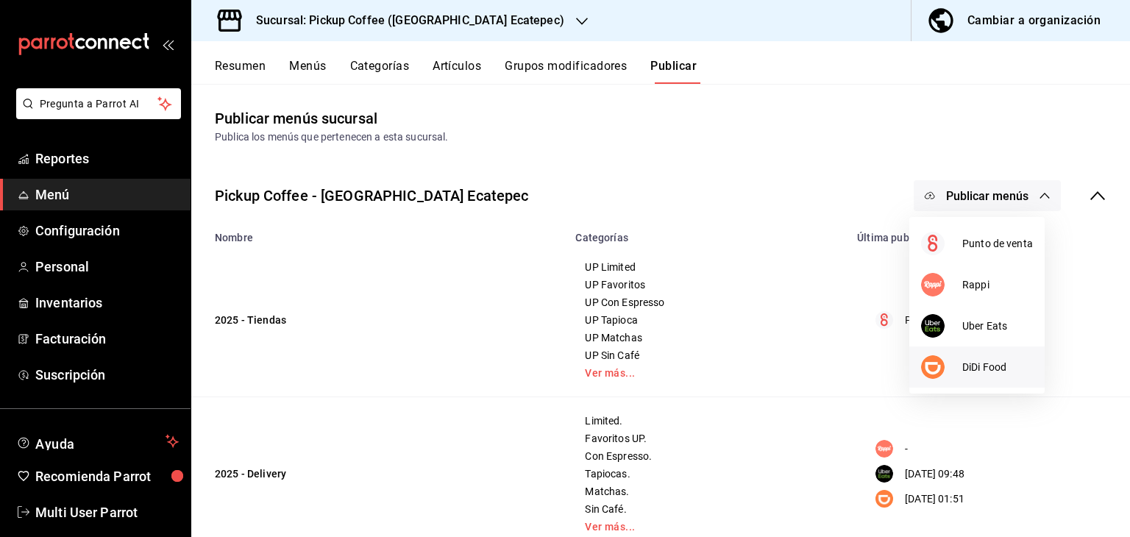
click at [971, 378] on li "DiDi Food" at bounding box center [976, 366] width 135 height 41
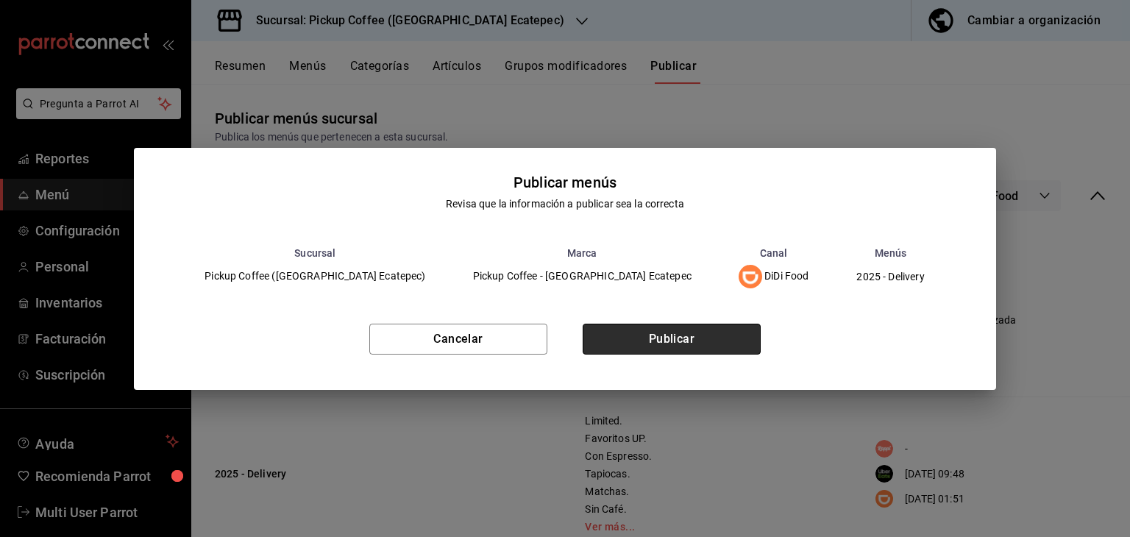
click at [706, 336] on button "Publicar" at bounding box center [672, 339] width 178 height 31
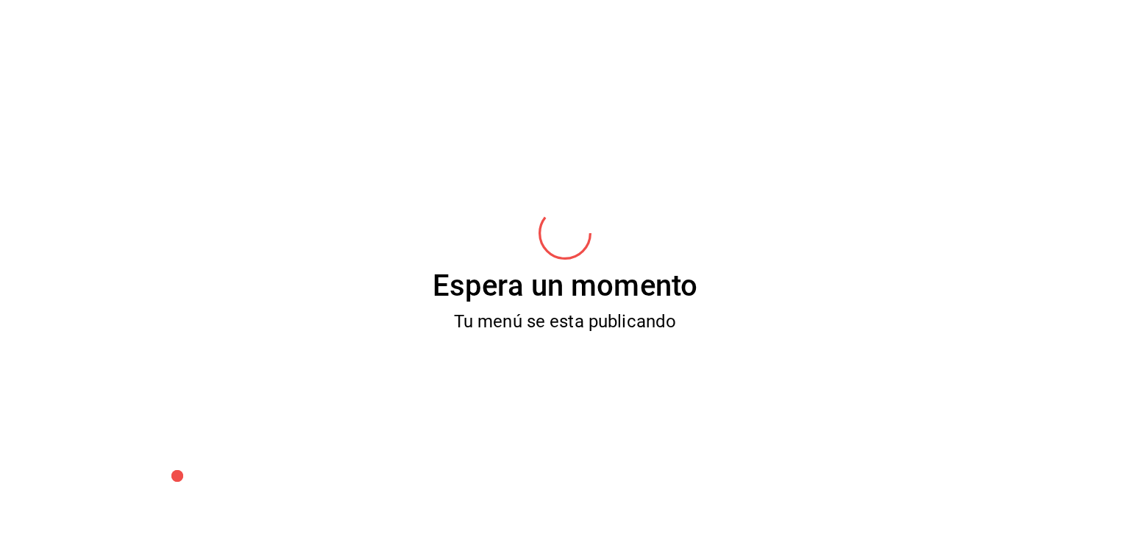
click at [706, 336] on div "Espera un momento Tu menú se esta publicando" at bounding box center [565, 268] width 1130 height 537
click at [688, 324] on div "Espera un momento Tu menú se esta publicando" at bounding box center [565, 268] width 1130 height 537
click at [655, 324] on div "Espera un momento Tu menú se esta publicando" at bounding box center [565, 268] width 1130 height 537
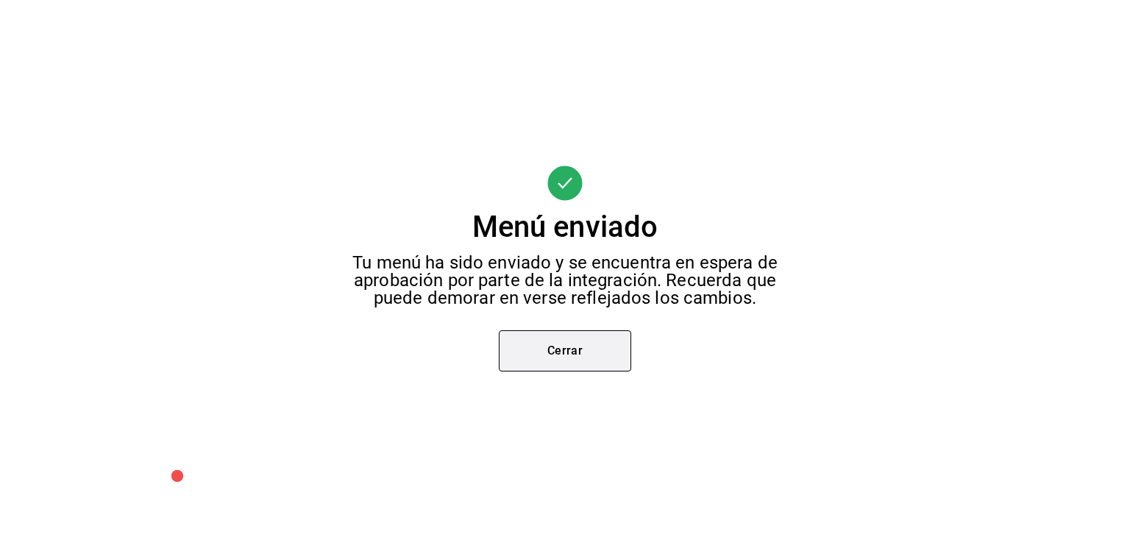
click at [609, 342] on button "Cerrar" at bounding box center [565, 350] width 132 height 41
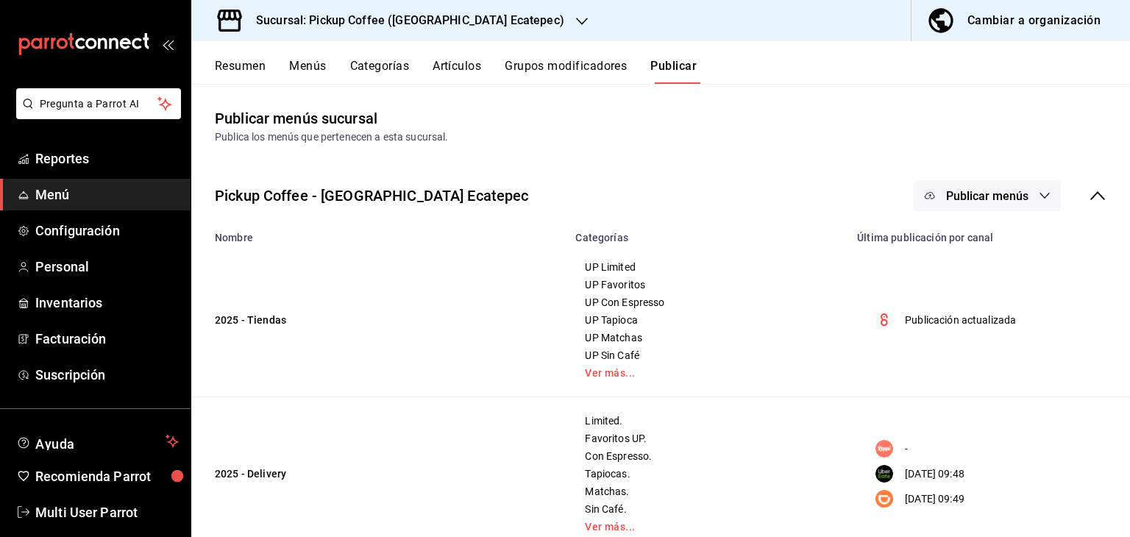
click at [482, 19] on div at bounding box center [565, 268] width 1130 height 537
click at [459, 28] on div at bounding box center [565, 268] width 1130 height 537
click at [483, 29] on h3 "Sucursal: Pickup Coffee ([GEOGRAPHIC_DATA] Ecatepec)" at bounding box center [404, 21] width 320 height 18
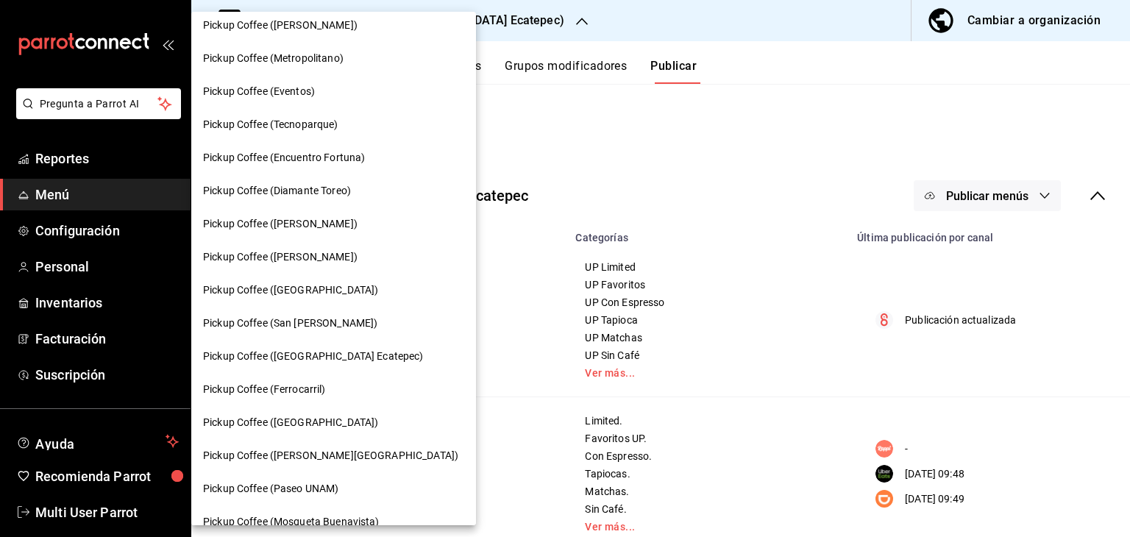
scroll to position [141, 0]
click at [308, 385] on span "Pickup Coffee (Ferrocarril)" at bounding box center [264, 389] width 123 height 15
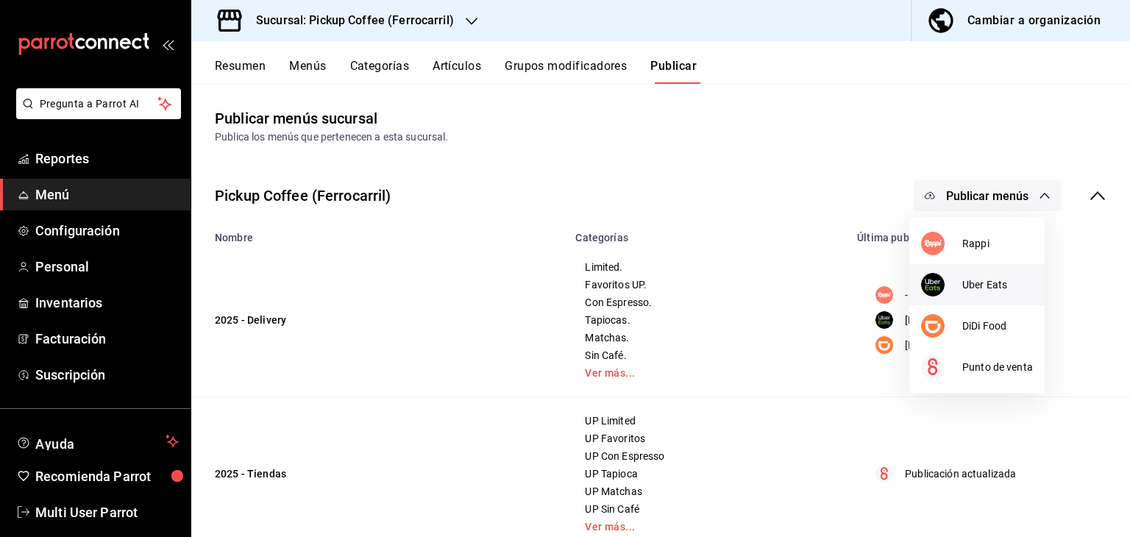
click at [969, 291] on span "Uber Eats" at bounding box center [997, 284] width 71 height 15
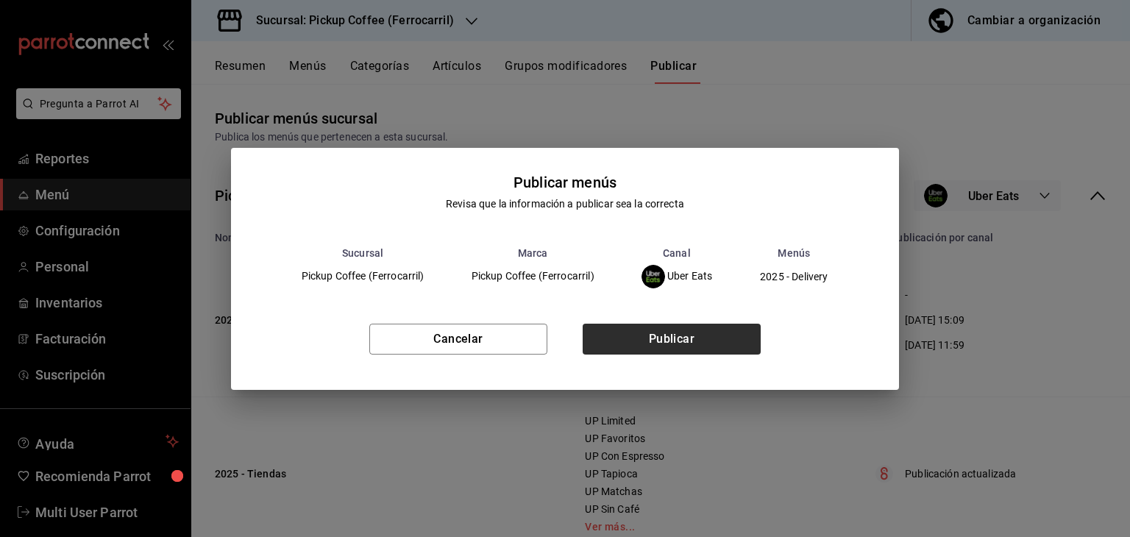
drag, startPoint x: 660, startPoint y: 357, endPoint x: 674, endPoint y: 336, distance: 25.3
click at [674, 336] on div "Cancelar Publicar" at bounding box center [565, 345] width 669 height 90
click at [674, 336] on button "Publicar" at bounding box center [672, 339] width 178 height 31
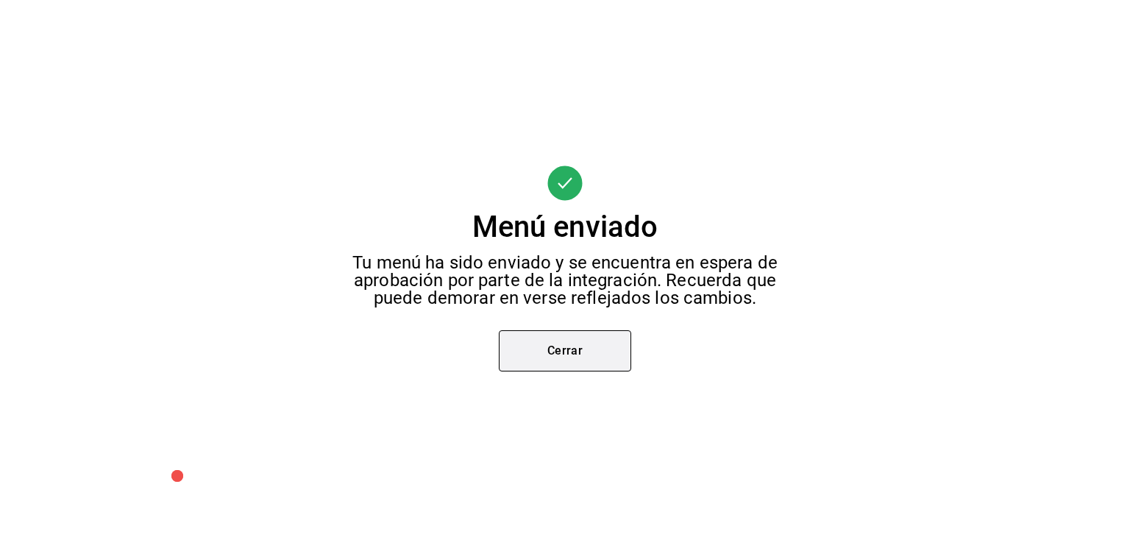
click at [572, 366] on button "Cerrar" at bounding box center [565, 350] width 132 height 41
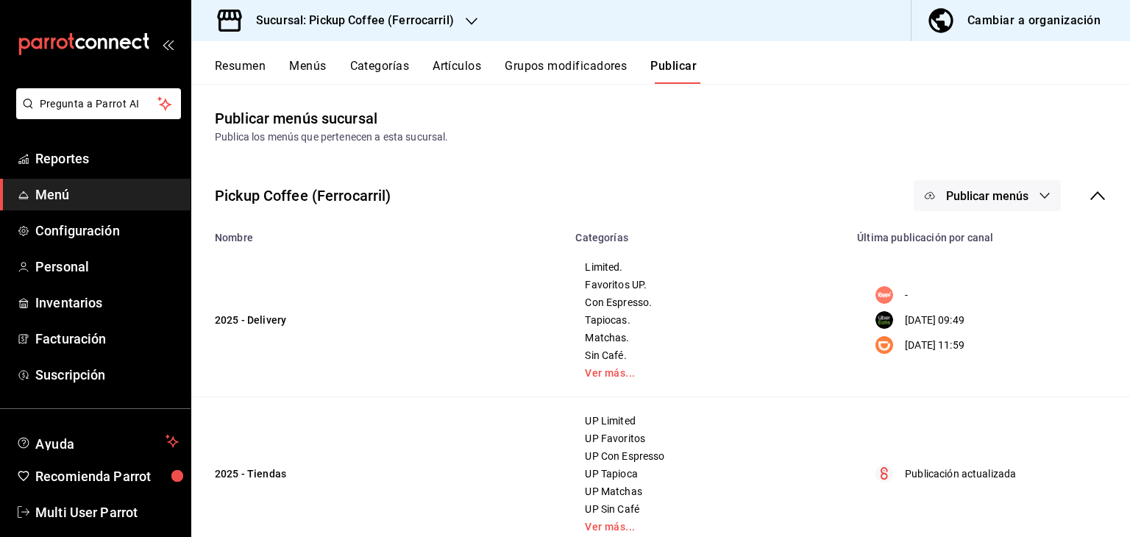
click at [977, 183] on button "Publicar menús" at bounding box center [986, 195] width 147 height 31
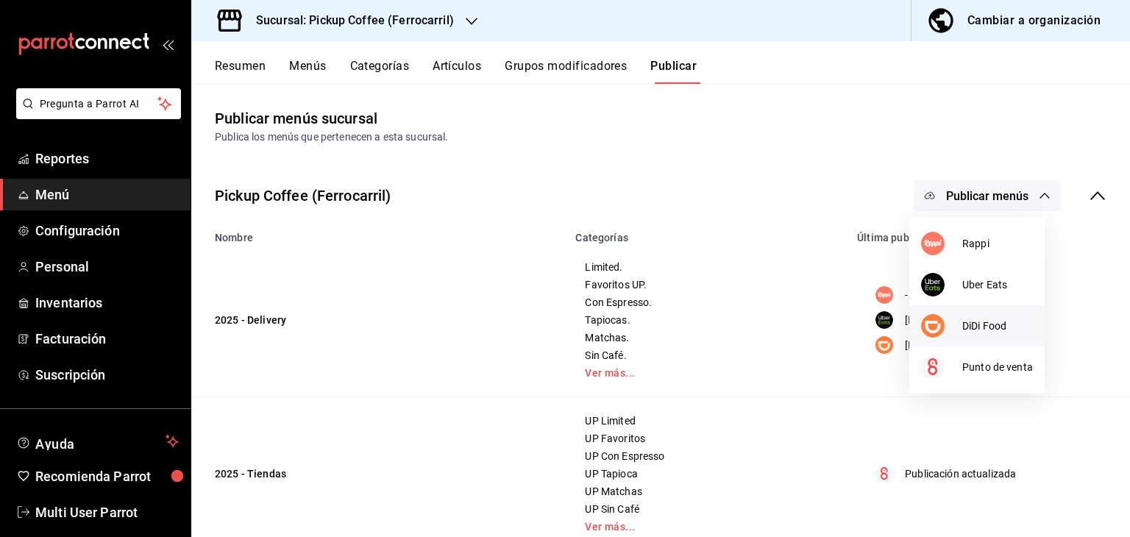
click at [950, 338] on li "DiDi Food" at bounding box center [976, 325] width 135 height 41
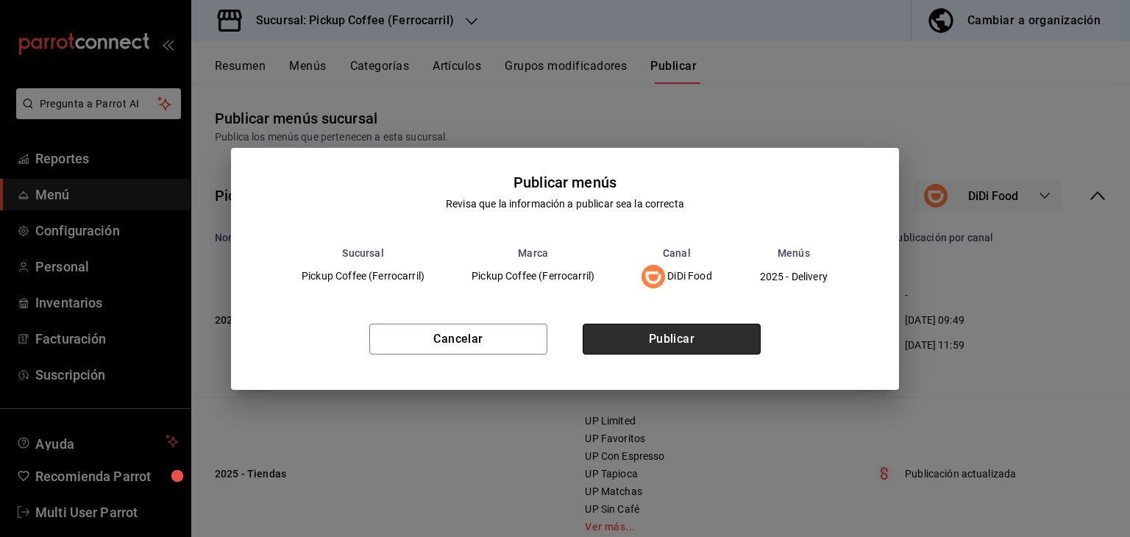
click at [697, 324] on button "Publicar" at bounding box center [672, 339] width 178 height 31
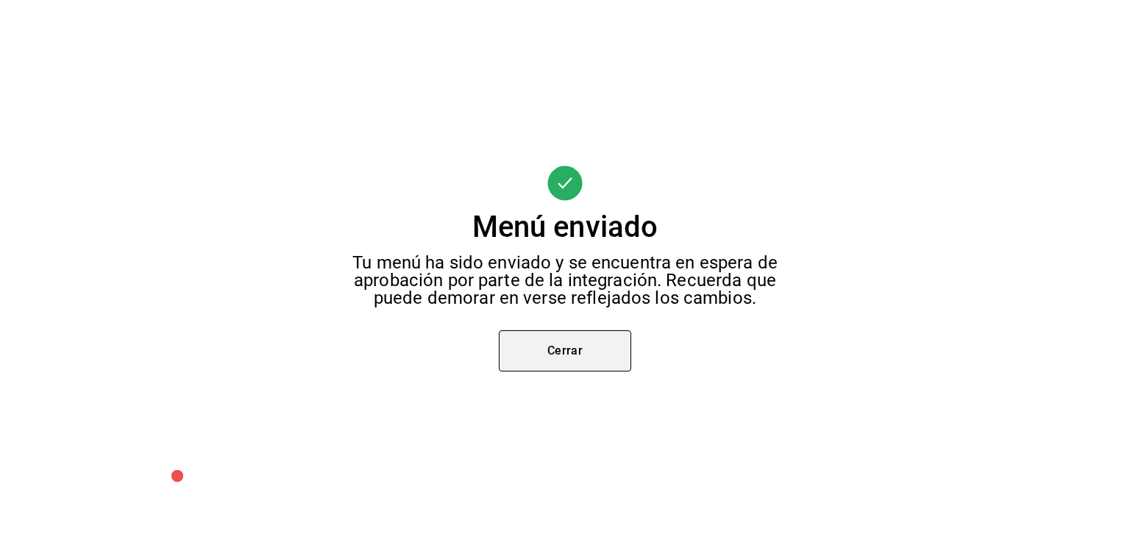
click at [584, 352] on button "Cerrar" at bounding box center [565, 350] width 132 height 41
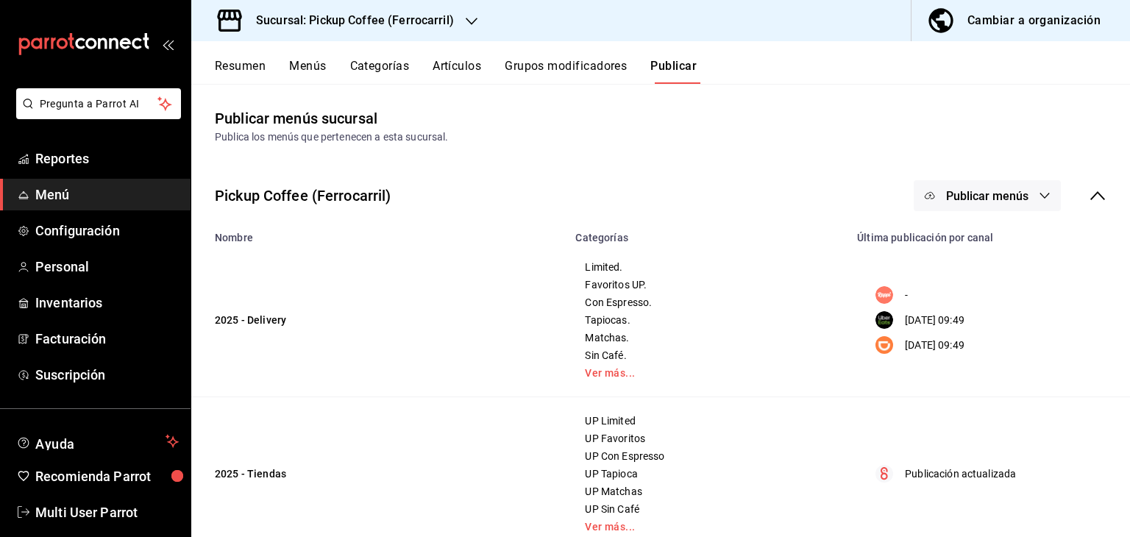
click at [441, 21] on h3 "Sucursal: Pickup Coffee (Ferrocarril)" at bounding box center [349, 21] width 210 height 18
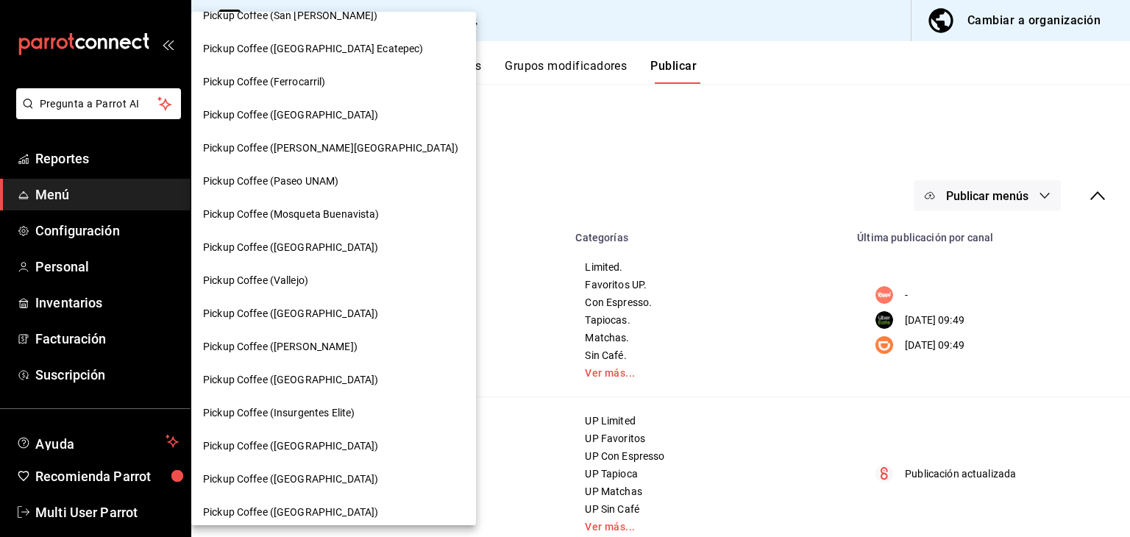
scroll to position [855, 0]
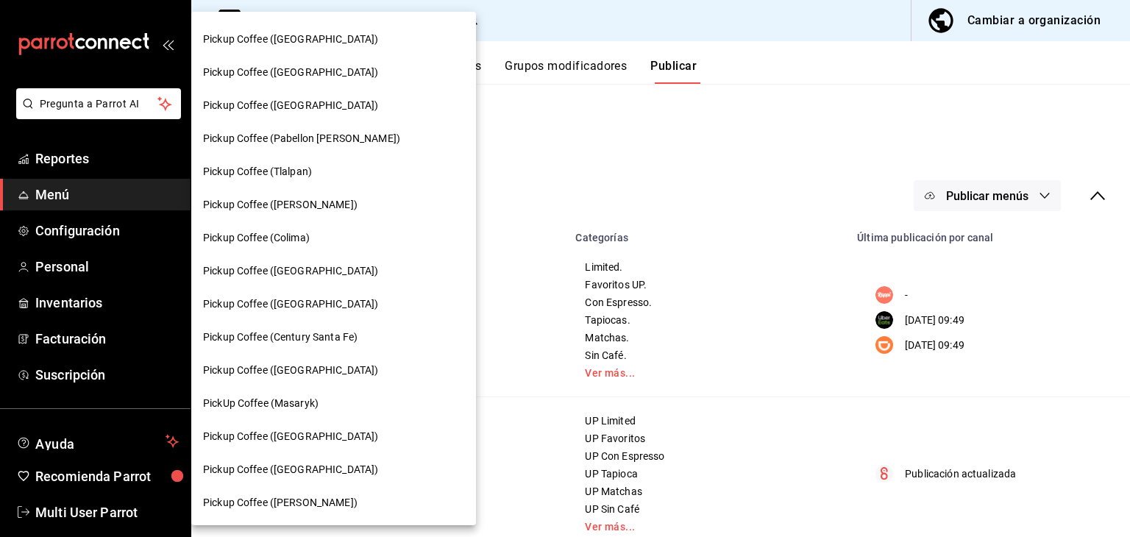
click at [538, 129] on div at bounding box center [565, 268] width 1130 height 537
